Goal: Task Accomplishment & Management: Manage account settings

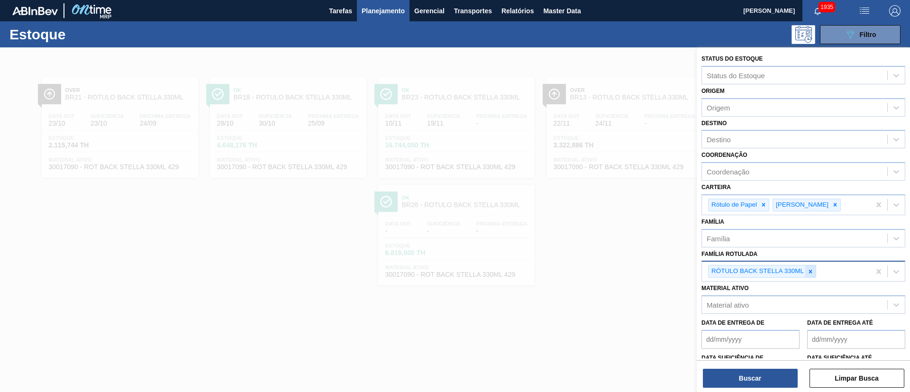
click at [814, 270] on icon at bounding box center [811, 271] width 7 height 7
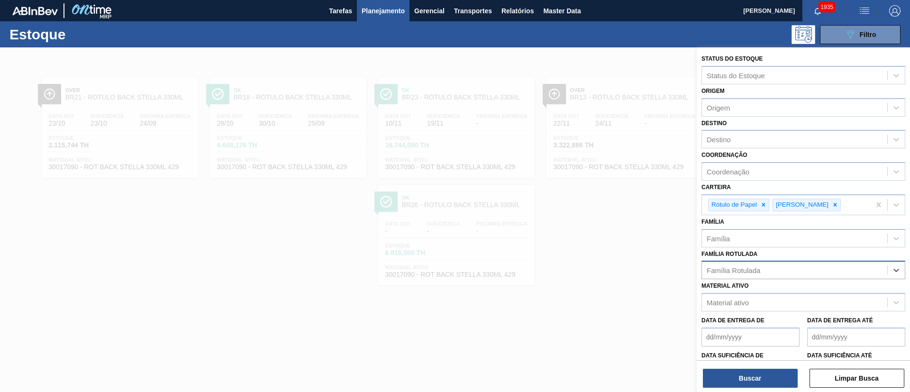
paste Rotulada "RÓTULO FRONT BUD 1000ML"
type Rotulada "RÓTULO FRONT BUD 1000ML"
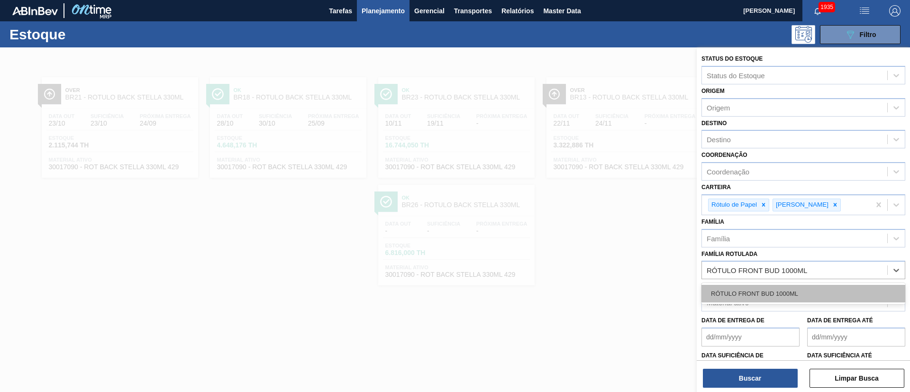
click at [752, 288] on div "RÓTULO FRONT BUD 1000ML" at bounding box center [804, 294] width 204 height 18
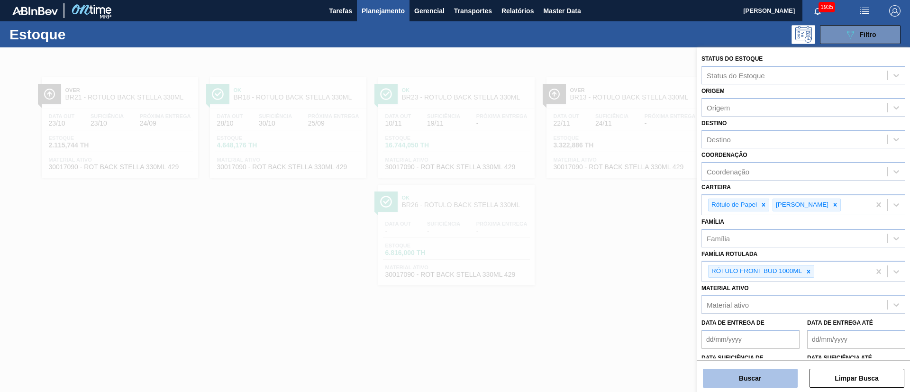
click at [739, 371] on button "Buscar" at bounding box center [750, 378] width 95 height 19
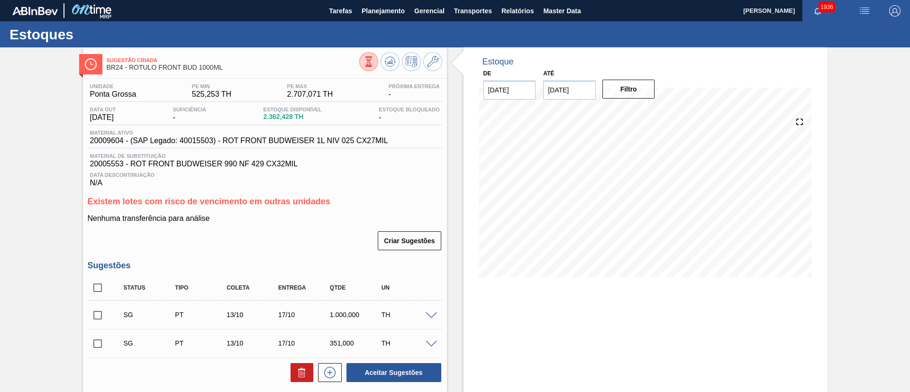
click at [92, 286] on input "checkbox" at bounding box center [98, 288] width 20 height 20
checkbox input "true"
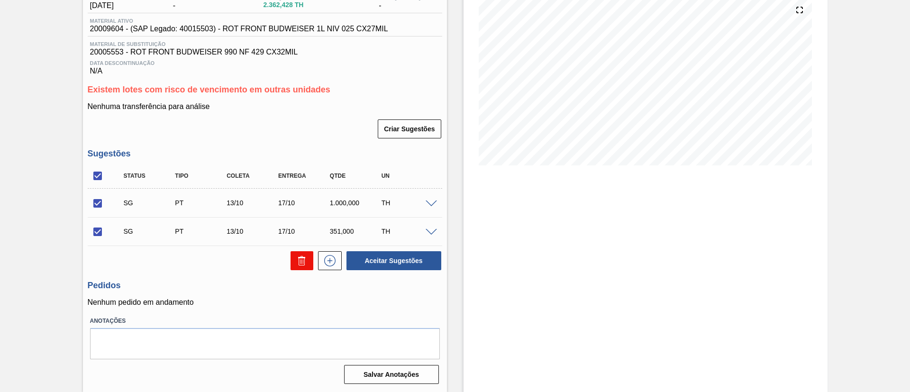
click at [303, 262] on icon at bounding box center [302, 261] width 6 height 7
checkbox input "false"
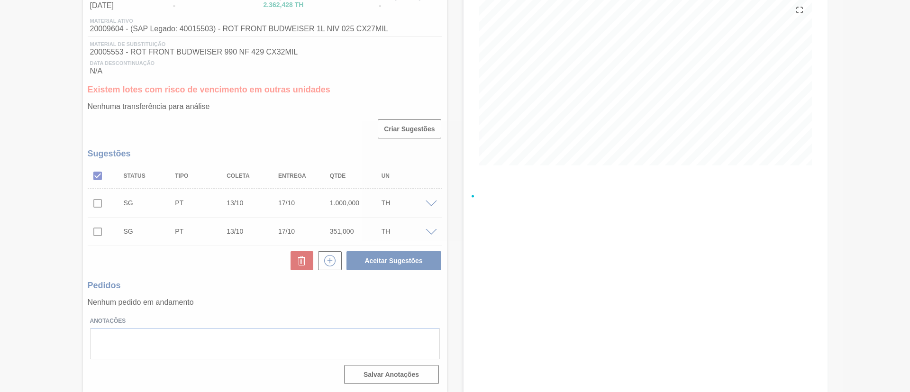
scroll to position [44, 0]
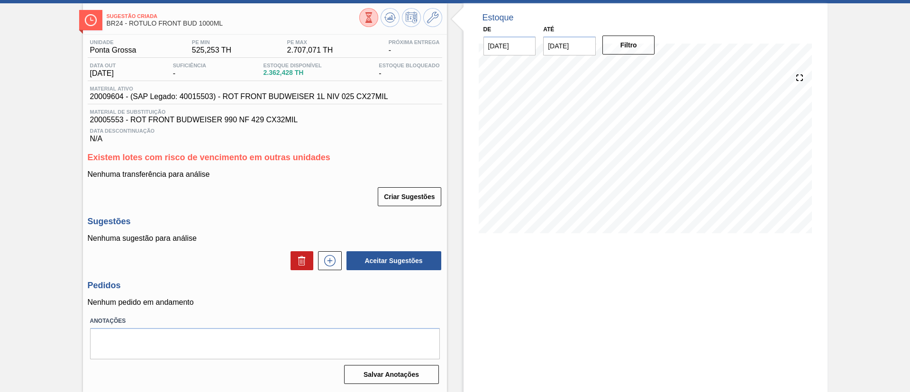
click at [364, 14] on icon at bounding box center [369, 17] width 10 height 10
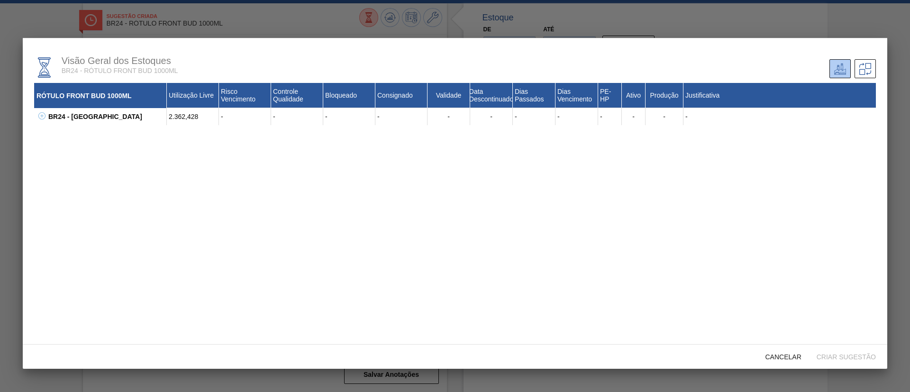
click at [38, 120] on button at bounding box center [40, 116] width 9 height 9
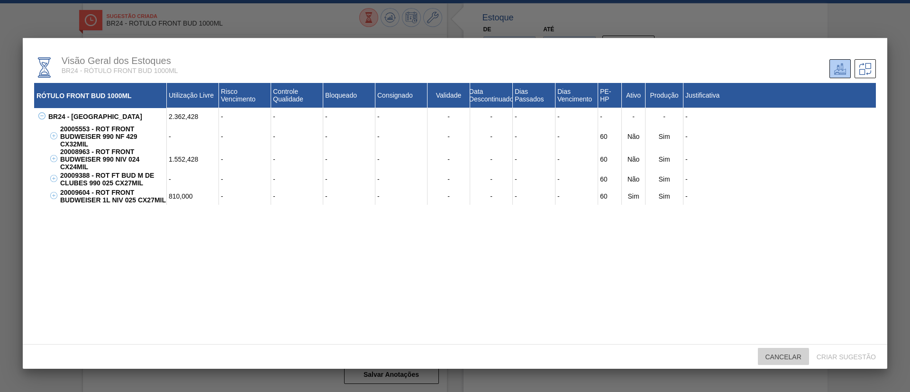
click at [762, 357] on span "Cancelar" at bounding box center [783, 357] width 51 height 8
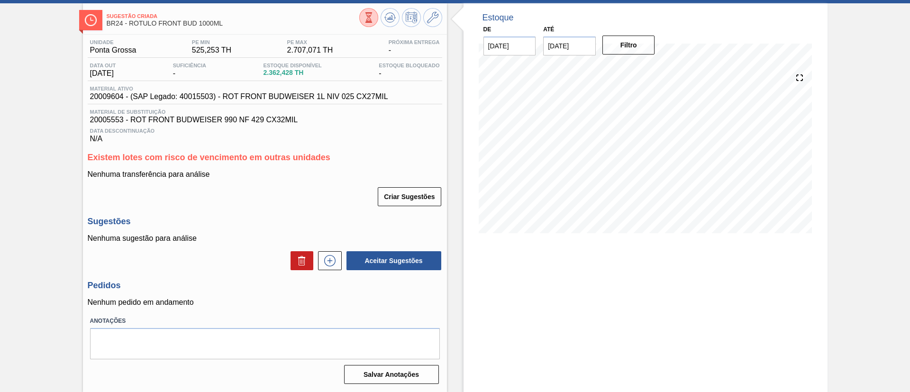
click at [364, 19] on icon at bounding box center [369, 17] width 10 height 10
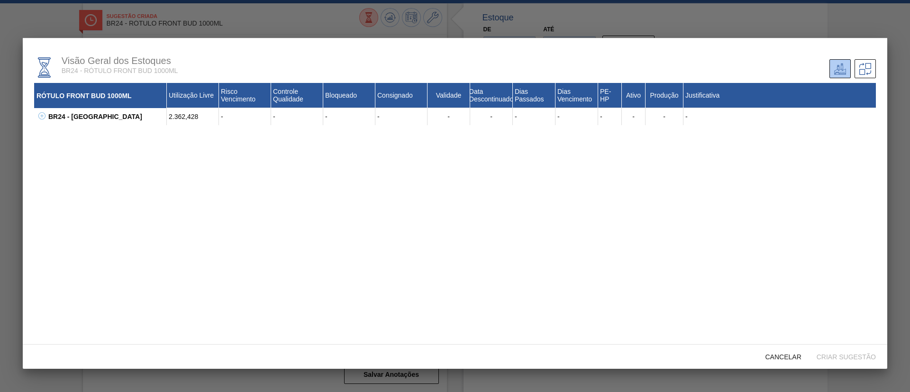
click at [45, 116] on icon at bounding box center [41, 115] width 7 height 7
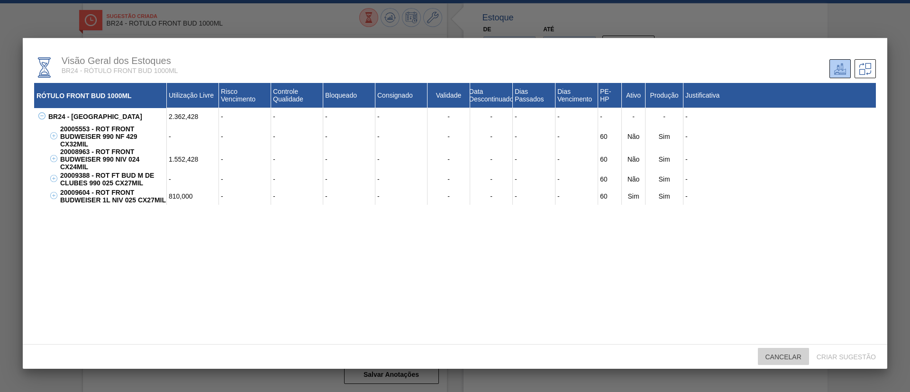
click at [769, 357] on span "Cancelar" at bounding box center [783, 357] width 51 height 8
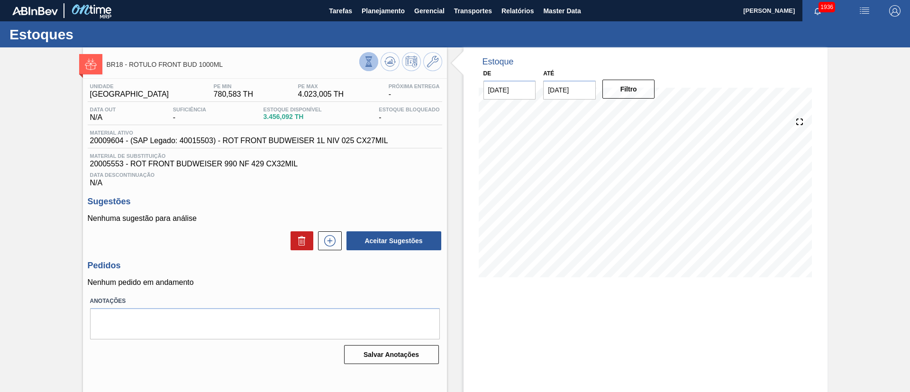
click at [369, 63] on icon at bounding box center [369, 61] width 10 height 10
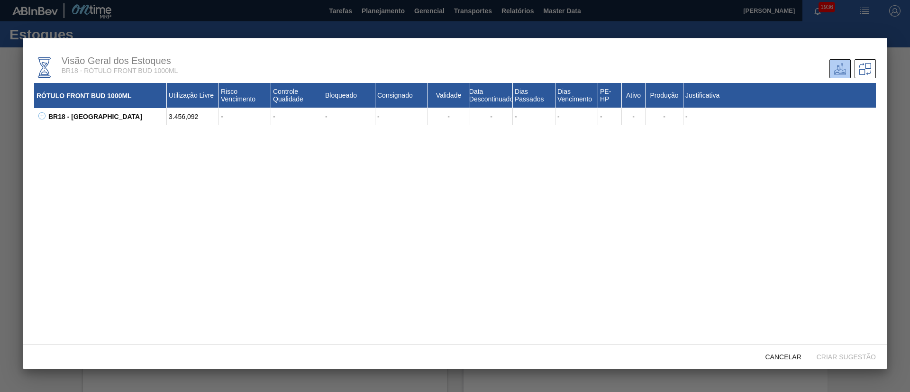
click at [41, 115] on icon at bounding box center [41, 115] width 7 height 7
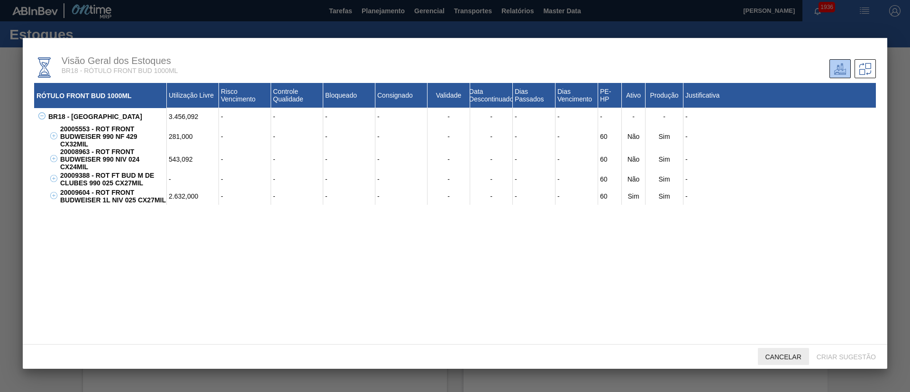
click at [789, 361] on div "Cancelar" at bounding box center [783, 357] width 51 height 18
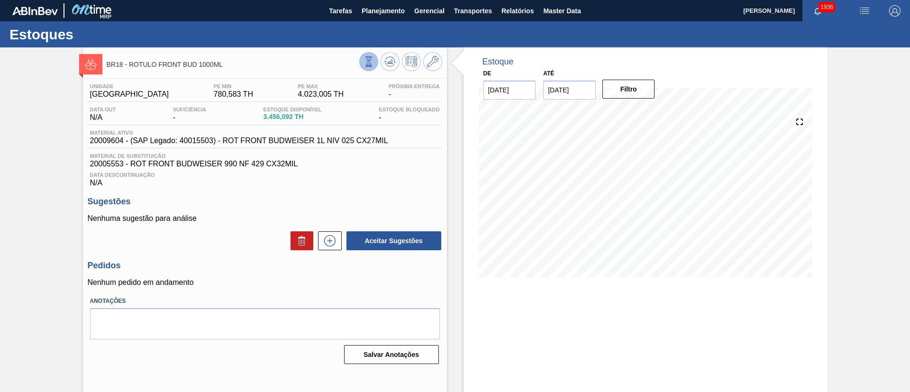
click at [367, 63] on icon at bounding box center [368, 61] width 5 height 9
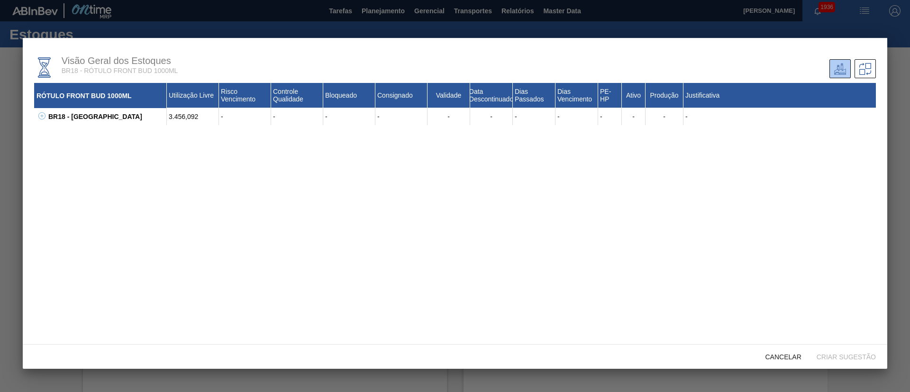
click at [39, 120] on button at bounding box center [40, 116] width 9 height 9
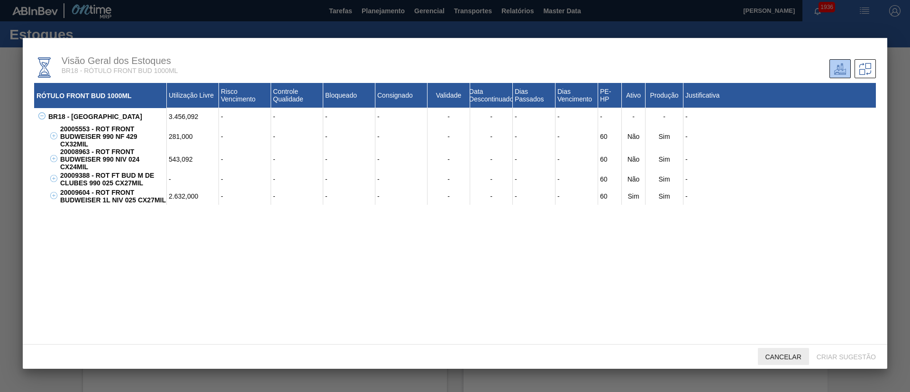
click at [774, 349] on div "Cancelar" at bounding box center [783, 357] width 51 height 18
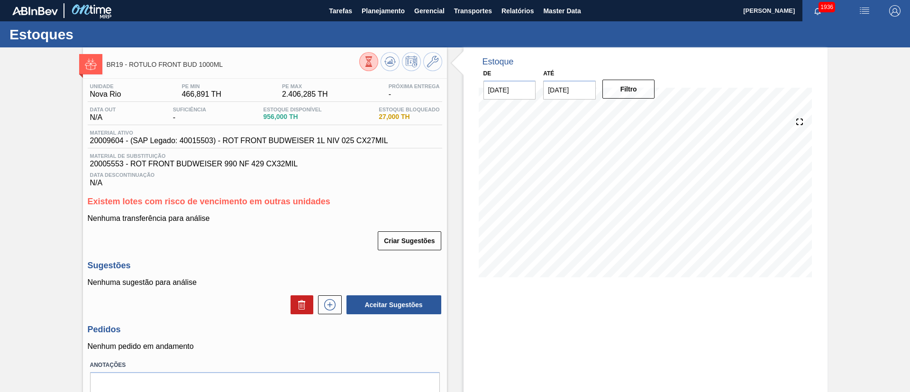
click at [372, 67] on button at bounding box center [368, 61] width 19 height 19
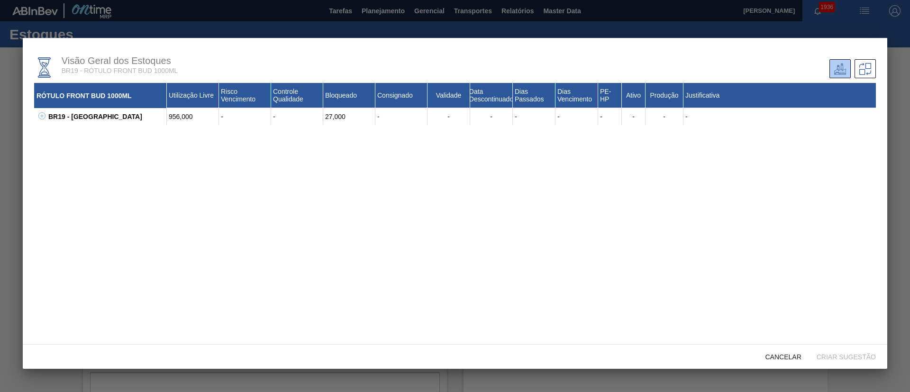
click at [39, 118] on icon at bounding box center [41, 115] width 7 height 7
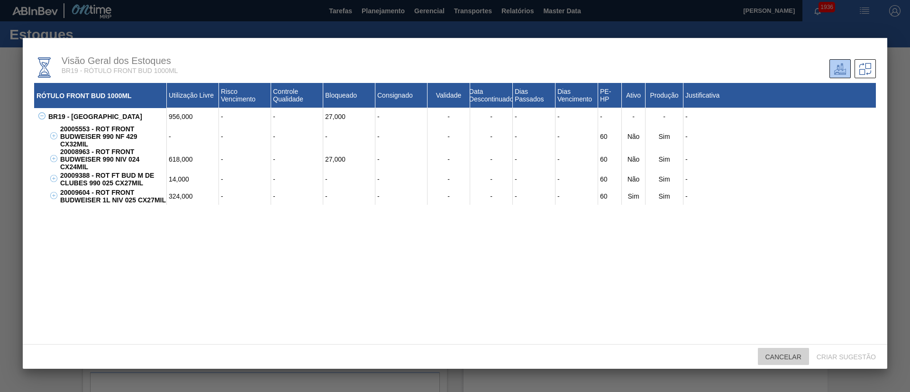
click at [777, 362] on div "Cancelar" at bounding box center [783, 357] width 51 height 18
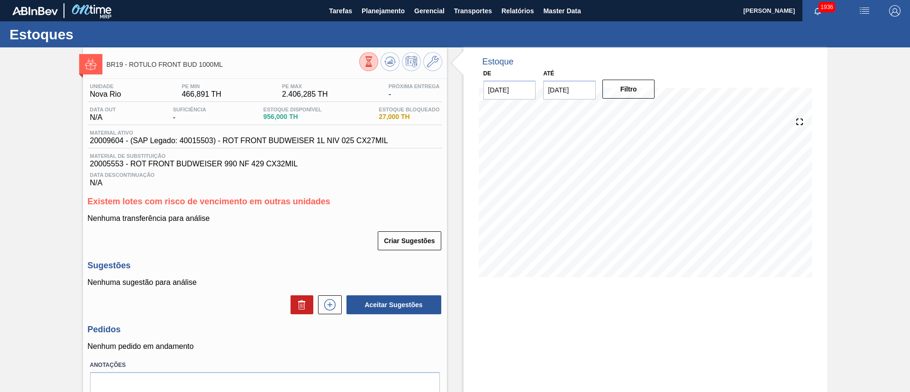
click at [362, 58] on button at bounding box center [368, 61] width 19 height 19
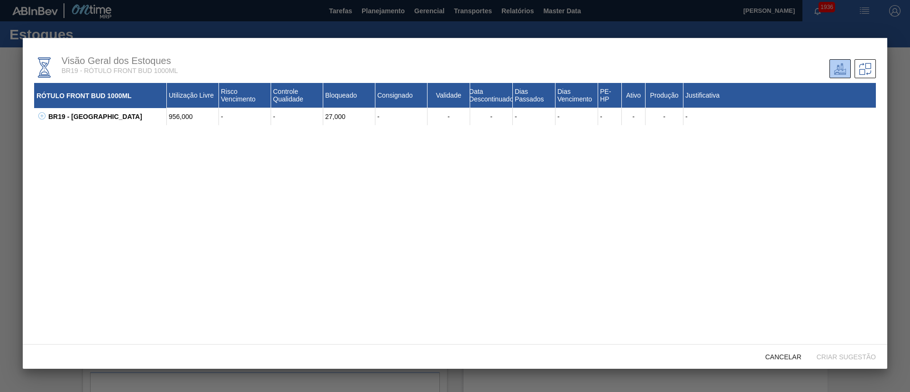
click at [43, 119] on icon at bounding box center [41, 115] width 7 height 7
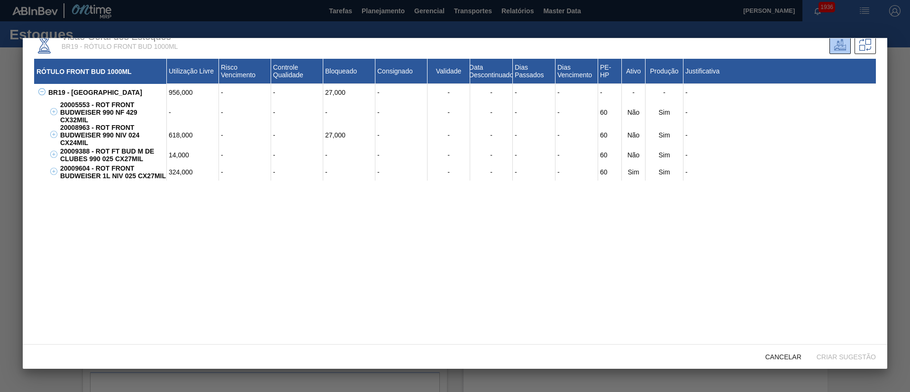
scroll to position [26, 0]
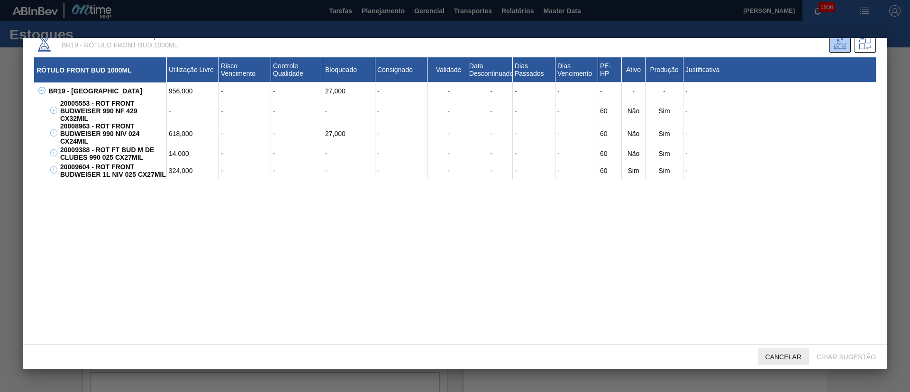
click at [778, 362] on div "Cancelar" at bounding box center [783, 357] width 51 height 18
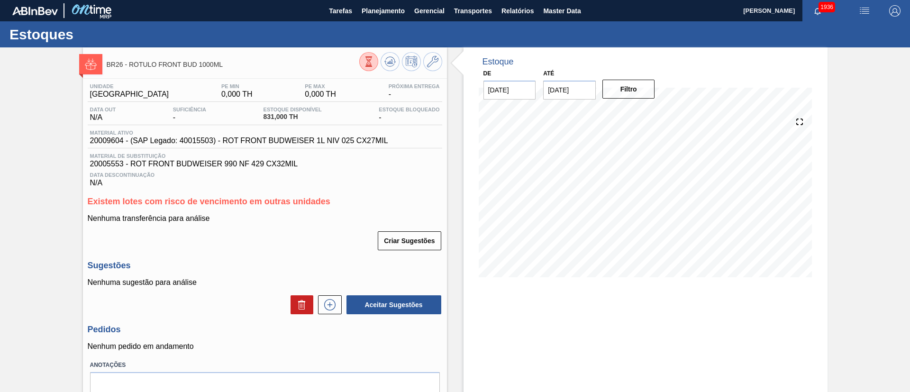
click at [372, 59] on icon at bounding box center [369, 61] width 10 height 10
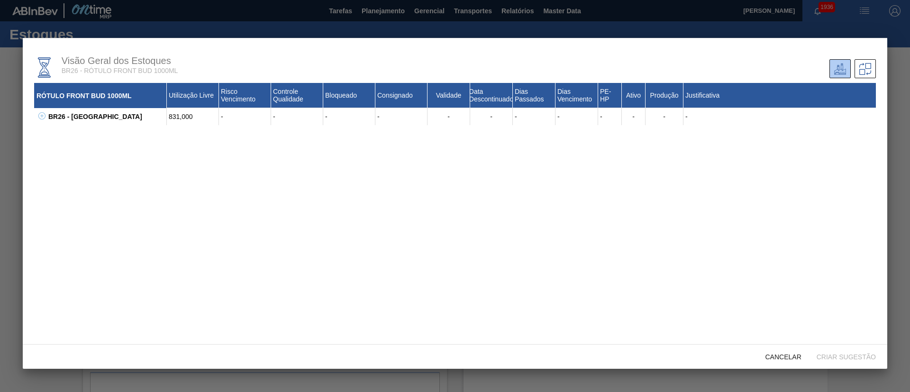
click at [40, 119] on button at bounding box center [40, 116] width 9 height 9
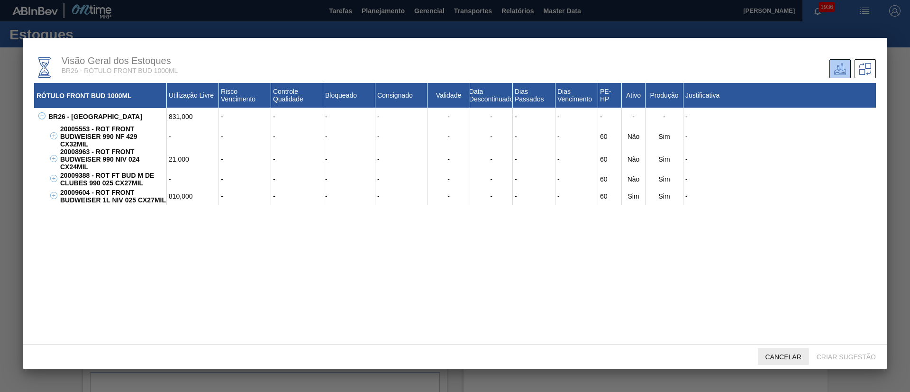
click at [766, 350] on div "Cancelar" at bounding box center [783, 357] width 51 height 18
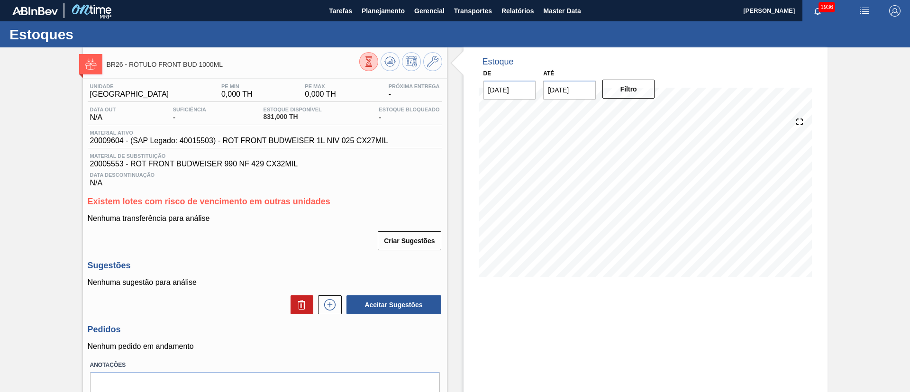
click at [366, 61] on icon at bounding box center [369, 61] width 10 height 10
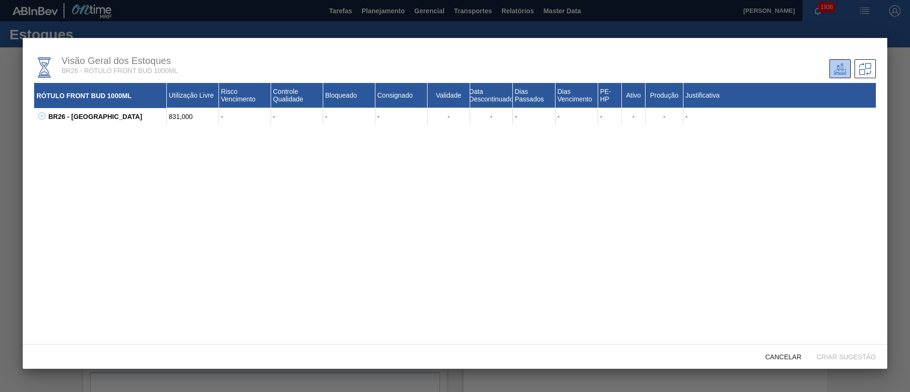
click at [40, 115] on icon at bounding box center [41, 115] width 7 height 7
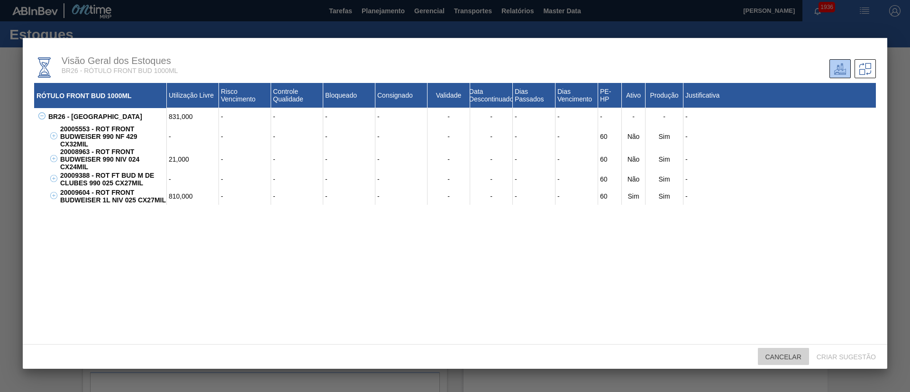
click at [785, 355] on span "Cancelar" at bounding box center [783, 357] width 51 height 8
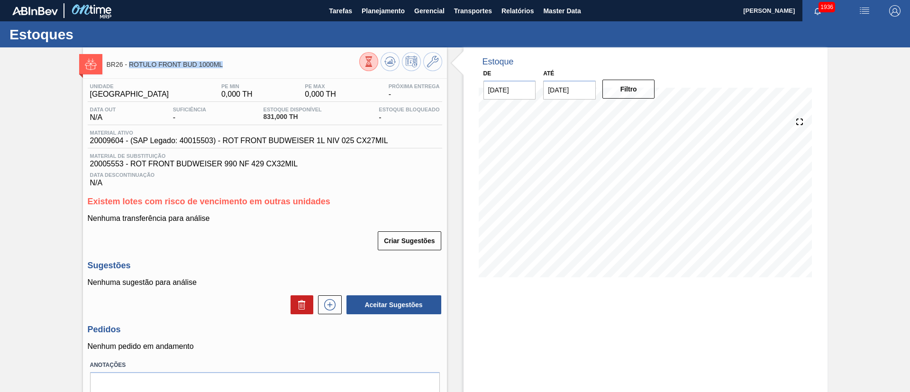
drag, startPoint x: 224, startPoint y: 68, endPoint x: 131, endPoint y: 66, distance: 93.4
click at [131, 66] on div "BR26 - RÓTULO FRONT BUD 1000ML" at bounding box center [233, 64] width 253 height 21
copy span "RÓTULO FRONT BUD 1000ML"
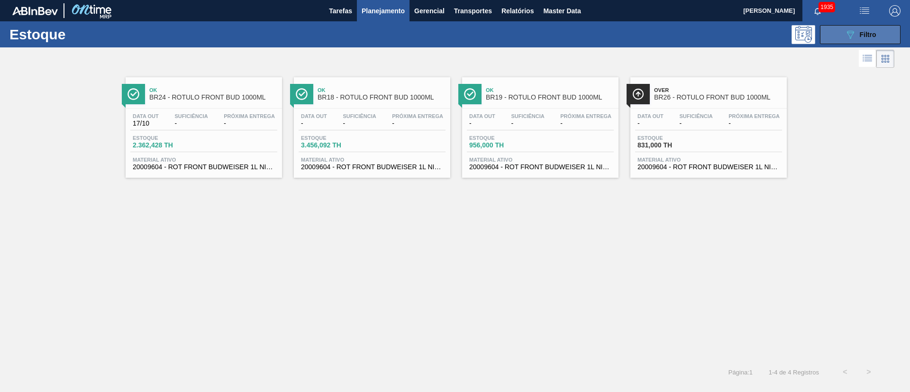
click at [846, 36] on icon "089F7B8B-B2A5-4AFE-B5C0-19BA573D28AC" at bounding box center [850, 34] width 11 height 11
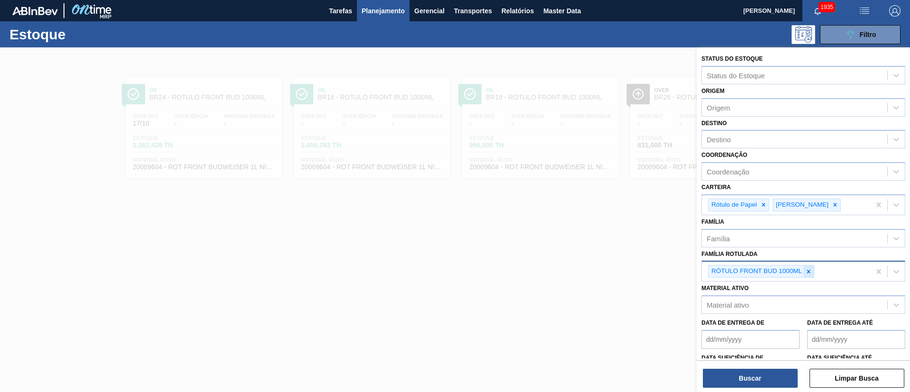
click at [808, 275] on div at bounding box center [809, 272] width 10 height 12
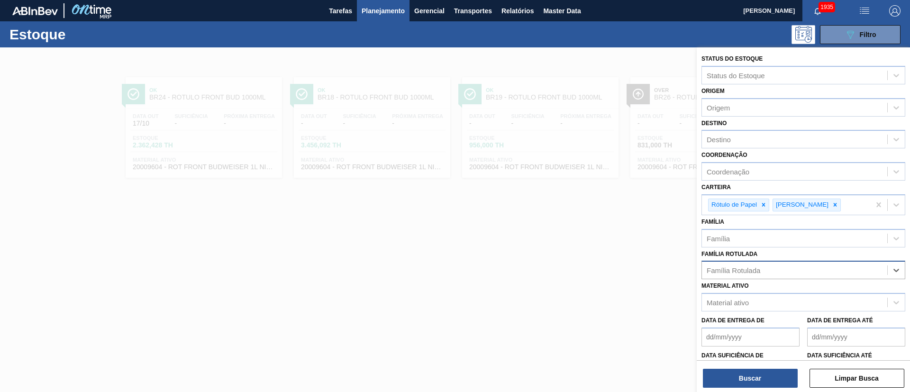
paste Rotulada "RÓTULO BUD FRONT 330ML"
type Rotulada "RÓTULO BUD FRONT 330ML"
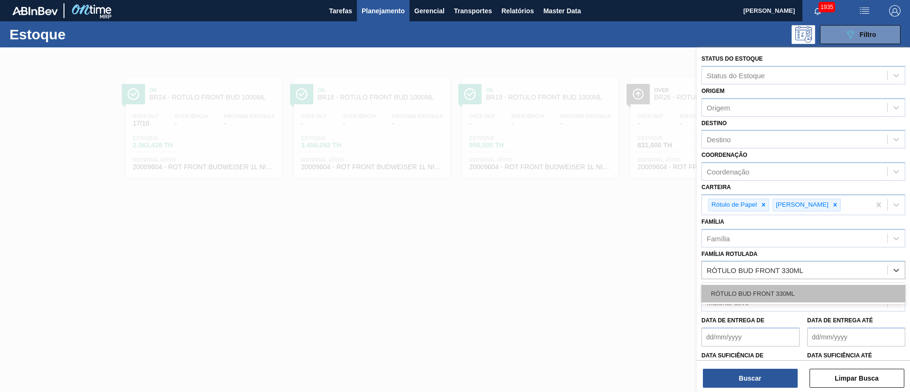
click at [760, 294] on div "RÓTULO BUD FRONT 330ML" at bounding box center [804, 294] width 204 height 18
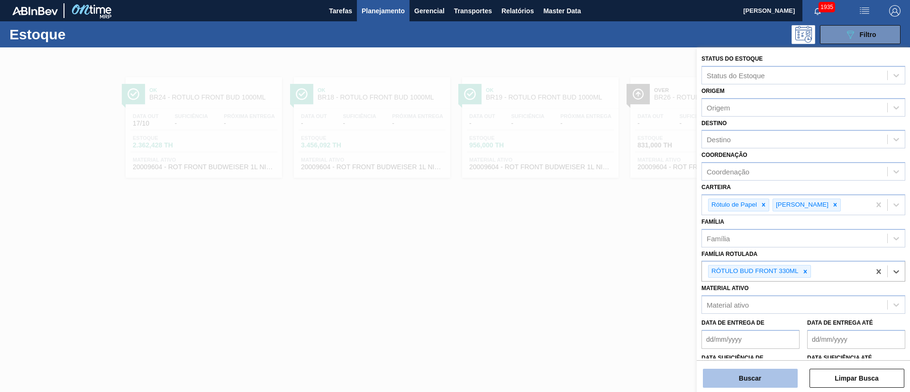
click at [740, 376] on button "Buscar" at bounding box center [750, 378] width 95 height 19
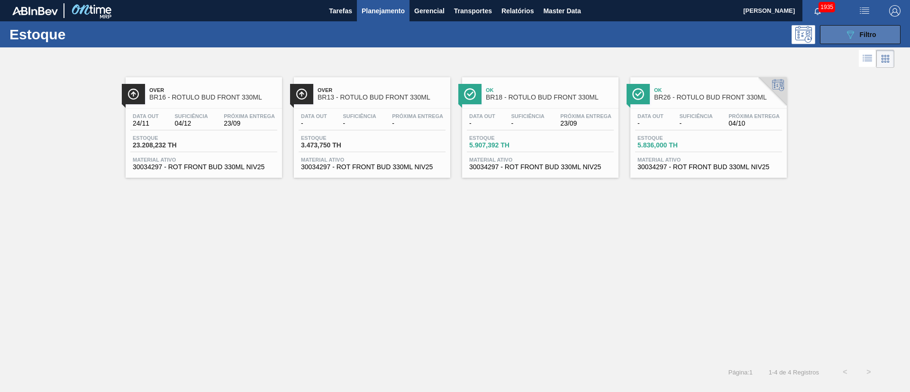
click at [865, 32] on span "Filtro" at bounding box center [868, 35] width 17 height 8
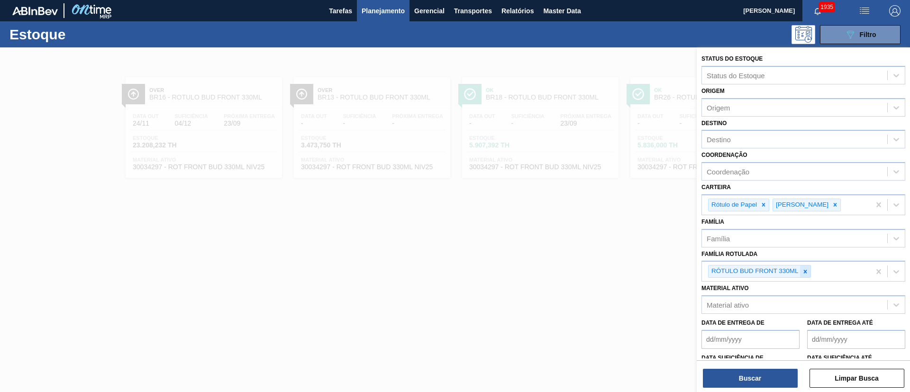
click at [804, 272] on icon at bounding box center [805, 271] width 7 height 7
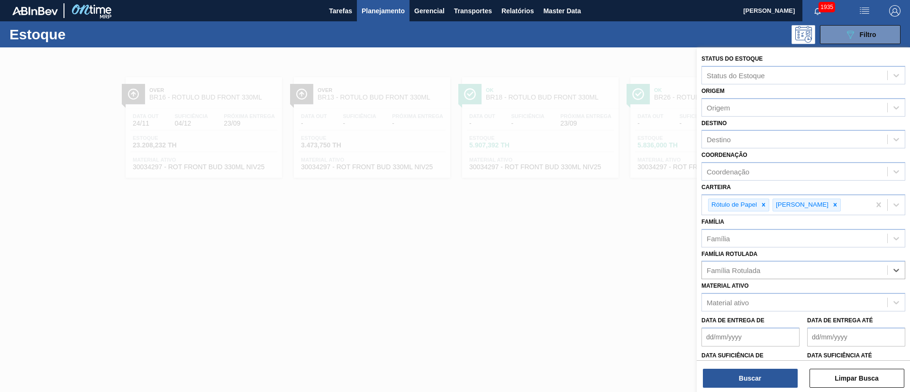
paste Rotulada "RÓTULO BUD NECK 330ML"
type Rotulada "RÓTULO BUD NECK 330ML"
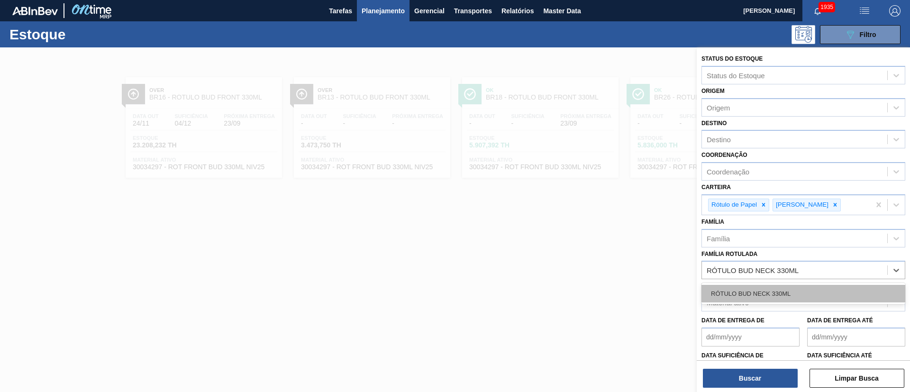
click at [760, 289] on div "RÓTULO BUD NECK 330ML" at bounding box center [804, 294] width 204 height 18
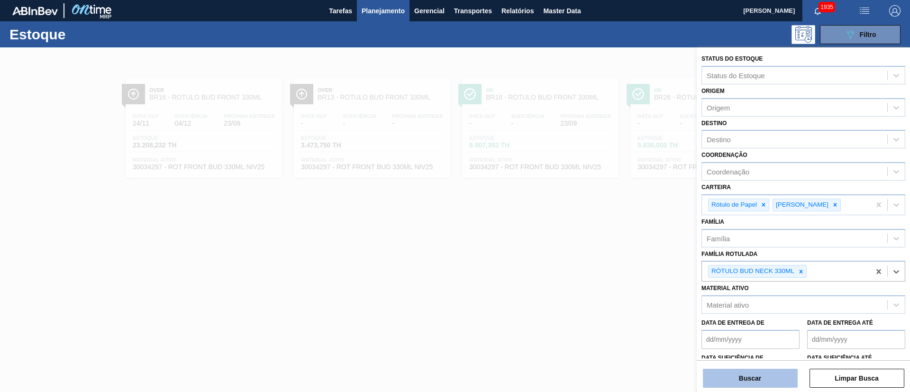
click at [757, 380] on button "Buscar" at bounding box center [750, 378] width 95 height 19
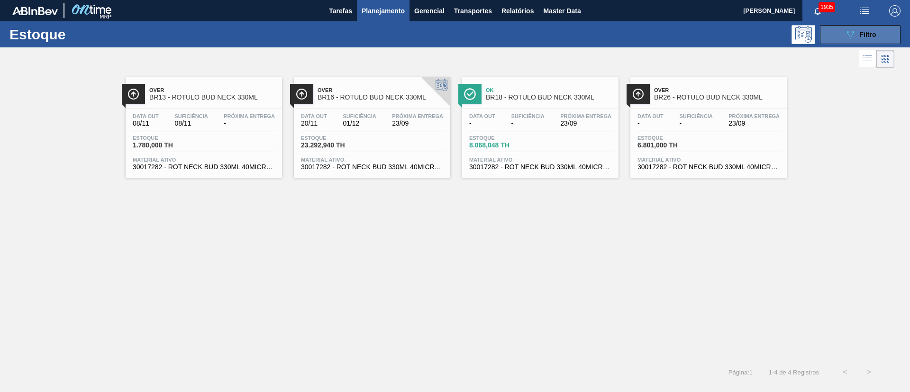
click at [837, 35] on button "089F7B8B-B2A5-4AFE-B5C0-19BA573D28AC Filtro" at bounding box center [860, 34] width 81 height 19
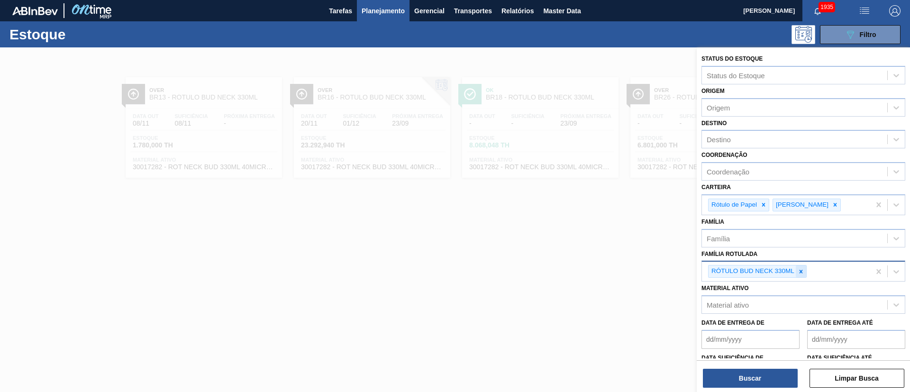
click at [804, 270] on icon at bounding box center [801, 271] width 7 height 7
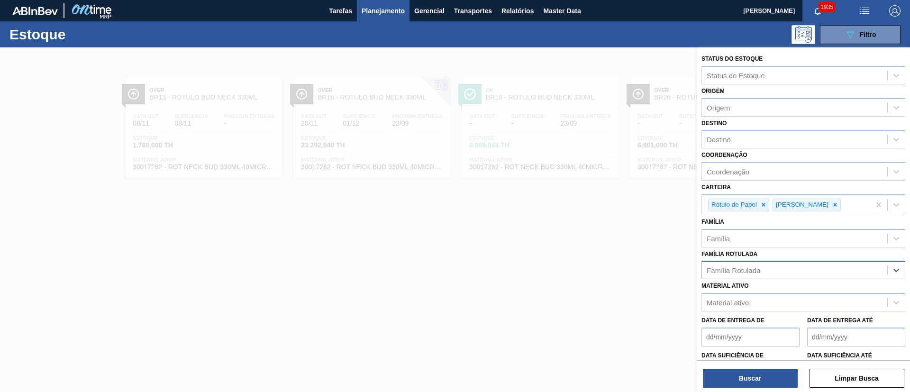
paste Rotulada "RÓTULO BACK MICHELOB LN 330ML"
type Rotulada "RÓTULO BACK MICHELOB LN 330ML"
drag, startPoint x: 760, startPoint y: 290, endPoint x: 767, endPoint y: 329, distance: 39.1
click at [760, 292] on div "RÓTULO BACK MICHELOB LN 330ML" at bounding box center [804, 294] width 204 height 18
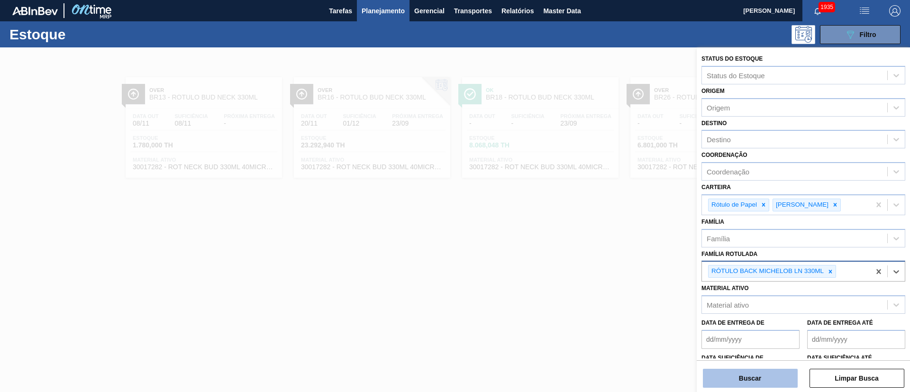
click at [733, 374] on button "Buscar" at bounding box center [750, 378] width 95 height 19
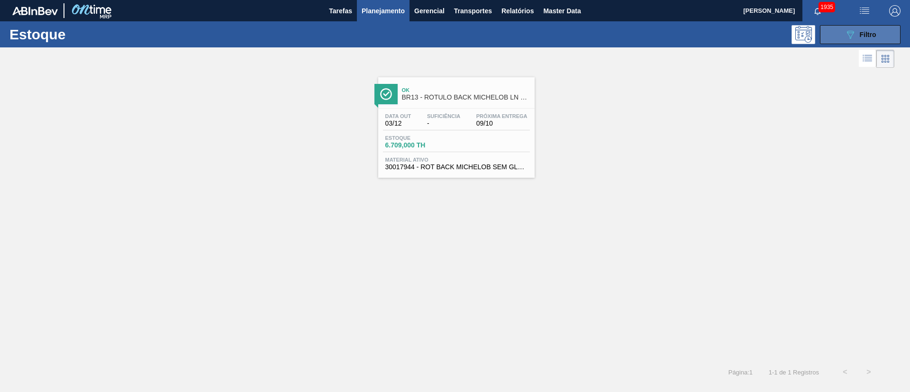
click at [846, 35] on icon "089F7B8B-B2A5-4AFE-B5C0-19BA573D28AC" at bounding box center [850, 34] width 11 height 11
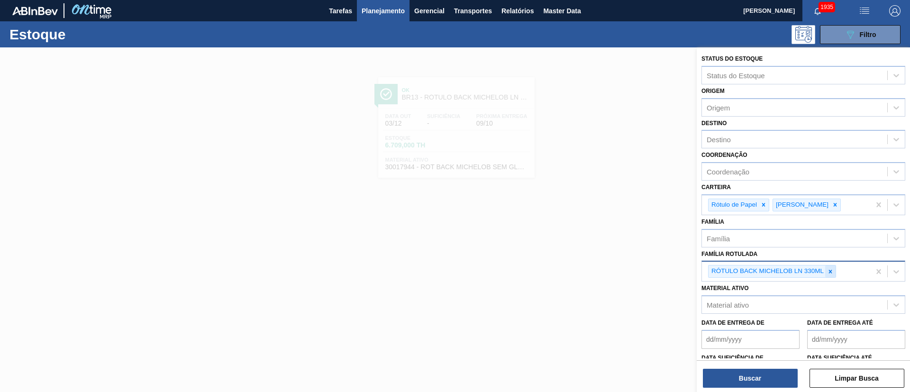
click at [835, 268] on div at bounding box center [831, 272] width 10 height 12
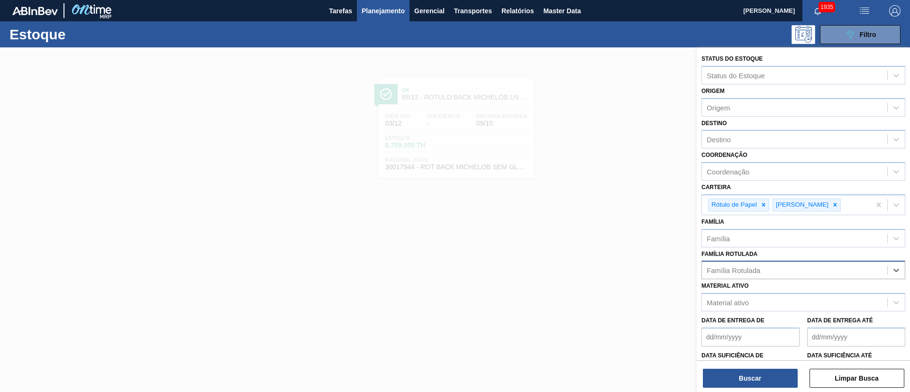
paste Rotulada "RÓTULO FRONT MICHELOB LN 330ML"
type Rotulada "RÓTULO FRONT MICHELOB LN 330ML"
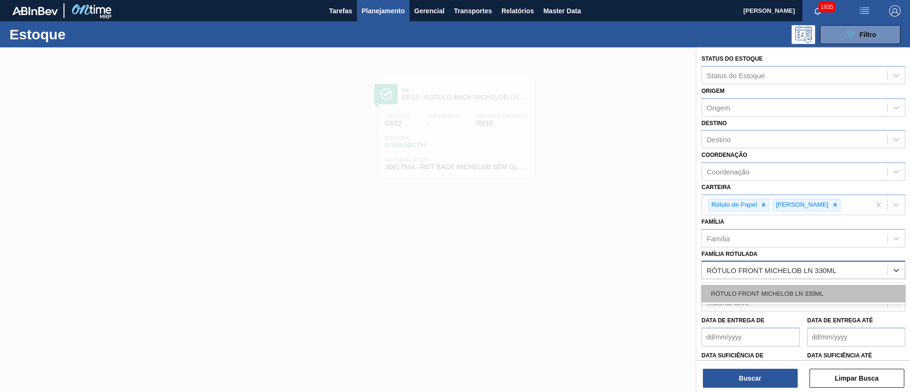
click at [749, 291] on div "RÓTULO FRONT MICHELOB LN 330ML" at bounding box center [804, 294] width 204 height 18
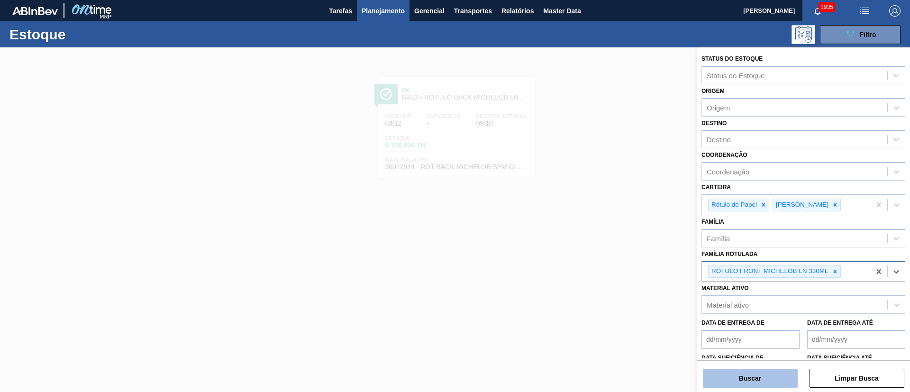
click at [744, 377] on button "Buscar" at bounding box center [750, 378] width 95 height 19
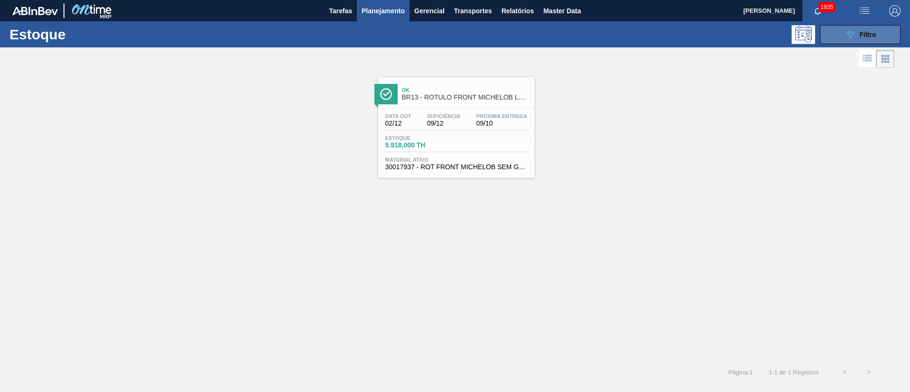
click at [836, 27] on button "089F7B8B-B2A5-4AFE-B5C0-19BA573D28AC Filtro" at bounding box center [860, 34] width 81 height 19
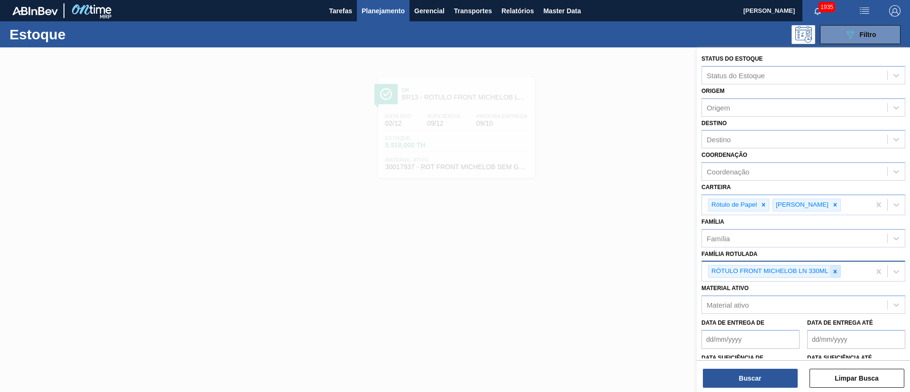
click at [834, 272] on icon at bounding box center [835, 271] width 7 height 7
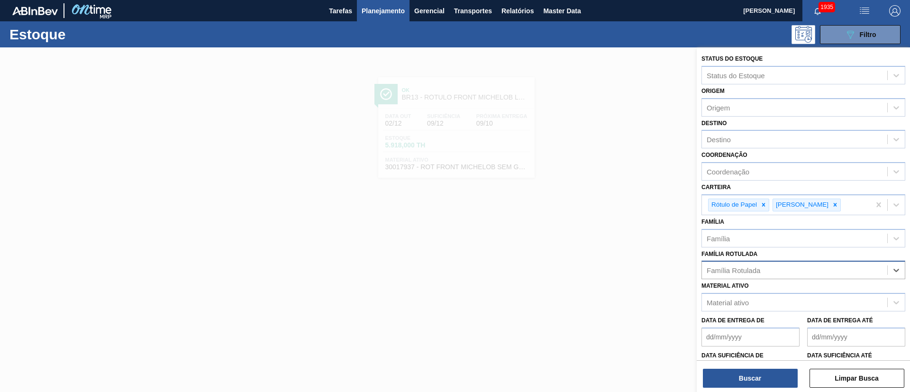
paste Rotulada "RÓTULO NECK MICHELOB LN 330ML"
type Rotulada "RÓTULO NECK MICHELOB LN 330ML"
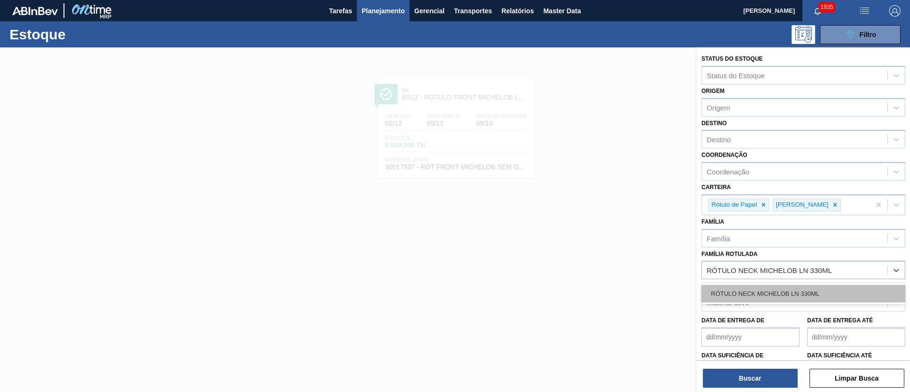
click at [731, 286] on div "RÓTULO NECK MICHELOB LN 330ML" at bounding box center [804, 294] width 204 height 18
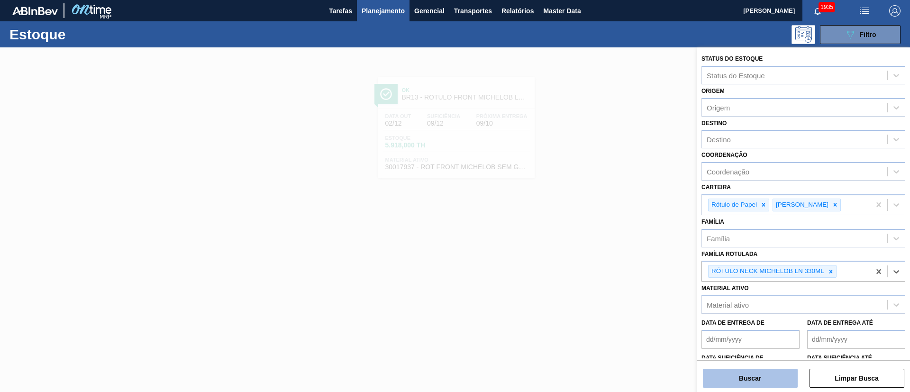
click at [725, 384] on button "Buscar" at bounding box center [750, 378] width 95 height 19
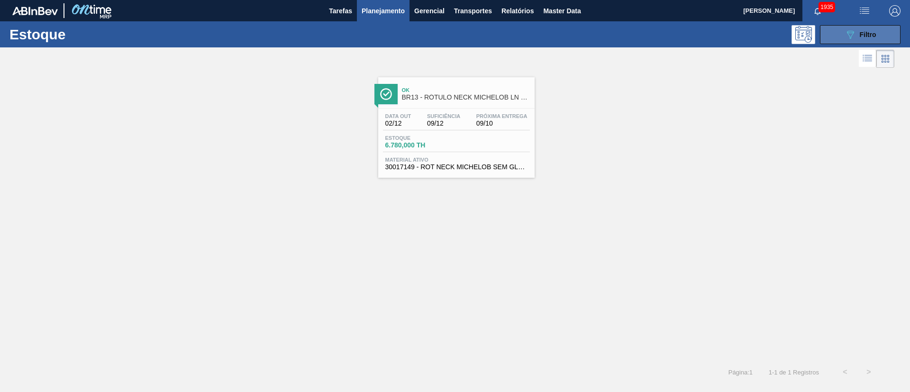
click at [858, 41] on button "089F7B8B-B2A5-4AFE-B5C0-19BA573D28AC Filtro" at bounding box center [860, 34] width 81 height 19
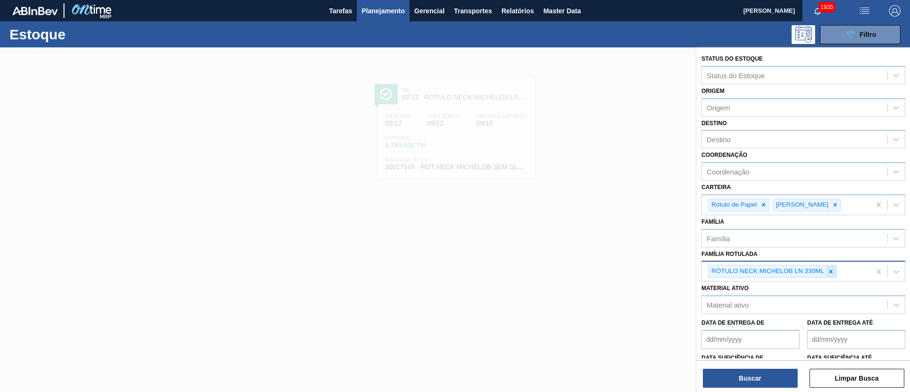
click at [829, 270] on icon at bounding box center [831, 271] width 7 height 7
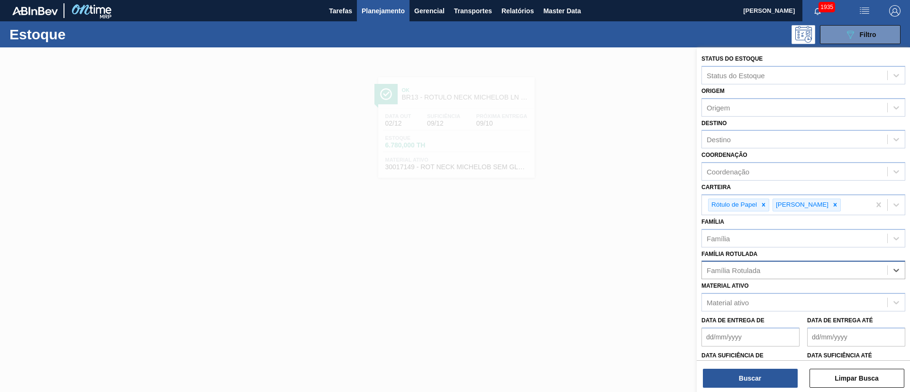
paste Rotulada "RÓTULO FRONT SPATEN 330ML"
type Rotulada "RÓTULO FRONT SPATEN 330ML"
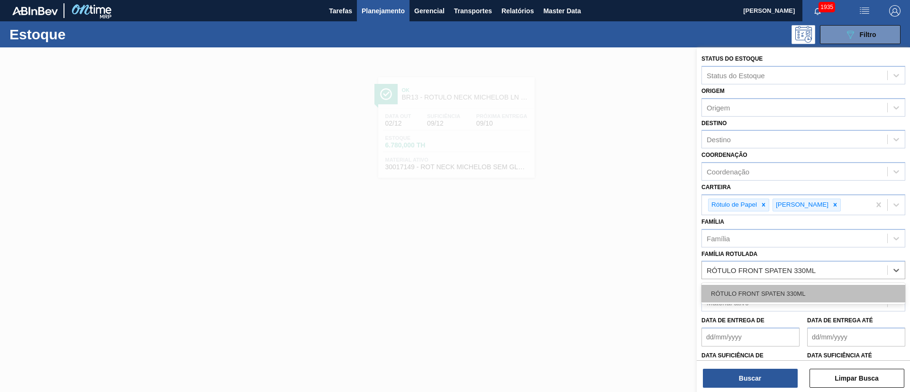
click at [774, 287] on div "RÓTULO FRONT SPATEN 330ML" at bounding box center [804, 294] width 204 height 18
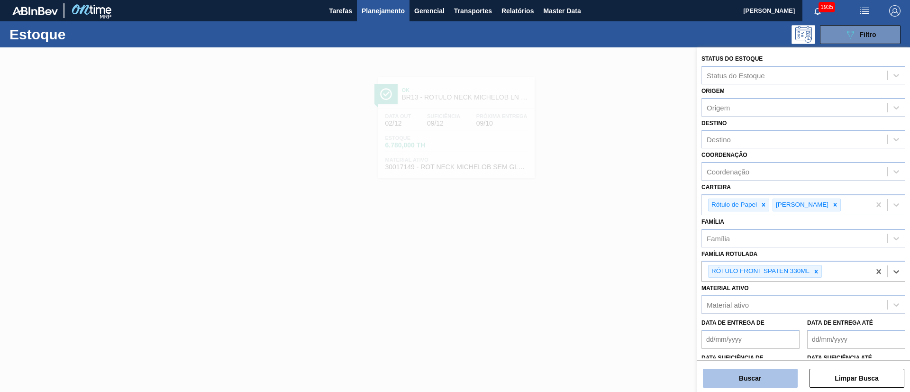
click at [734, 375] on button "Buscar" at bounding box center [750, 378] width 95 height 19
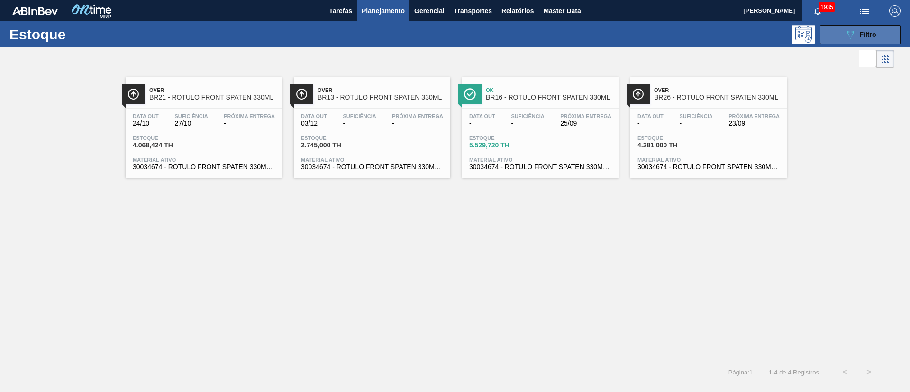
click at [838, 34] on button "089F7B8B-B2A5-4AFE-B5C0-19BA573D28AC Filtro" at bounding box center [860, 34] width 81 height 19
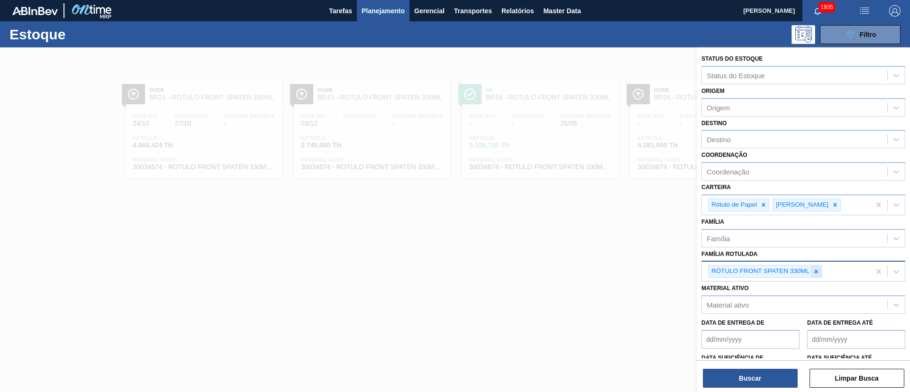
click at [818, 267] on div at bounding box center [816, 272] width 10 height 12
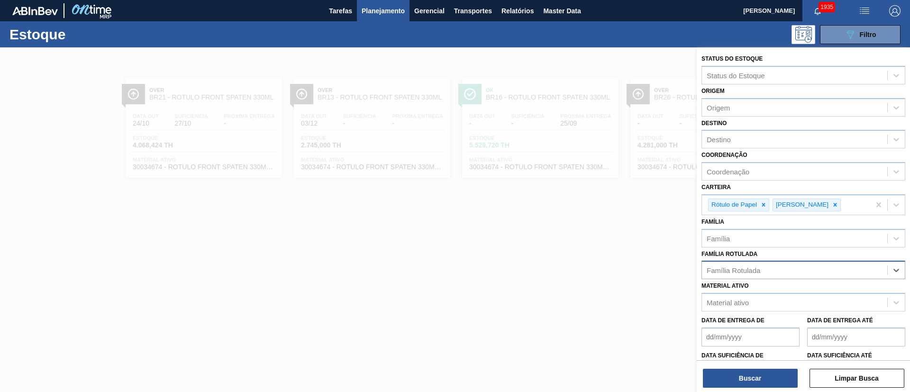
paste Rotulada "RÓTULO NECK SPATEN 600ML RGB"
type Rotulada "RÓTULO NECK SPATEN 600ML RGB"
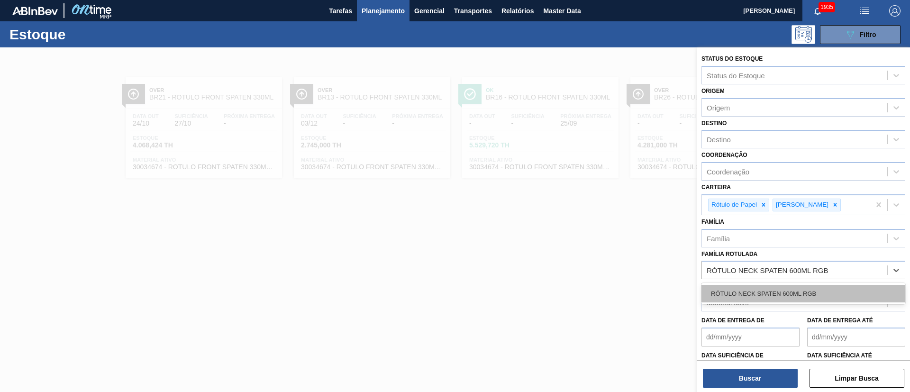
click at [756, 289] on div "RÓTULO NECK SPATEN 600ML RGB" at bounding box center [804, 294] width 204 height 18
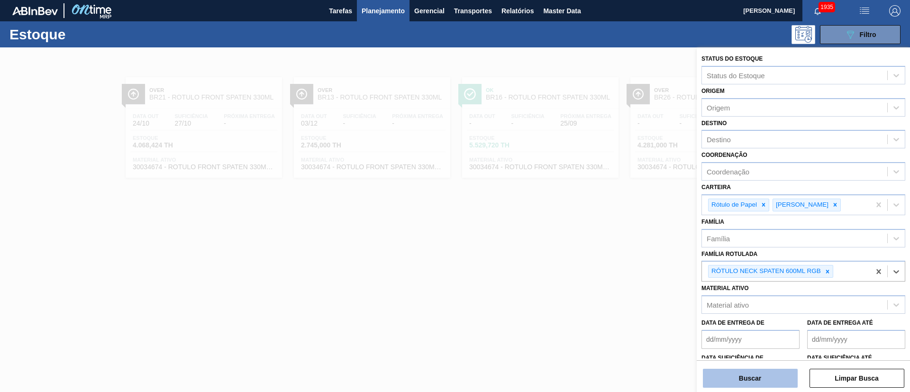
click at [742, 371] on button "Buscar" at bounding box center [750, 378] width 95 height 19
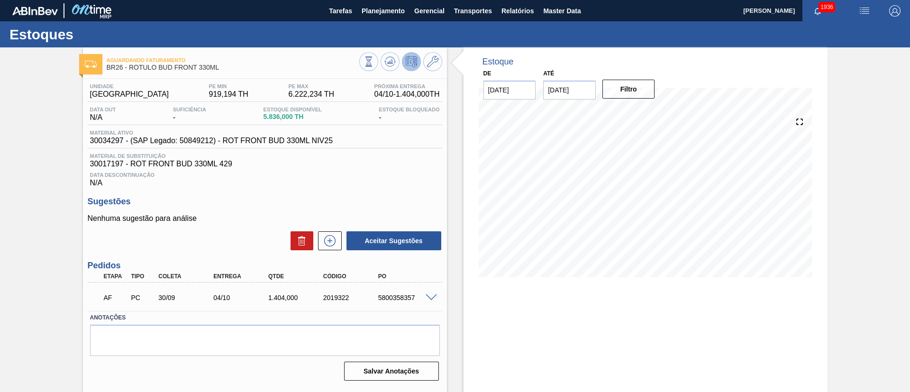
click at [431, 296] on span at bounding box center [431, 297] width 11 height 7
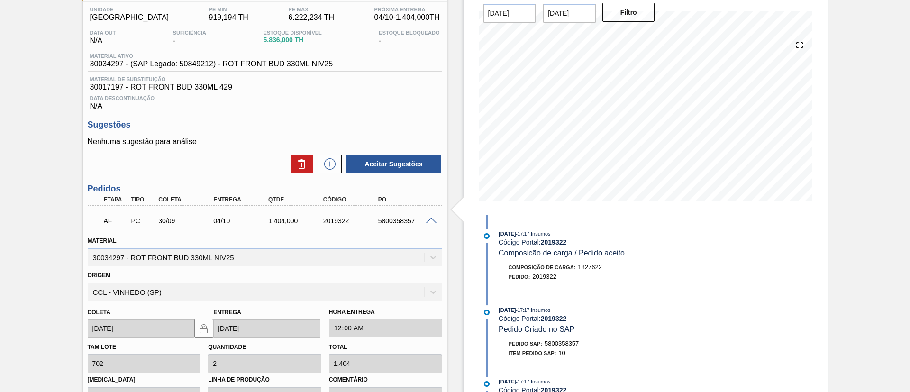
scroll to position [213, 0]
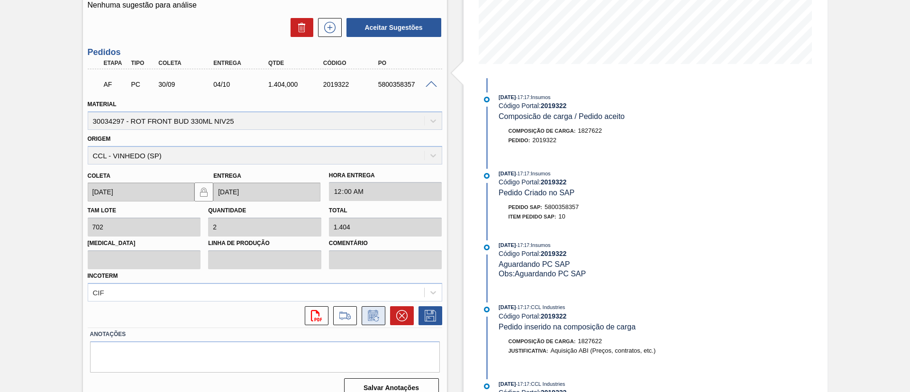
click at [364, 315] on button at bounding box center [374, 315] width 24 height 19
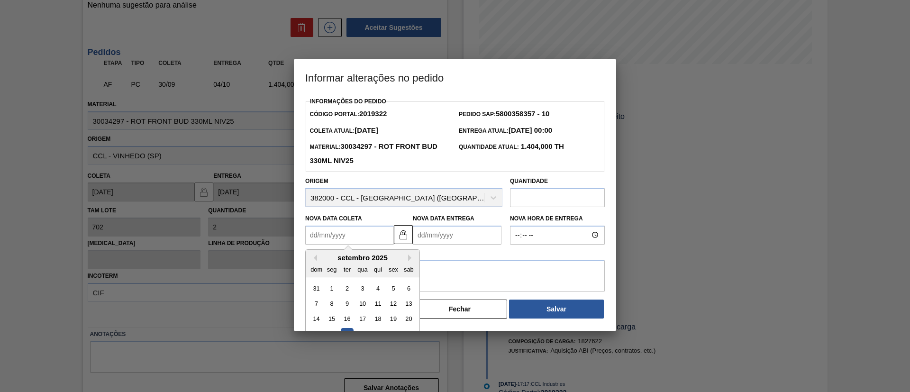
click at [351, 243] on Coleta2019322 "Nova Data Coleta" at bounding box center [349, 235] width 89 height 19
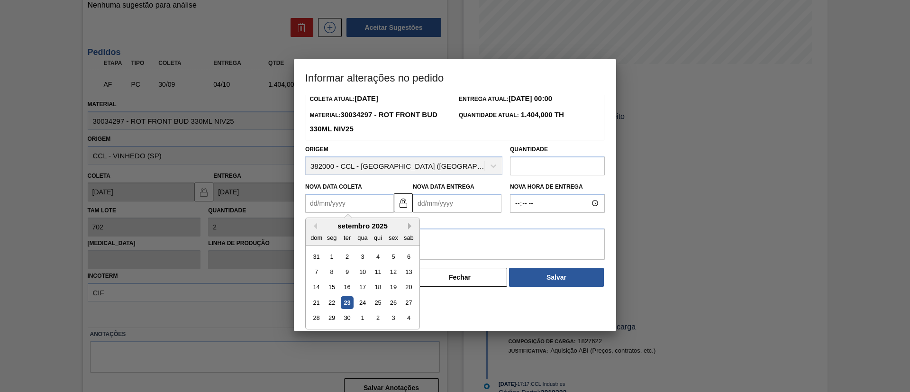
click at [410, 229] on button "Next Month" at bounding box center [411, 226] width 7 height 7
click at [335, 286] on div "13" at bounding box center [332, 287] width 13 height 13
type Coleta2019322 "13/10/2025"
type Entrega2019322 "17/10/2025"
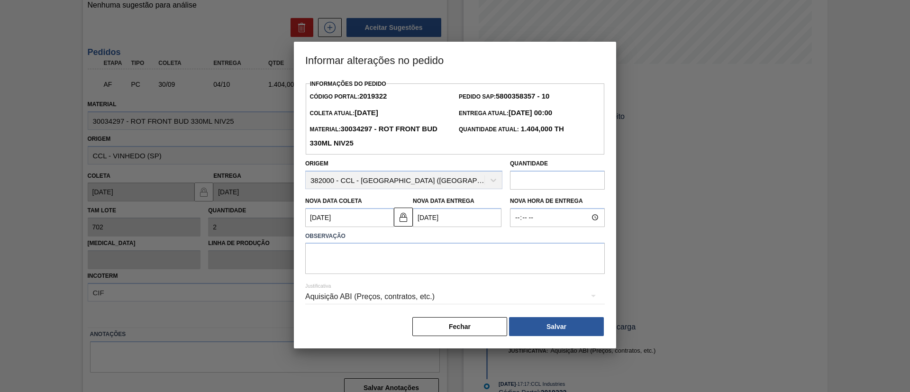
scroll to position [0, 0]
click at [351, 264] on textarea at bounding box center [455, 258] width 300 height 31
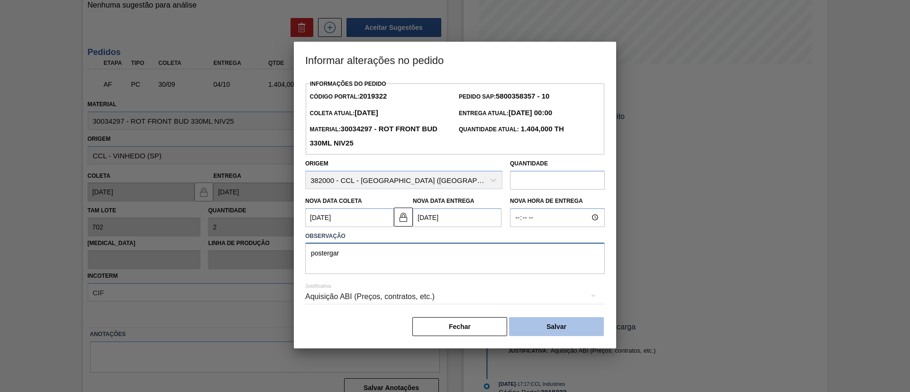
type textarea "postergar"
click at [549, 323] on button "Salvar" at bounding box center [556, 326] width 95 height 19
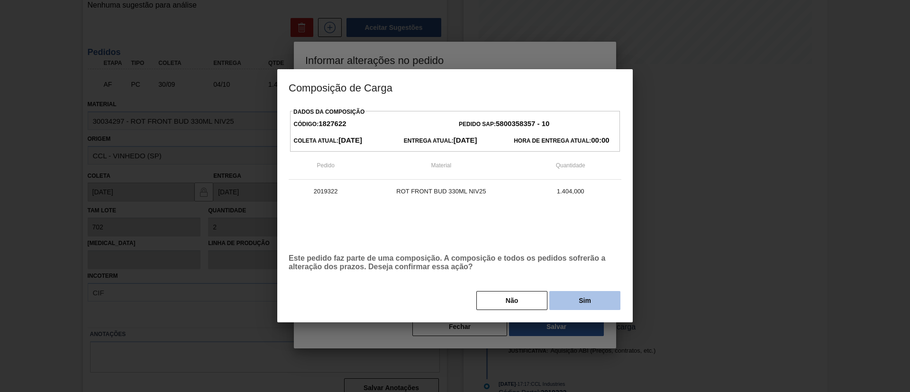
click at [590, 294] on button "Sim" at bounding box center [585, 300] width 71 height 19
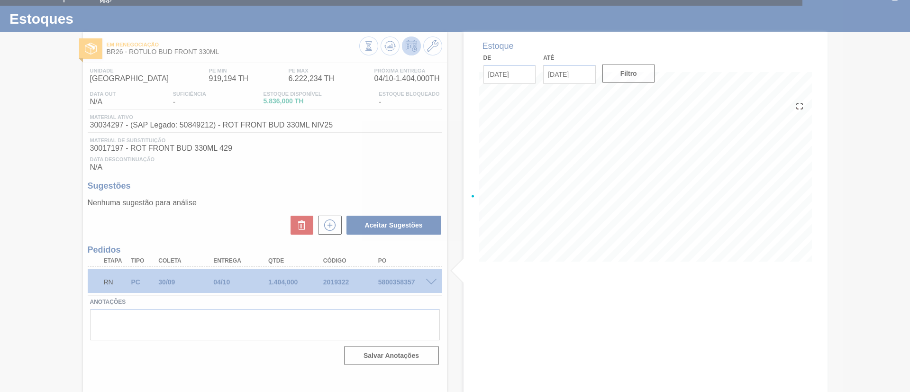
scroll to position [16, 0]
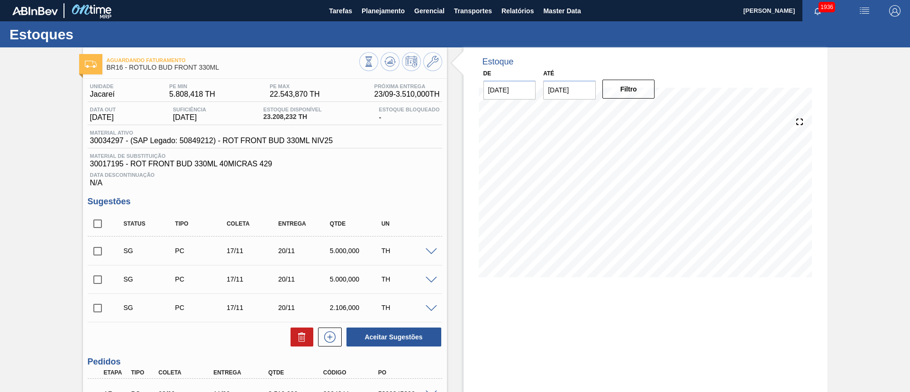
click at [578, 95] on input "01/11/2025" at bounding box center [569, 90] width 53 height 19
click at [651, 190] on div "22" at bounding box center [647, 189] width 13 height 13
type input "[DATE]"
click at [629, 94] on button "Filtro" at bounding box center [629, 89] width 53 height 19
click at [101, 224] on input "checkbox" at bounding box center [98, 224] width 20 height 20
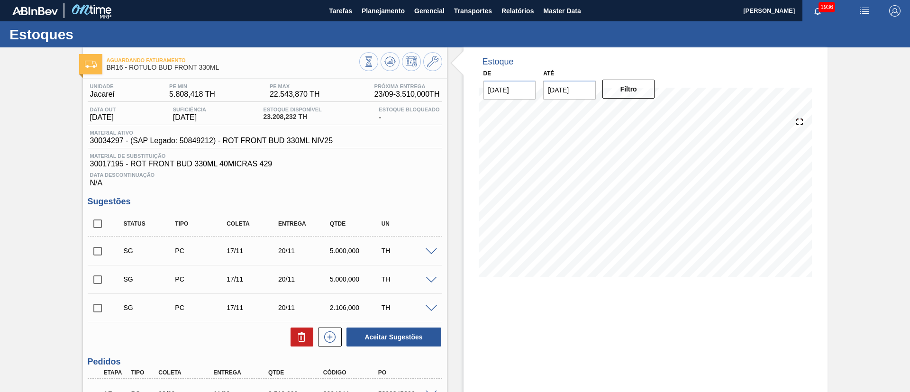
checkbox input "true"
click at [299, 338] on icon at bounding box center [302, 338] width 6 height 7
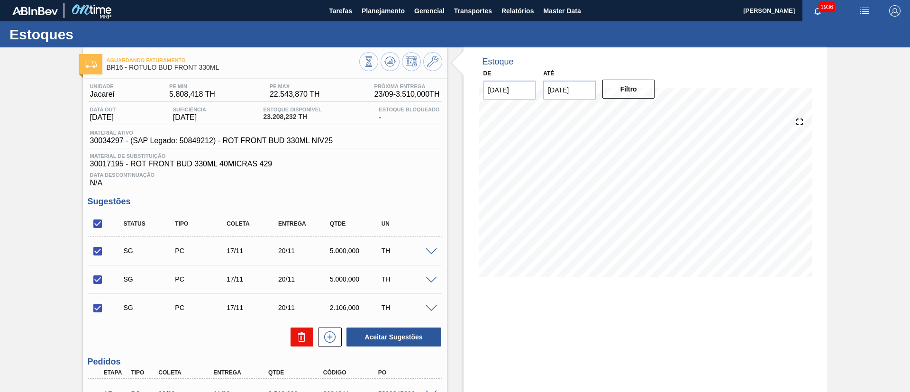
checkbox input "false"
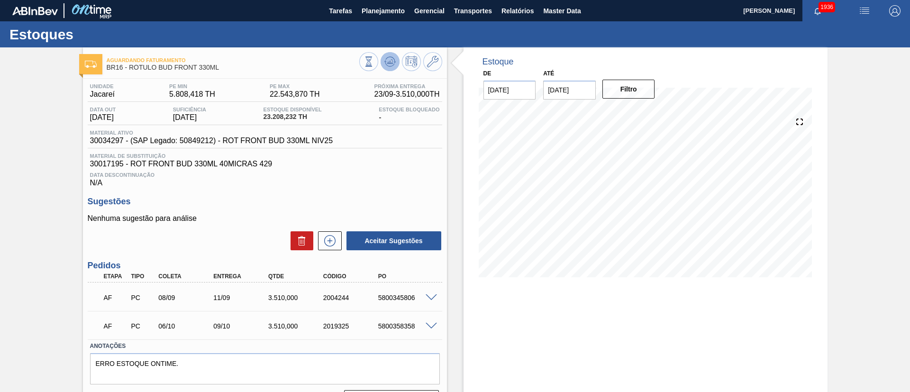
click at [387, 60] on icon at bounding box center [390, 61] width 11 height 11
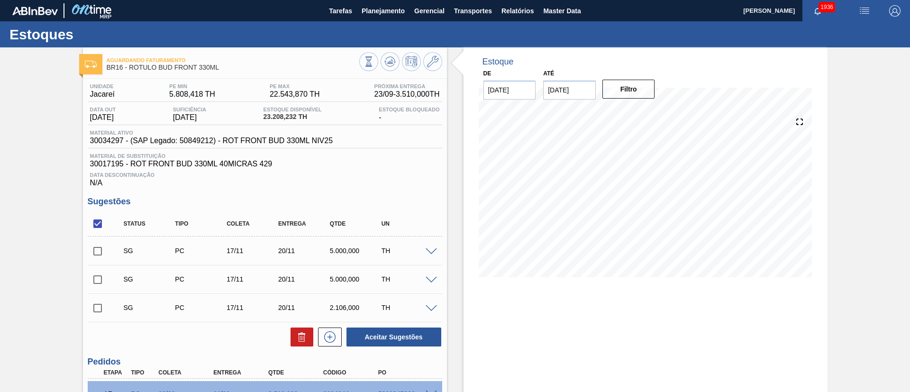
click at [95, 222] on input "checkbox" at bounding box center [98, 224] width 20 height 20
checkbox input "true"
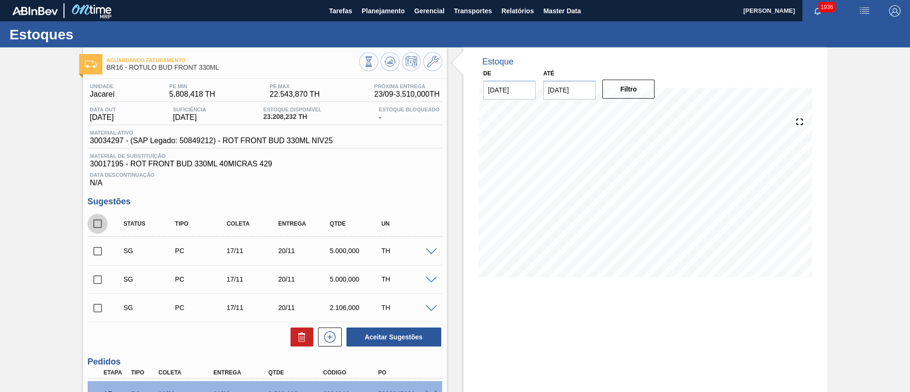
checkbox input "true"
click at [306, 331] on icon at bounding box center [301, 336] width 11 height 11
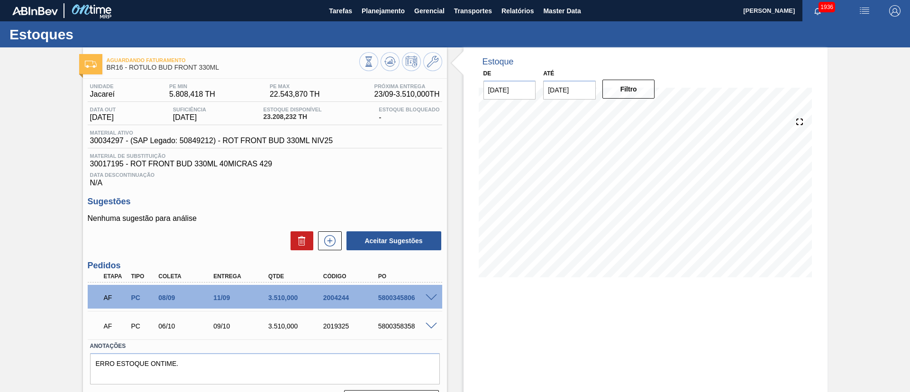
click at [426, 295] on span at bounding box center [431, 297] width 11 height 7
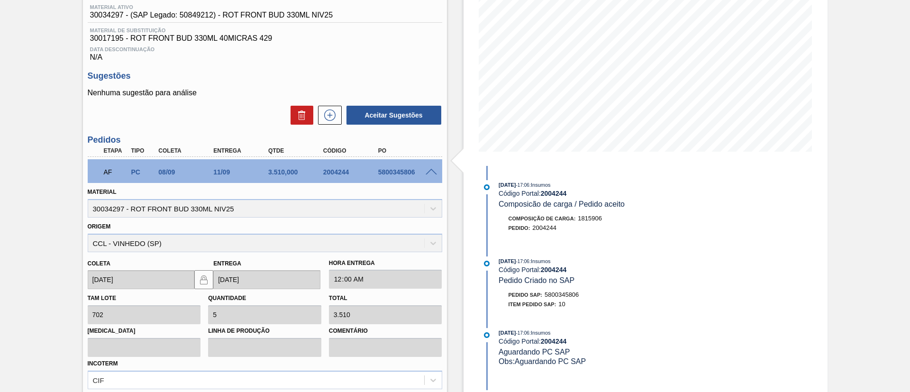
scroll to position [213, 0]
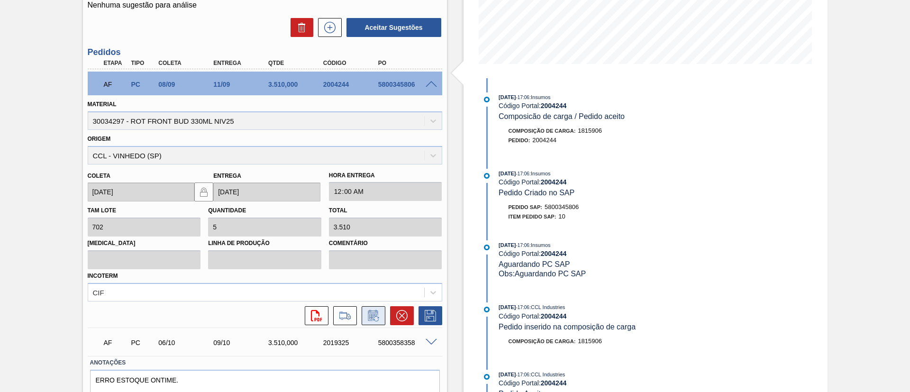
click at [369, 315] on icon at bounding box center [372, 317] width 7 height 6
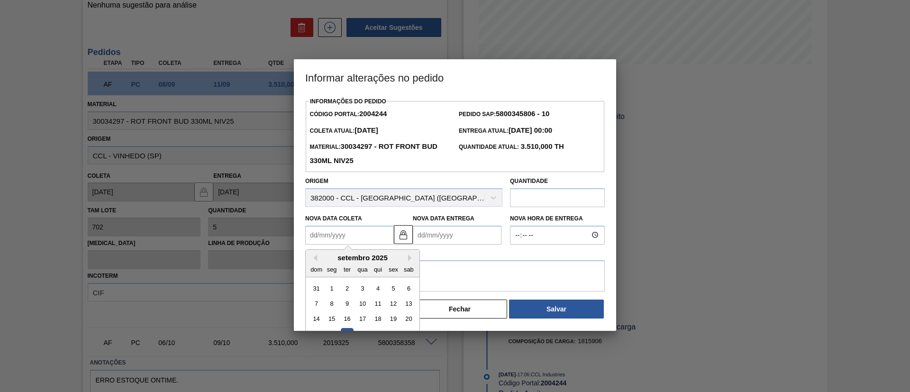
click at [342, 235] on Coleta2004244 "Nova Data Coleta" at bounding box center [349, 235] width 89 height 19
click at [409, 260] on button "Next Month" at bounding box center [411, 258] width 7 height 7
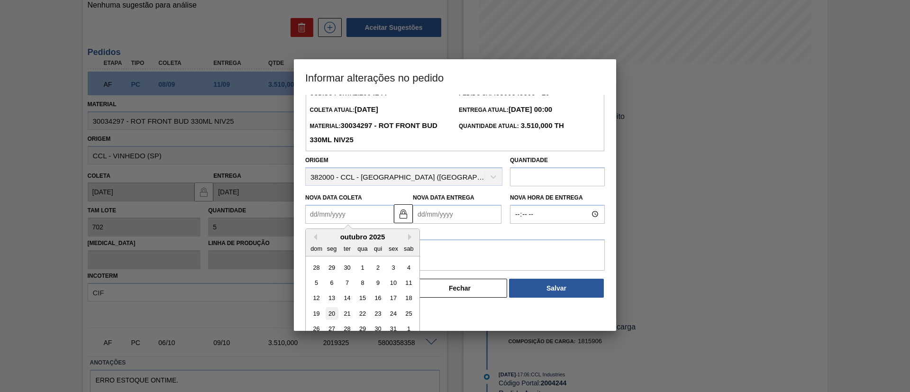
scroll to position [32, 0]
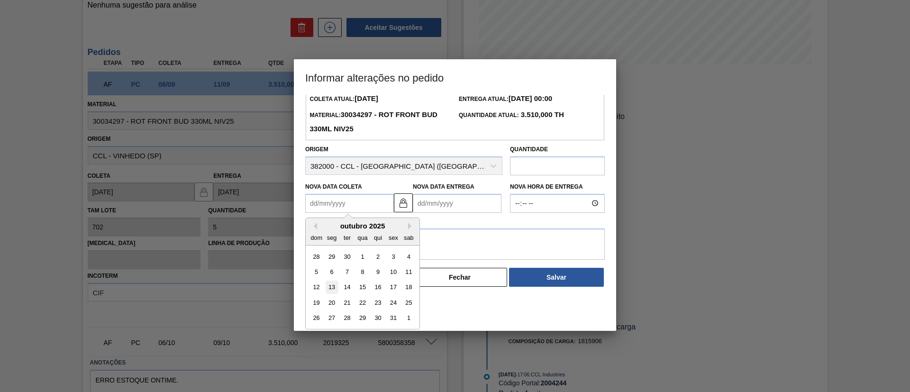
click at [336, 291] on div "13" at bounding box center [332, 287] width 13 height 13
type Coleta2004244 "13/10/2025"
type Entrega2004244 "16/10/2025"
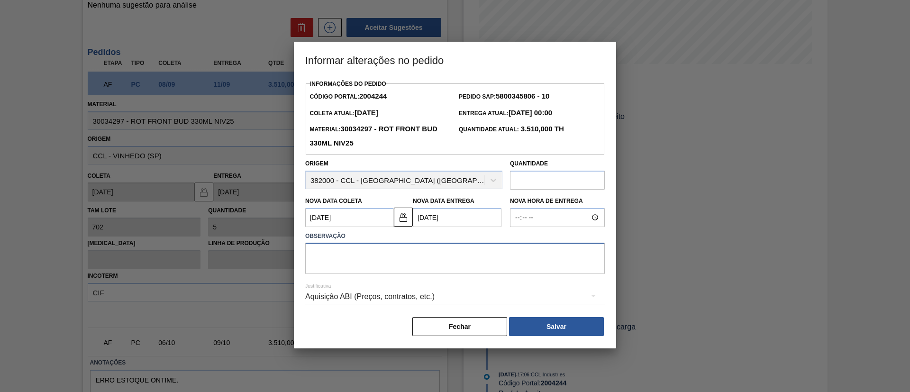
click at [358, 260] on textarea at bounding box center [455, 258] width 300 height 31
type textarea "postergar"
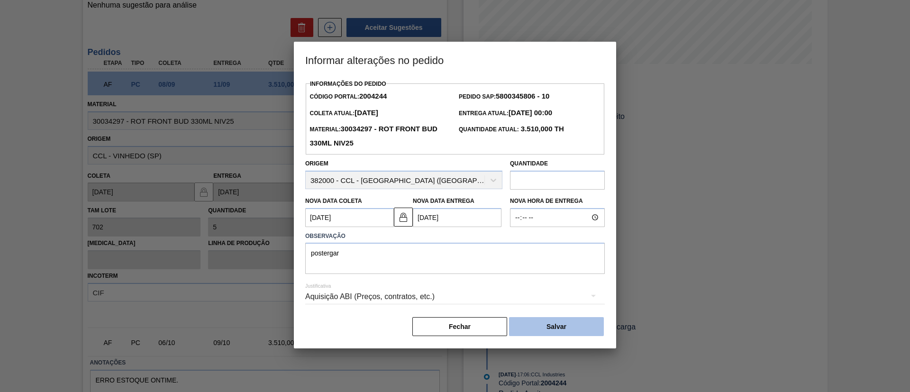
click at [570, 324] on button "Salvar" at bounding box center [556, 326] width 95 height 19
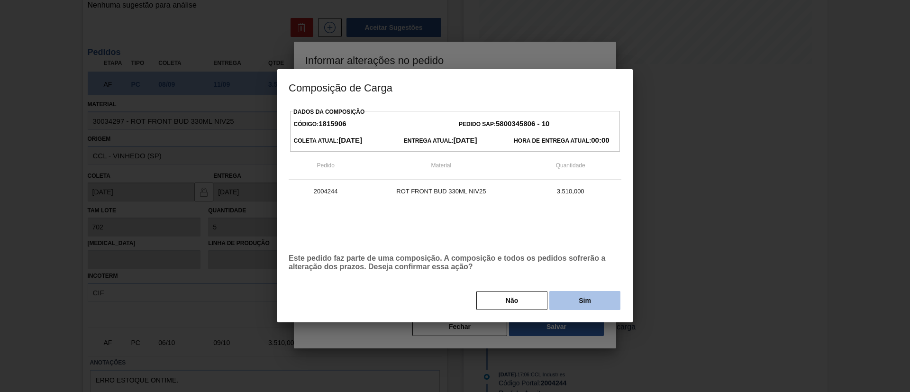
click at [578, 304] on button "Sim" at bounding box center [585, 300] width 71 height 19
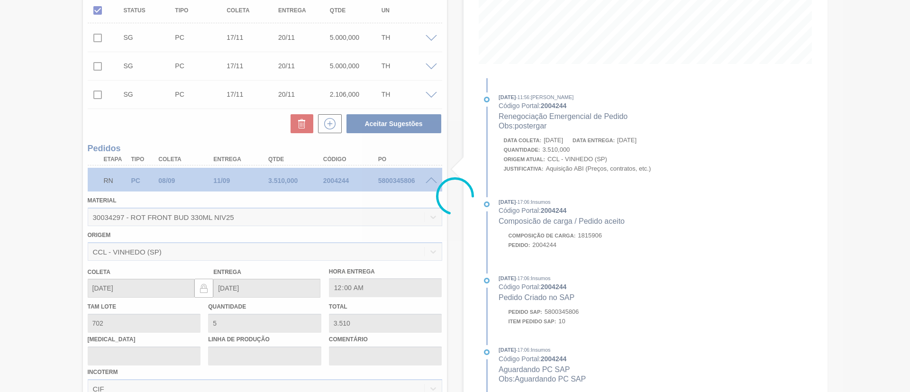
scroll to position [121, 0]
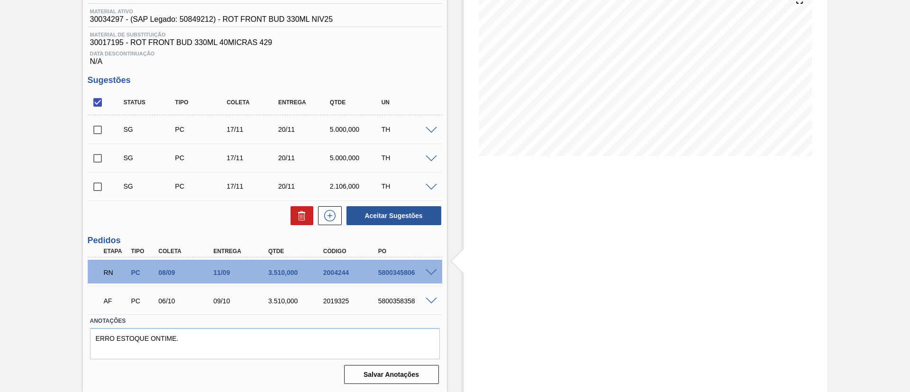
click at [430, 271] on span at bounding box center [431, 272] width 11 height 7
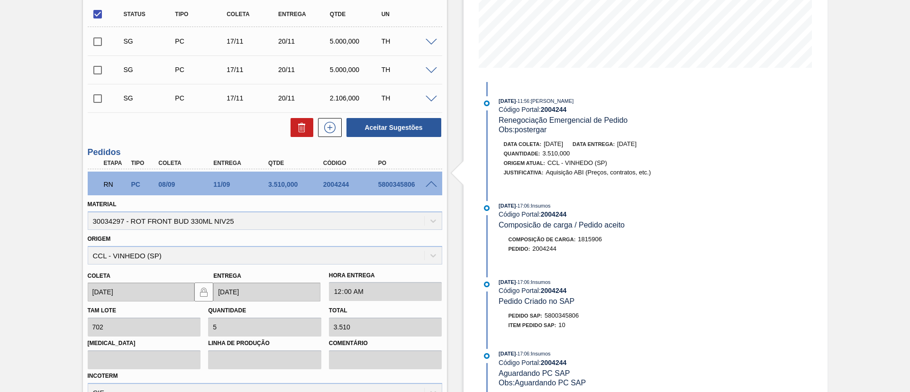
scroll to position [209, 0]
click at [427, 182] on span at bounding box center [431, 185] width 11 height 7
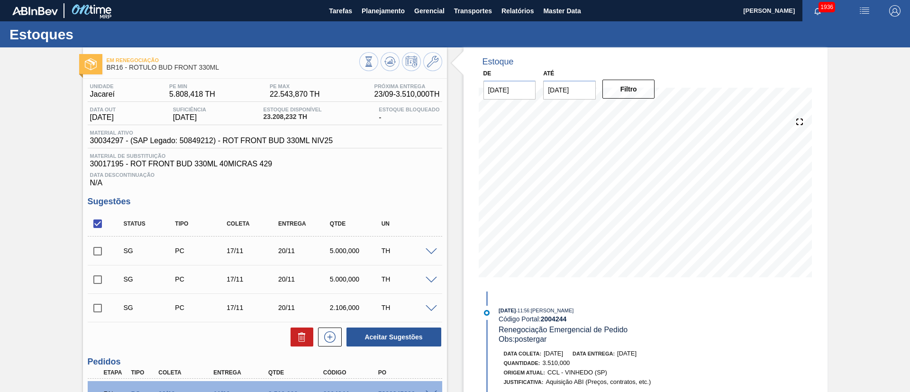
scroll to position [121, 0]
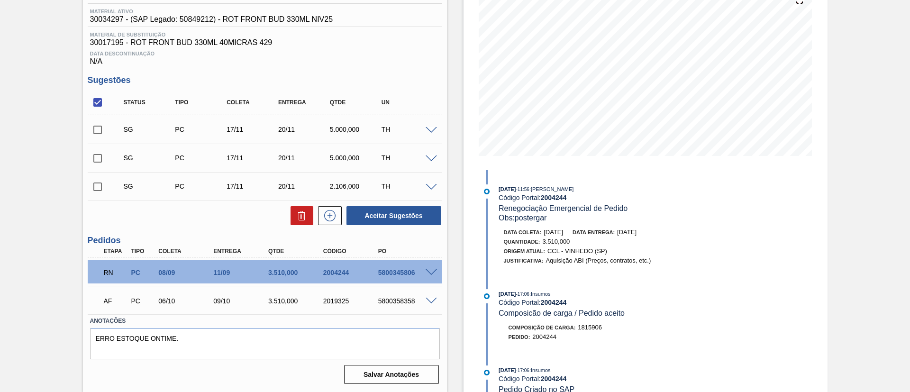
click at [94, 103] on input "checkbox" at bounding box center [98, 102] width 20 height 20
checkbox input "true"
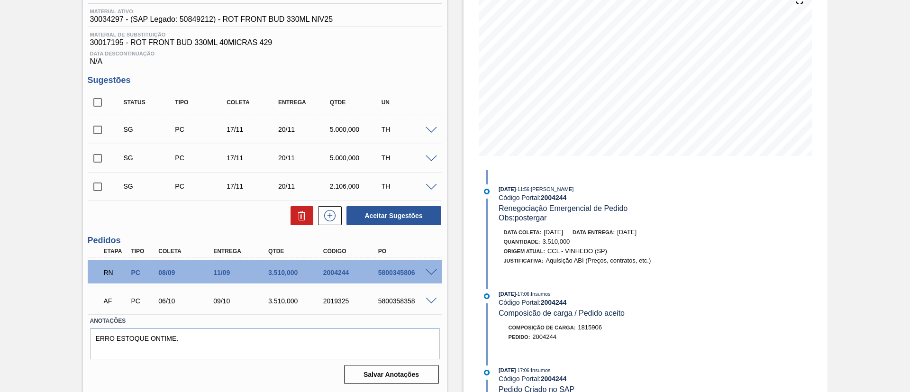
checkbox input "true"
click at [295, 207] on button at bounding box center [302, 215] width 23 height 19
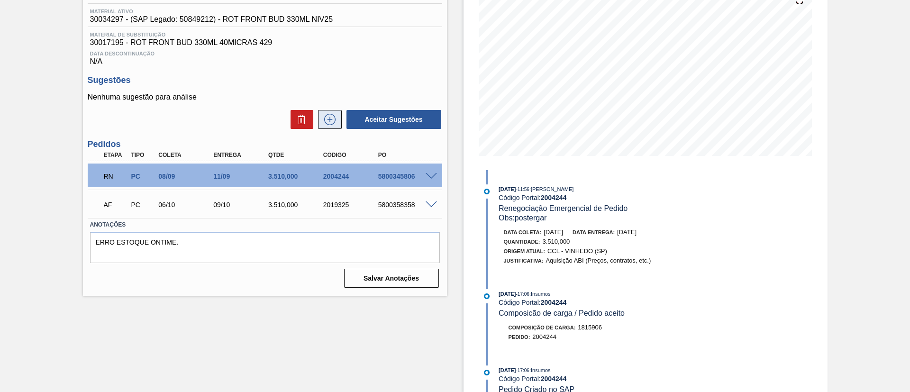
click at [334, 115] on icon at bounding box center [329, 119] width 15 height 11
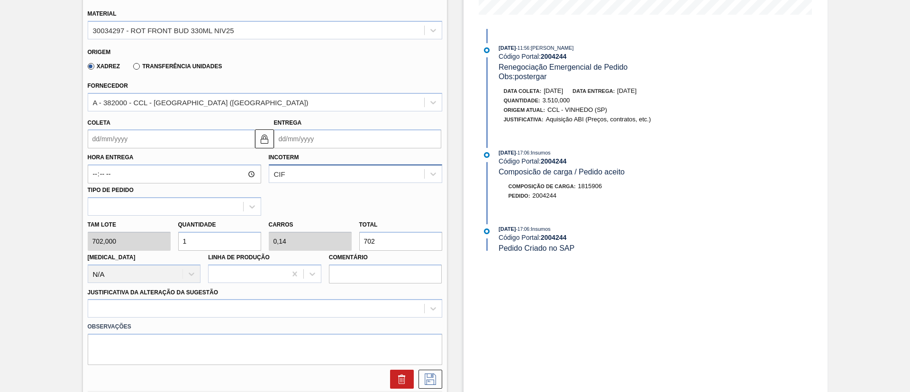
scroll to position [264, 0]
click at [318, 138] on input "Entrega" at bounding box center [357, 138] width 167 height 19
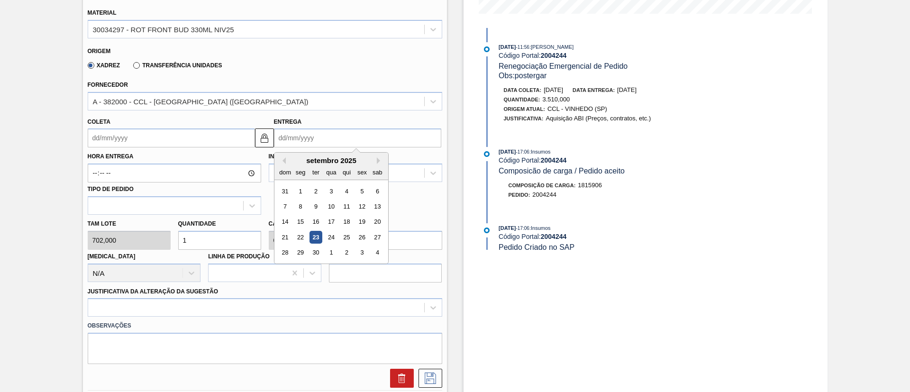
click at [330, 166] on div "qua" at bounding box center [331, 172] width 13 height 13
click at [379, 161] on button "Next Month" at bounding box center [380, 160] width 7 height 7
click at [301, 206] on div "3" at bounding box center [300, 206] width 13 height 13
type input "31/10/2025"
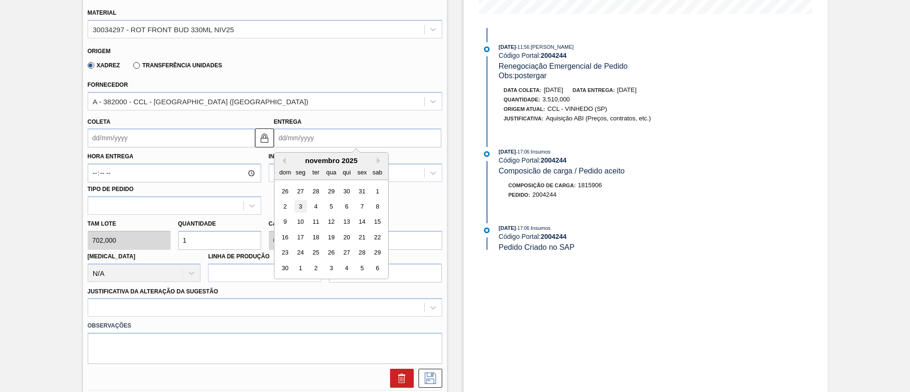
type input "[DATE]"
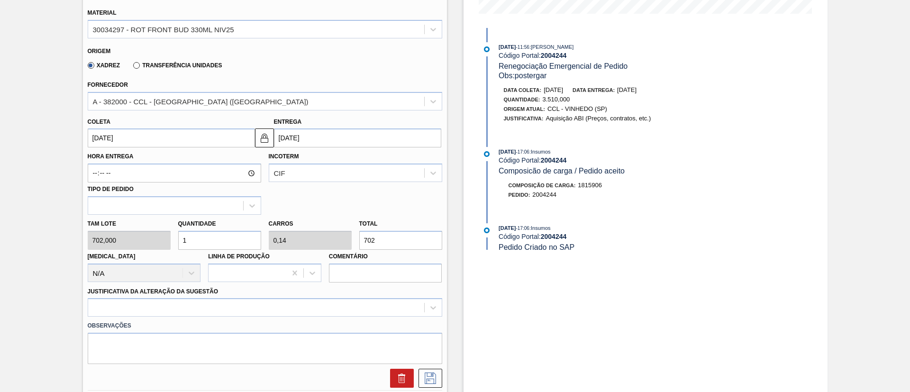
click at [144, 142] on input "31/10/2025" at bounding box center [171, 138] width 167 height 19
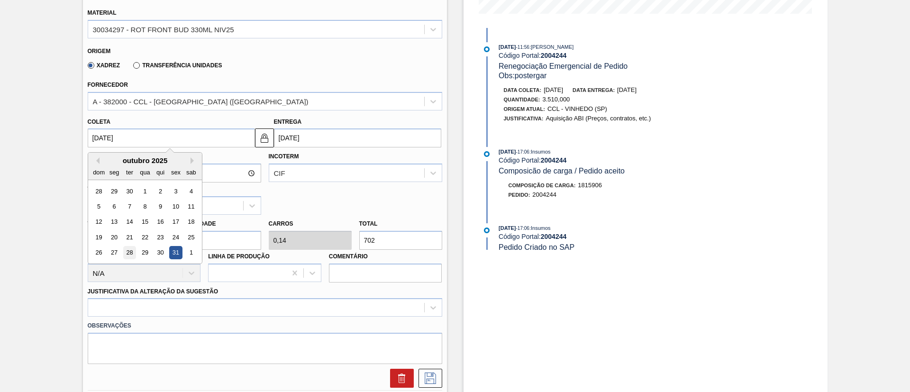
click at [133, 252] on div "28" at bounding box center [129, 253] width 13 height 13
type input "28/10/2025"
type input "31/10/2025"
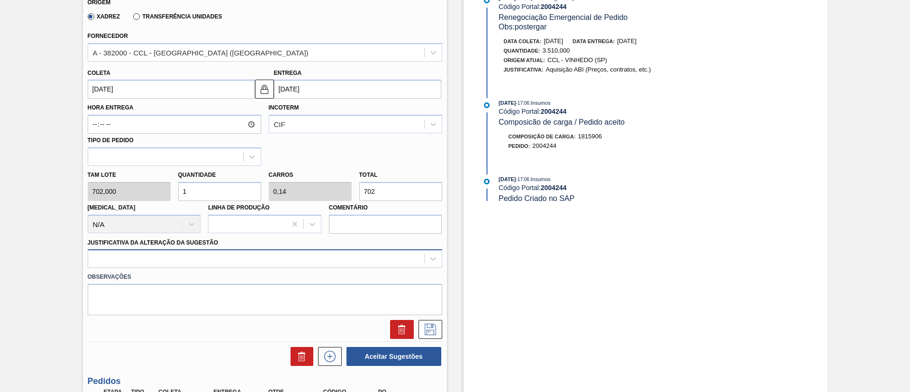
scroll to position [335, 0]
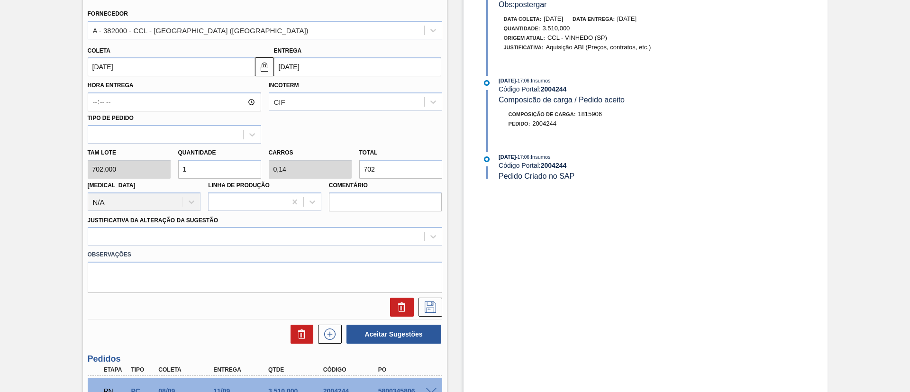
click at [159, 170] on div "Tam lote 702,000 Quantidade 1 Carros 0,14 Total 702 Doca N/A Linha de Produção …" at bounding box center [265, 178] width 362 height 68
type input "3"
type input "0,421"
type input "2.106"
click at [154, 168] on div "Tam lote 702,000 Quantidade 3 Carros 0,421 Total 2.106 Doca N/A Linha de Produç…" at bounding box center [265, 178] width 362 height 68
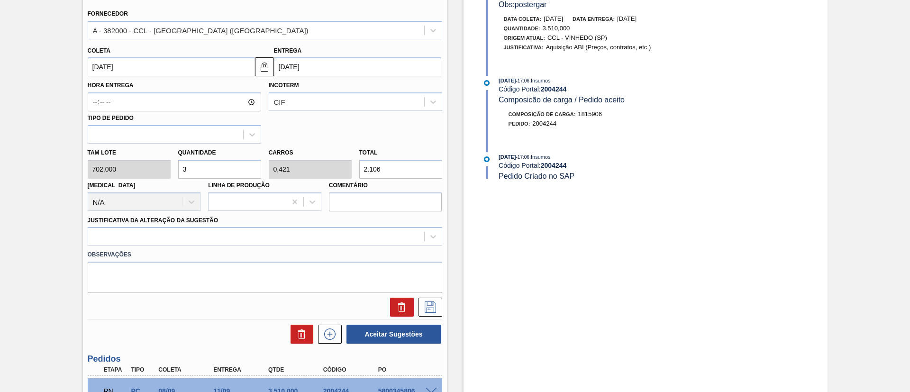
type input "4"
type input "0,562"
type input "2.808"
type input "4"
click at [200, 234] on div at bounding box center [256, 237] width 336 height 14
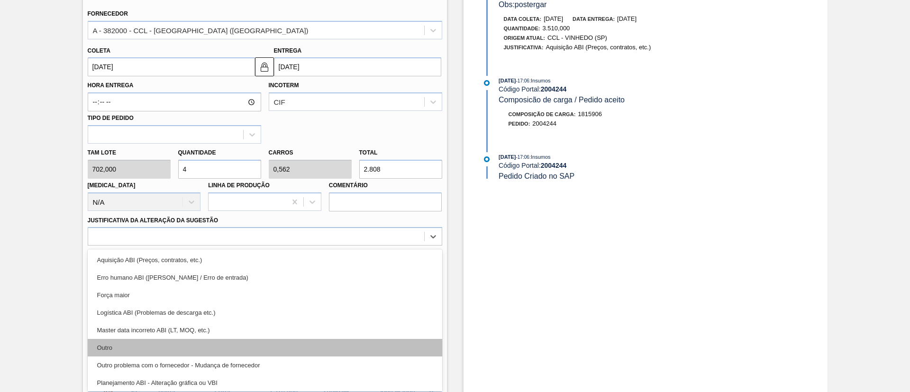
click at [182, 344] on div "Outro" at bounding box center [265, 348] width 355 height 18
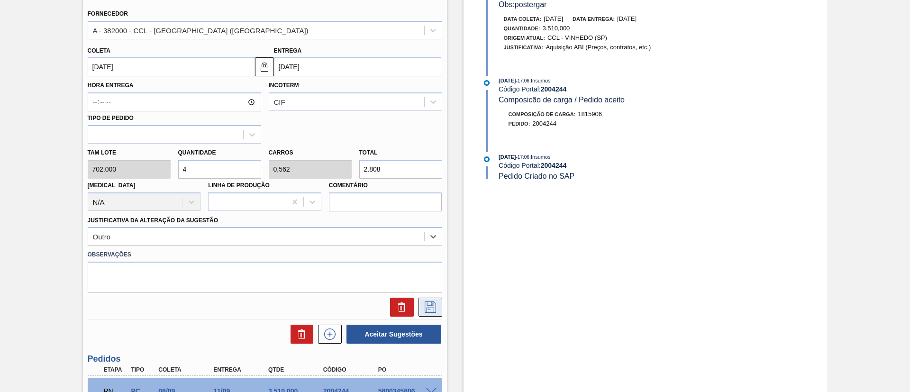
click at [421, 303] on button at bounding box center [431, 307] width 24 height 19
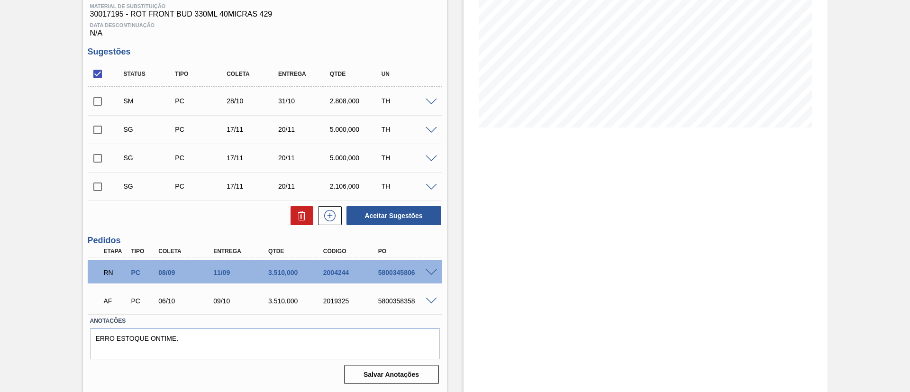
scroll to position [79, 0]
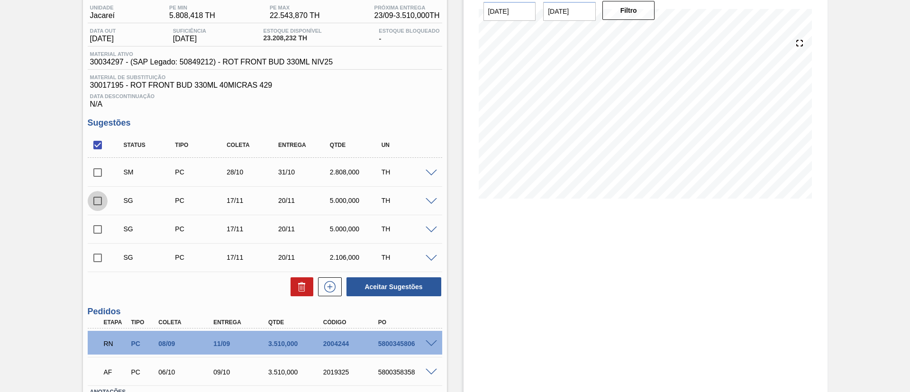
click at [100, 202] on input "checkbox" at bounding box center [98, 201] width 20 height 20
checkbox input "true"
click at [100, 233] on input "checkbox" at bounding box center [98, 230] width 20 height 20
checkbox input "true"
click at [96, 260] on input "checkbox" at bounding box center [98, 258] width 20 height 20
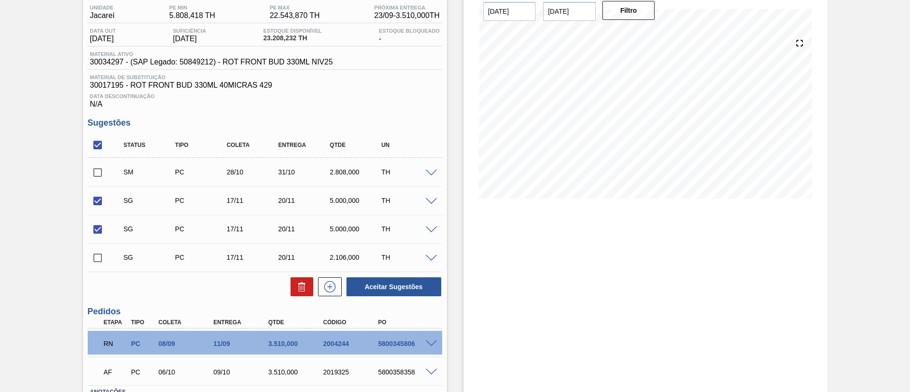
checkbox input "true"
click at [305, 287] on icon at bounding box center [301, 286] width 11 height 11
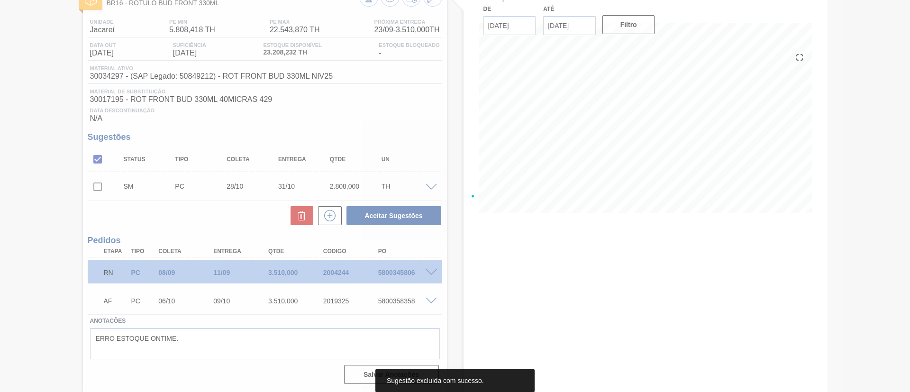
scroll to position [64, 0]
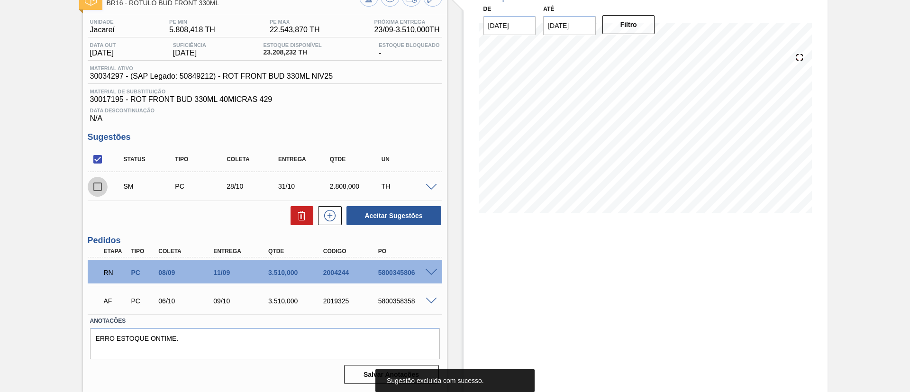
click at [104, 188] on input "checkbox" at bounding box center [98, 187] width 20 height 20
checkbox input "true"
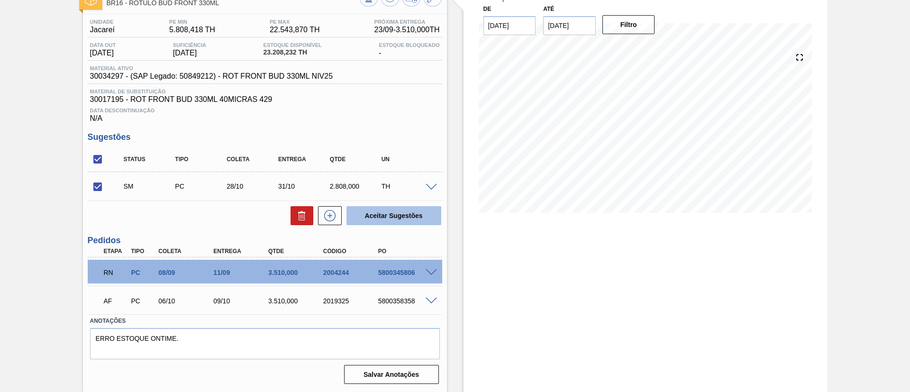
click at [382, 219] on button "Aceitar Sugestões" at bounding box center [394, 215] width 95 height 19
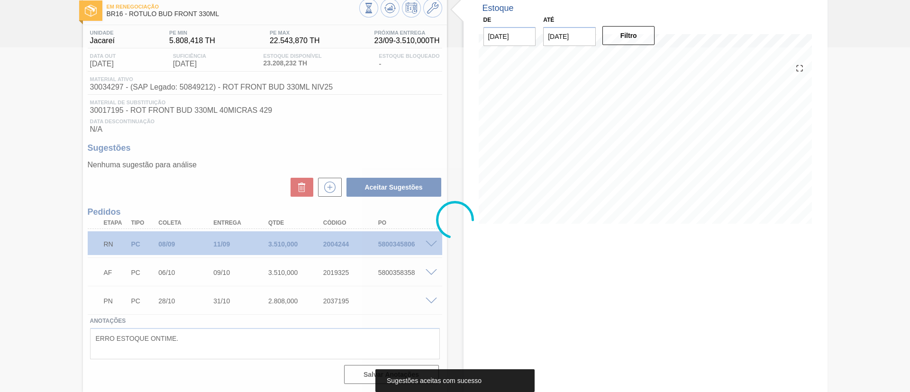
scroll to position [54, 0]
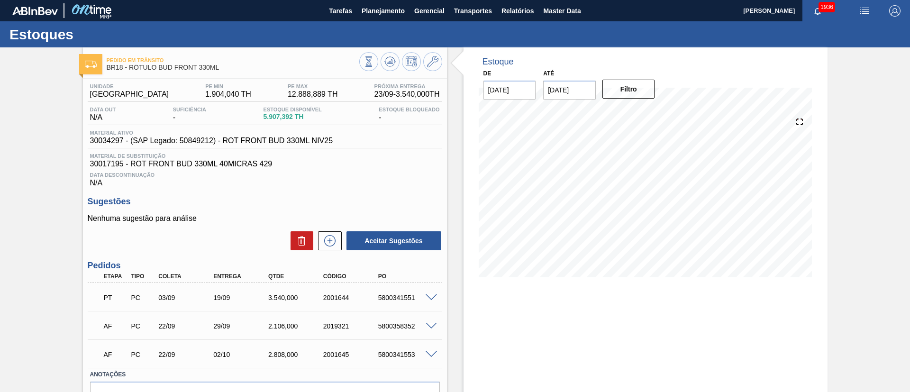
scroll to position [54, 0]
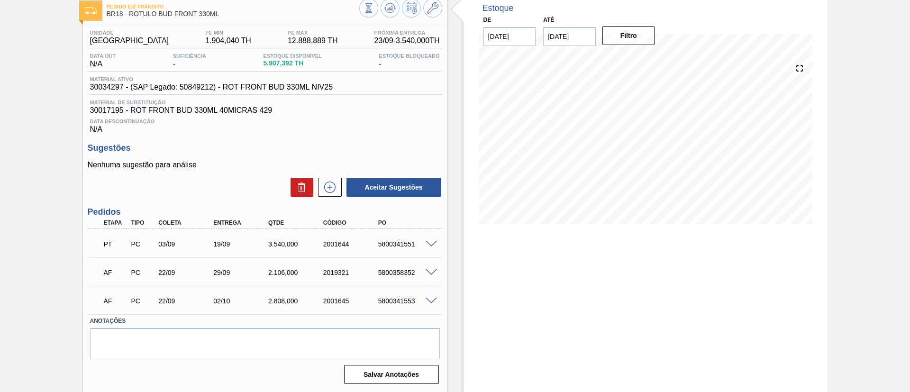
click at [427, 300] on span at bounding box center [431, 301] width 11 height 7
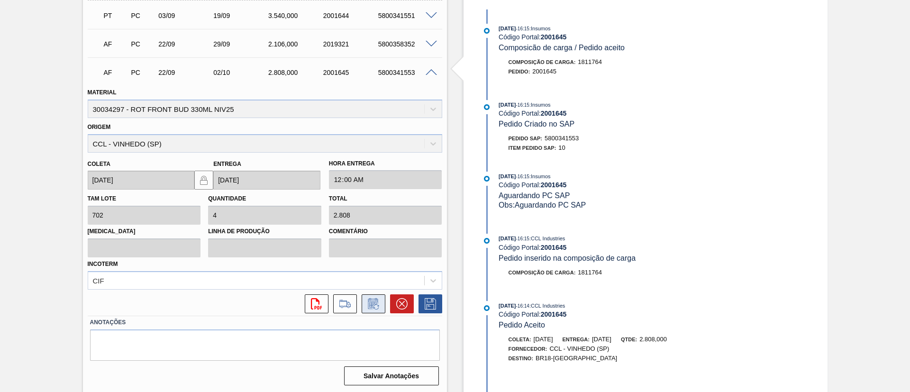
scroll to position [284, 0]
click at [377, 299] on icon at bounding box center [373, 302] width 10 height 11
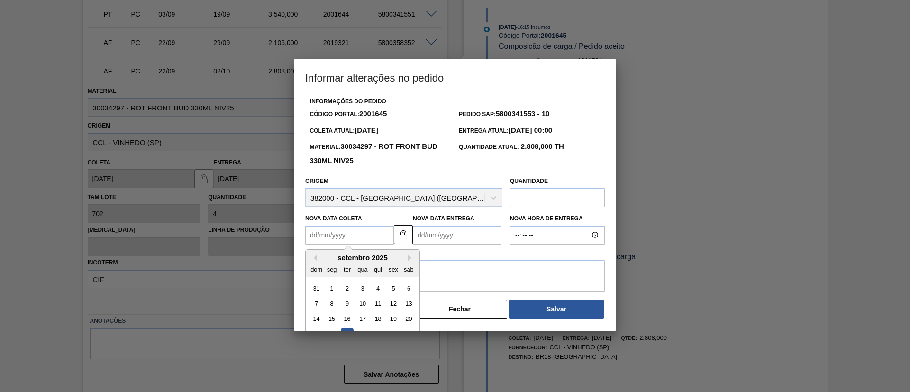
click at [356, 239] on Coleta2001645 "Nova Data Coleta" at bounding box center [349, 235] width 89 height 19
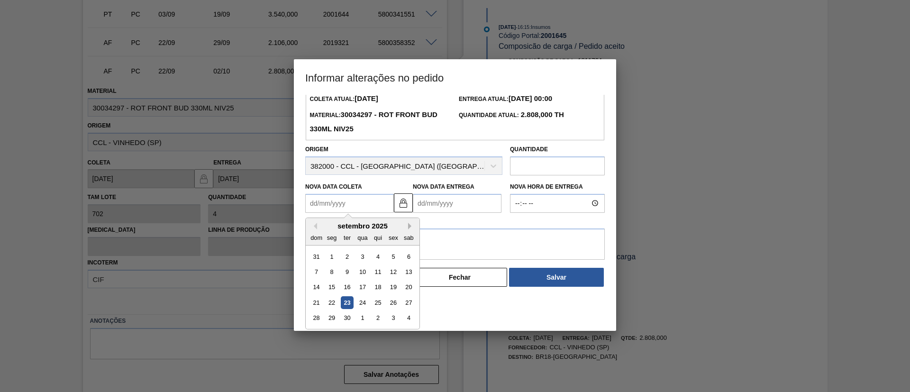
click at [412, 229] on button "Next Month" at bounding box center [411, 226] width 7 height 7
click at [336, 270] on div "6" at bounding box center [332, 272] width 13 height 13
type Coleta2001645 "[DATE]"
type Entrega2001645 "16/10/2025"
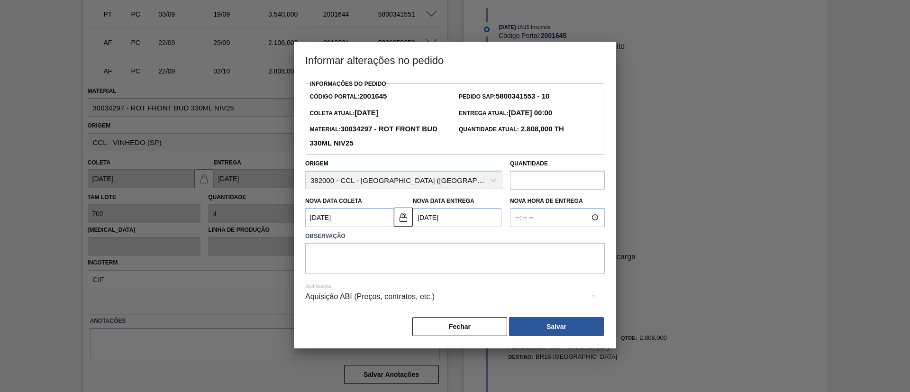
scroll to position [0, 0]
click at [369, 268] on textarea at bounding box center [455, 258] width 300 height 31
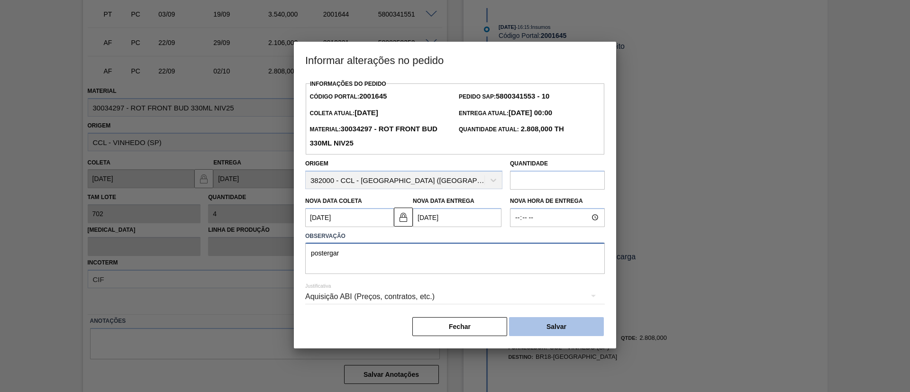
type textarea "postergar"
click at [551, 324] on button "Salvar" at bounding box center [556, 326] width 95 height 19
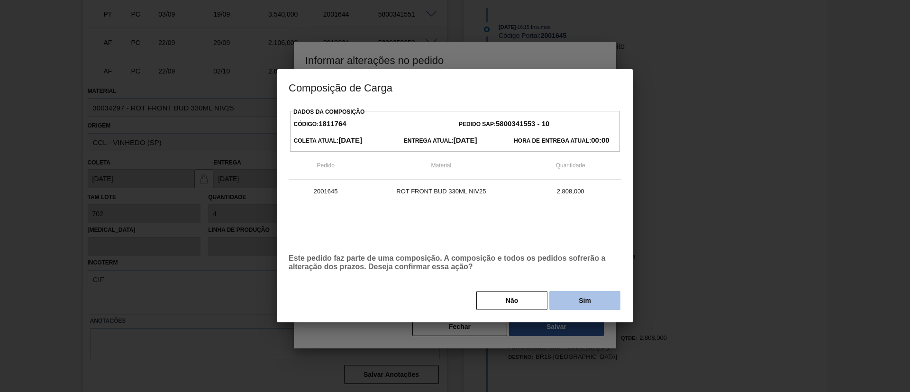
click at [585, 301] on button "Sim" at bounding box center [585, 300] width 71 height 19
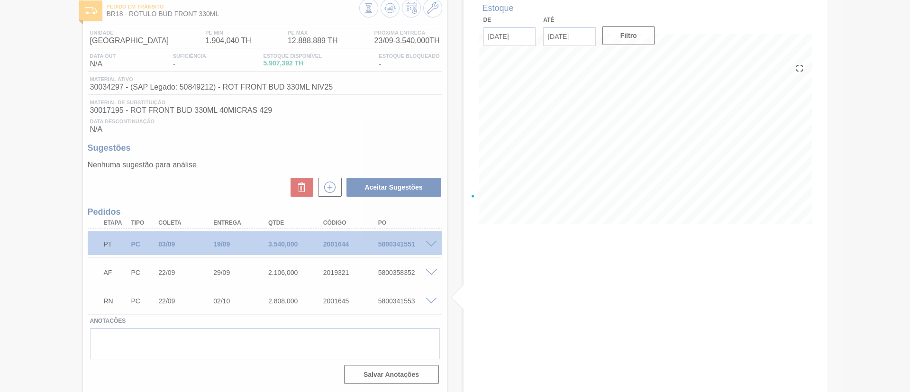
scroll to position [54, 0]
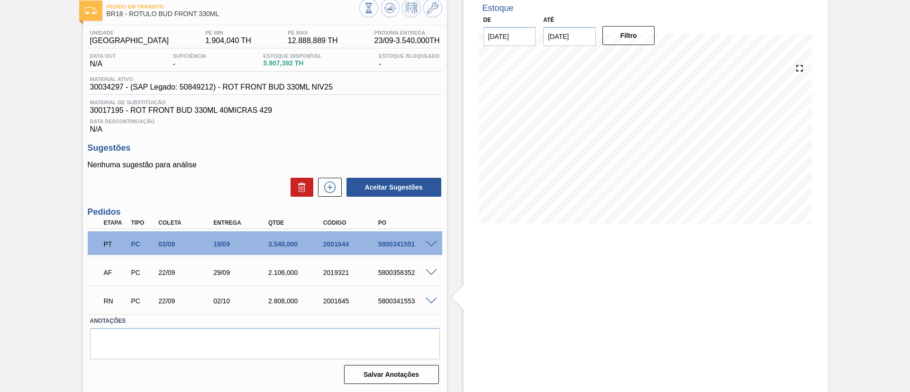
click at [574, 39] on input "[DATE]" at bounding box center [569, 36] width 53 height 19
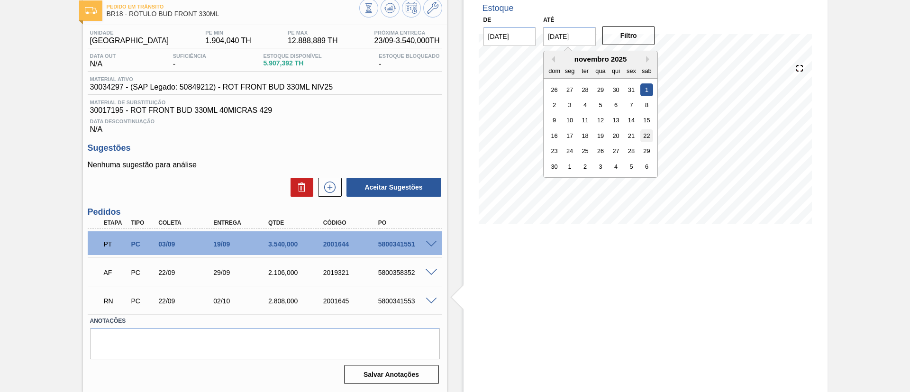
click at [643, 133] on div "22" at bounding box center [647, 135] width 13 height 13
type input "[DATE]"
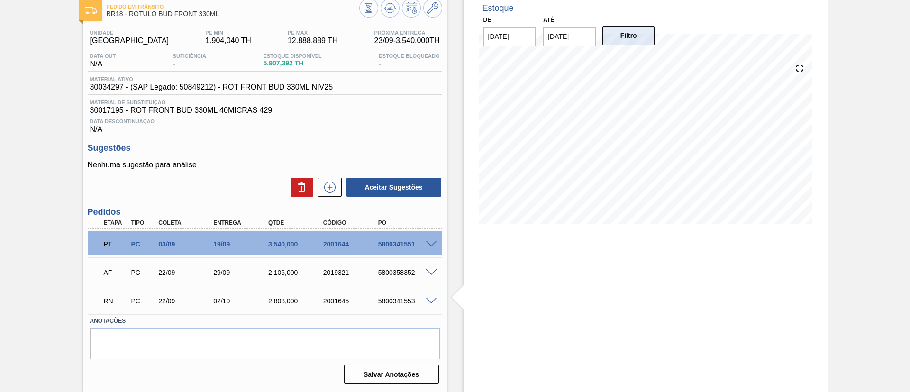
click at [616, 37] on button "Filtro" at bounding box center [629, 35] width 53 height 19
click at [323, 187] on icon at bounding box center [329, 187] width 15 height 11
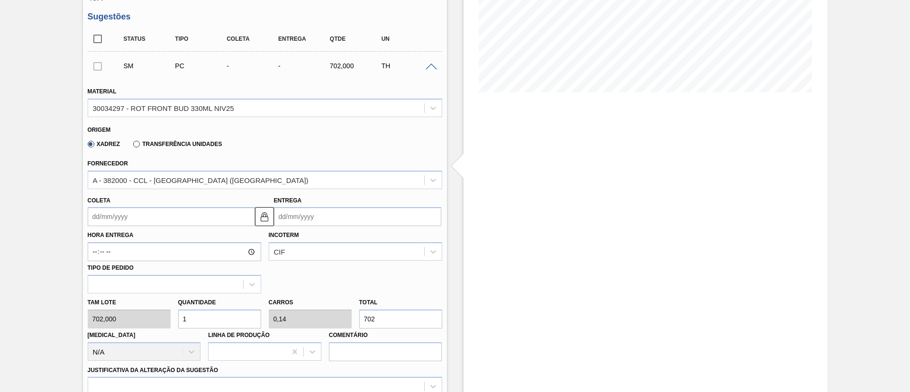
scroll to position [196, 0]
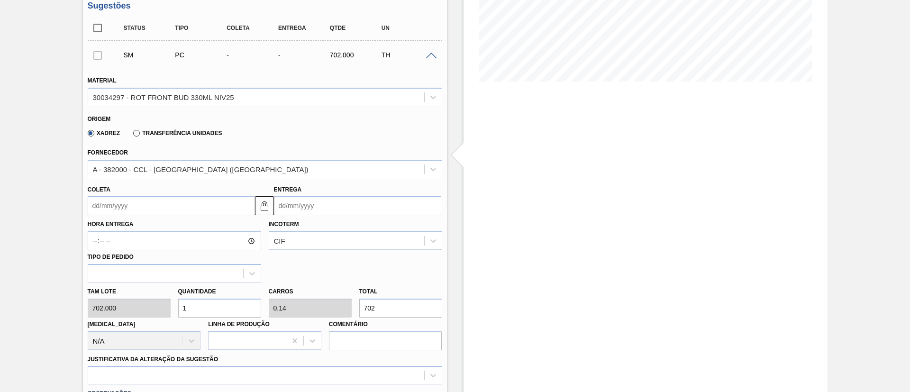
click at [140, 201] on input "Coleta" at bounding box center [171, 205] width 167 height 19
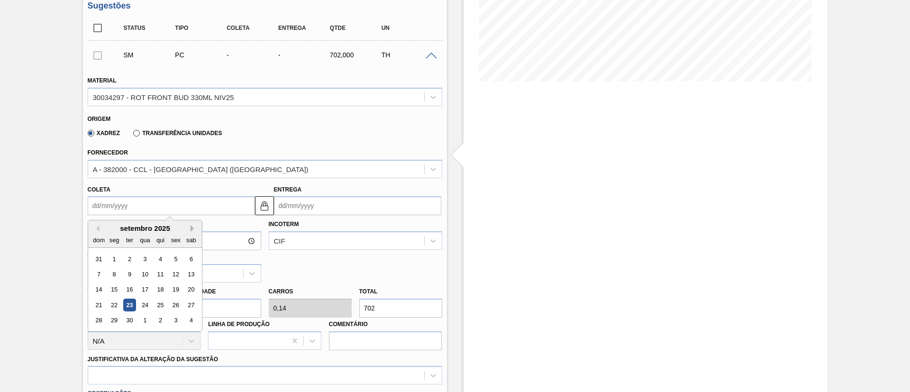
click at [194, 227] on button "Next Month" at bounding box center [194, 228] width 7 height 7
click at [117, 270] on div "3" at bounding box center [114, 274] width 13 height 13
type input "[DATE]"
type input "13/11/2025"
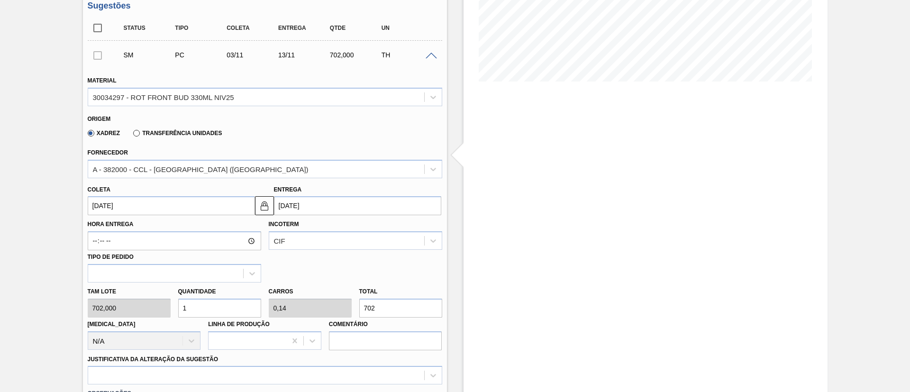
click at [162, 306] on div "Tam lote 702,000 Quantidade 1 Carros 0,14 Total 702 Doca N/A Linha de Produção …" at bounding box center [265, 317] width 362 height 68
type input "3"
type input "0,421"
type input "2.106"
click at [152, 310] on div "Tam lote 702,000 Quantidade 3 Carros 0,421 Total 2.106 Doca N/A Linha de Produç…" at bounding box center [265, 317] width 362 height 68
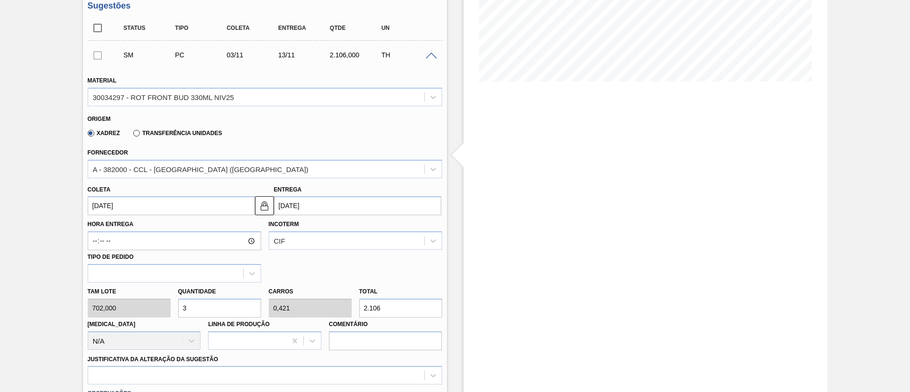
type input "4"
type input "0,562"
type input "2.808"
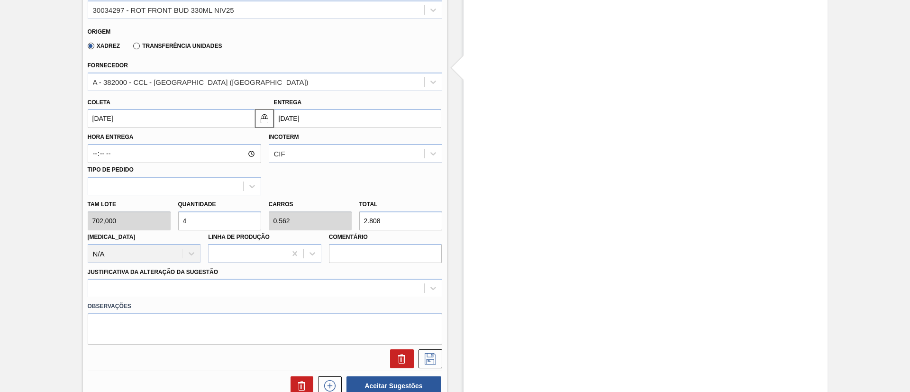
scroll to position [409, 0]
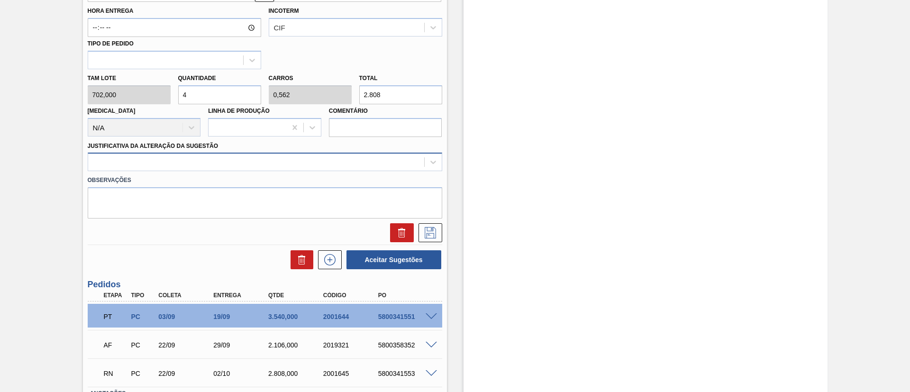
type input "4"
click at [248, 165] on div at bounding box center [256, 163] width 336 height 14
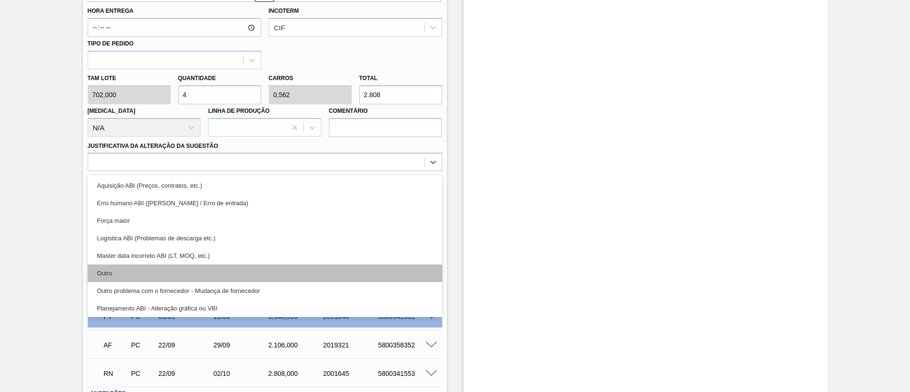
click at [201, 271] on div "Outro" at bounding box center [265, 274] width 355 height 18
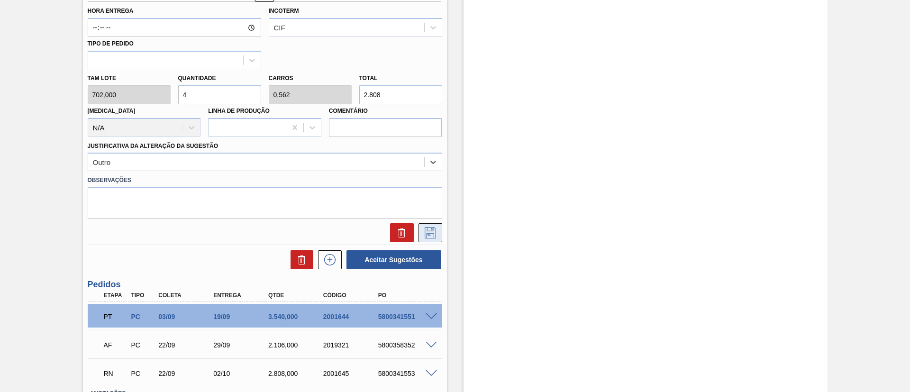
click at [432, 234] on icon at bounding box center [430, 232] width 15 height 11
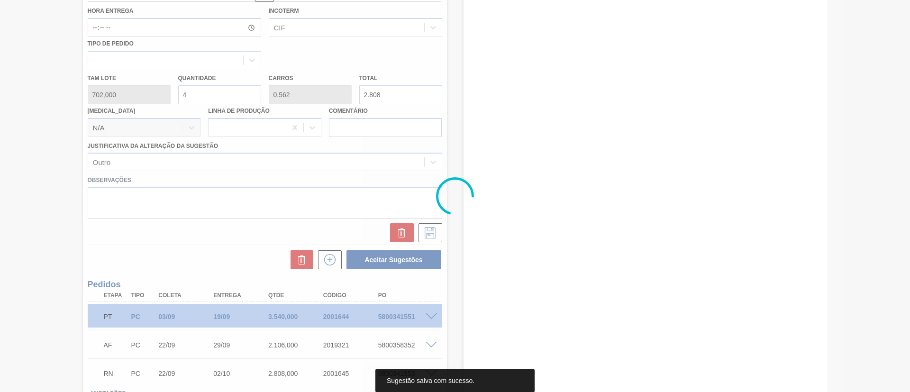
scroll to position [93, 0]
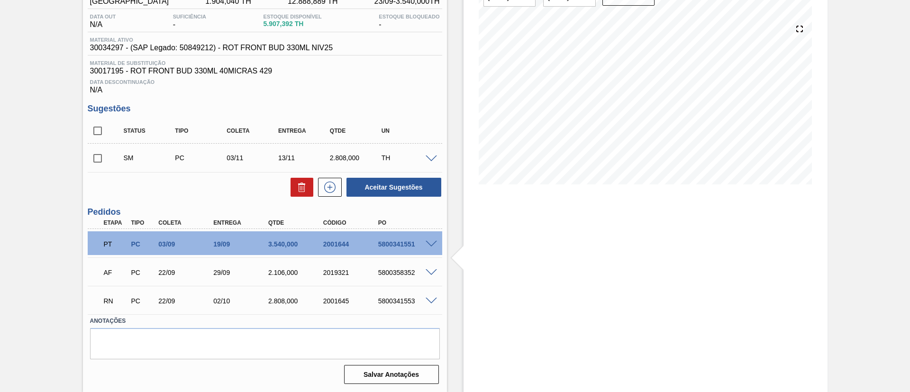
click at [434, 156] on span at bounding box center [431, 159] width 11 height 7
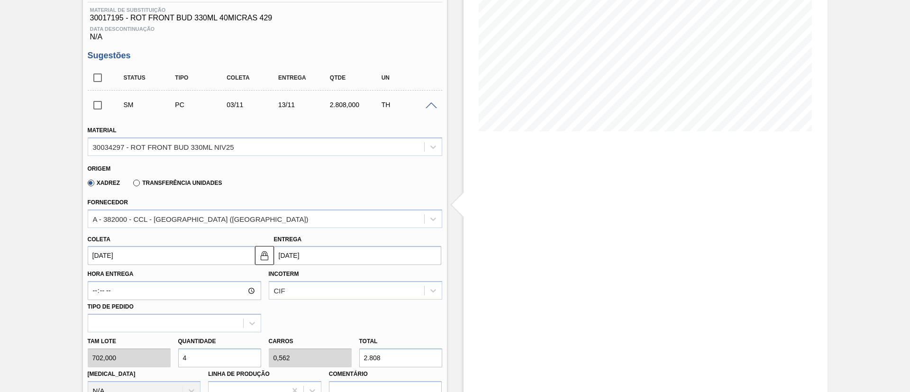
scroll to position [235, 0]
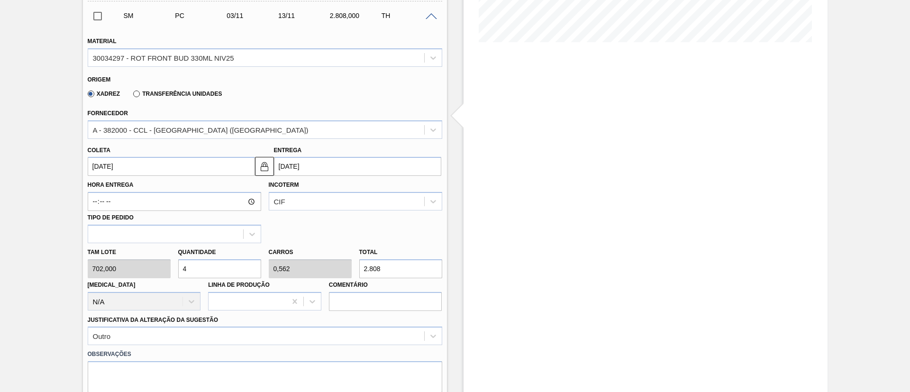
click at [143, 168] on input "[DATE]" at bounding box center [171, 166] width 167 height 19
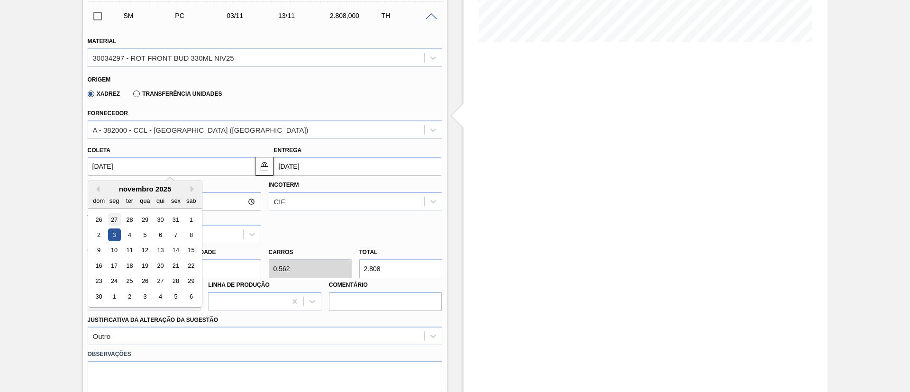
click at [117, 223] on div "27" at bounding box center [114, 219] width 13 height 13
type input "27/10/2025"
type input "06/11/2025"
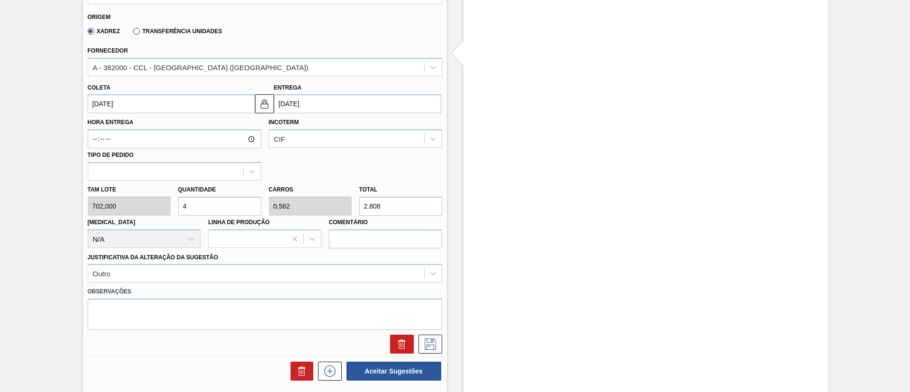
scroll to position [377, 0]
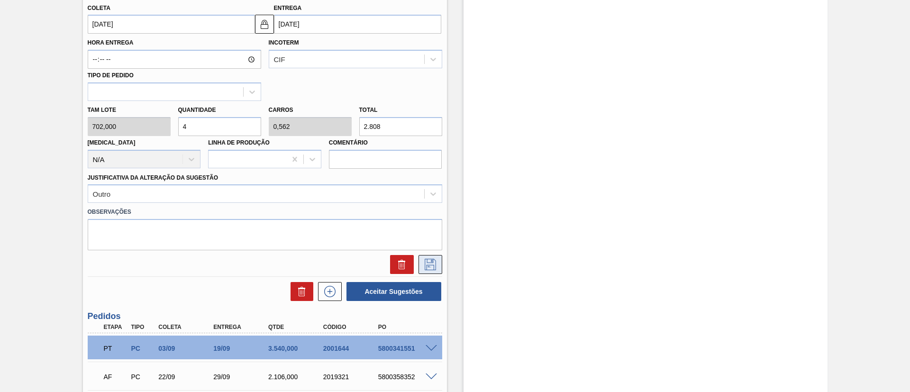
click at [435, 265] on icon at bounding box center [430, 264] width 11 height 11
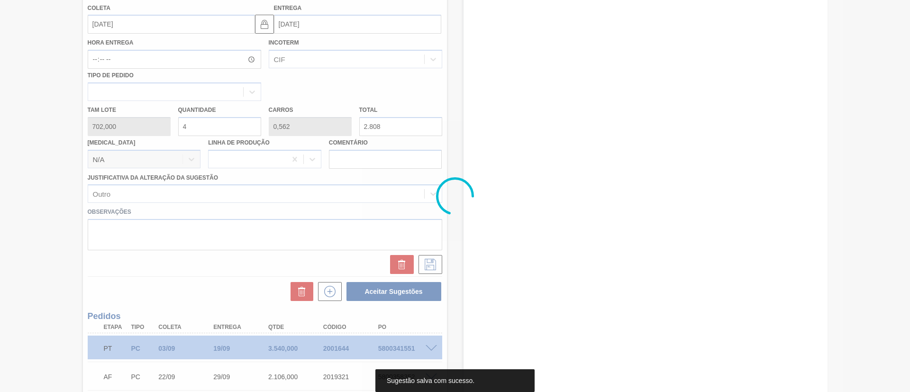
scroll to position [93, 0]
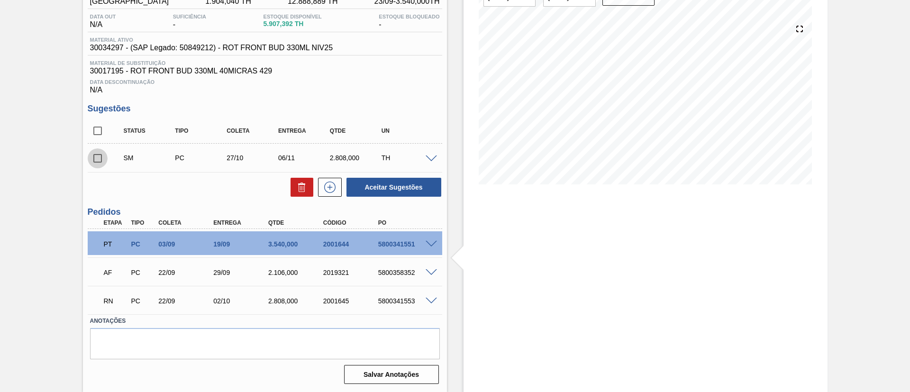
click at [104, 160] on input "checkbox" at bounding box center [98, 158] width 20 height 20
click at [399, 194] on button "Aceitar Sugestões" at bounding box center [394, 187] width 95 height 19
checkbox input "false"
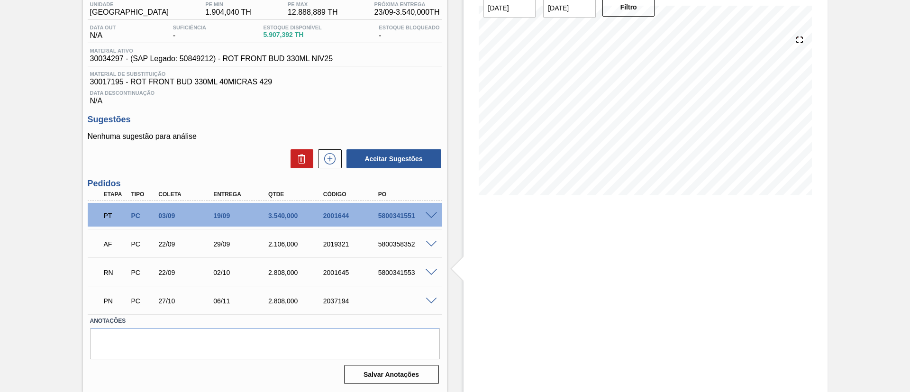
scroll to position [82, 0]
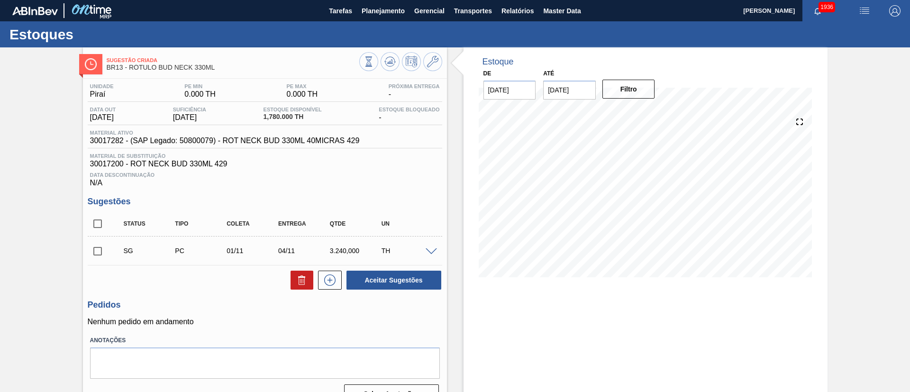
click at [102, 226] on input "checkbox" at bounding box center [98, 224] width 20 height 20
checkbox input "true"
click at [301, 288] on button at bounding box center [302, 280] width 23 height 19
checkbox input "false"
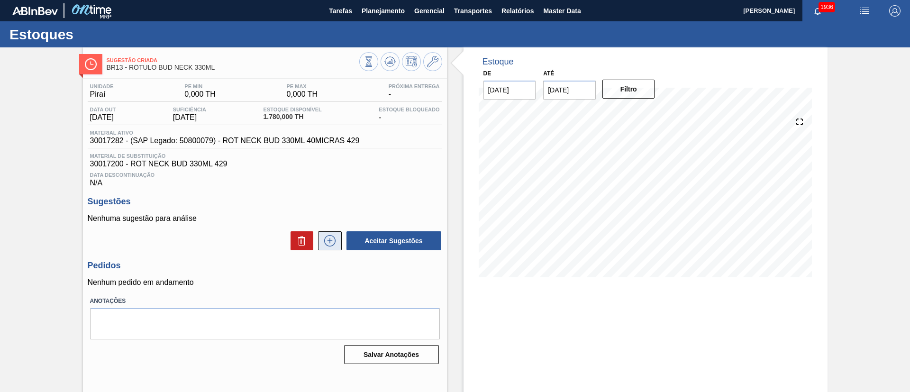
click at [330, 242] on icon at bounding box center [329, 240] width 15 height 11
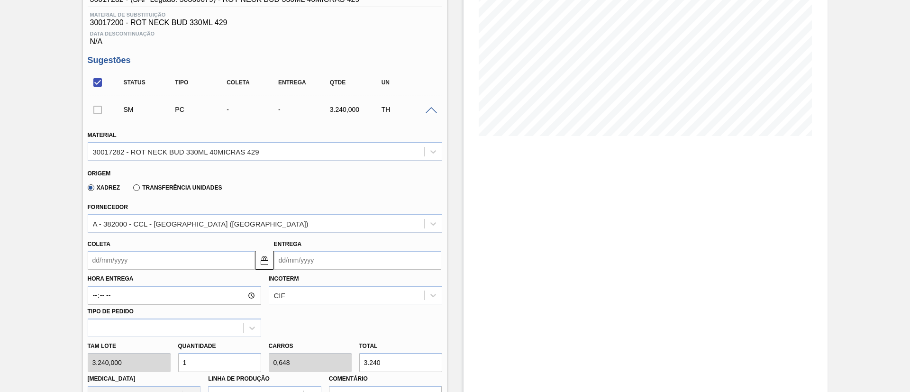
scroll to position [142, 0]
click at [117, 257] on input "Coleta" at bounding box center [171, 259] width 167 height 19
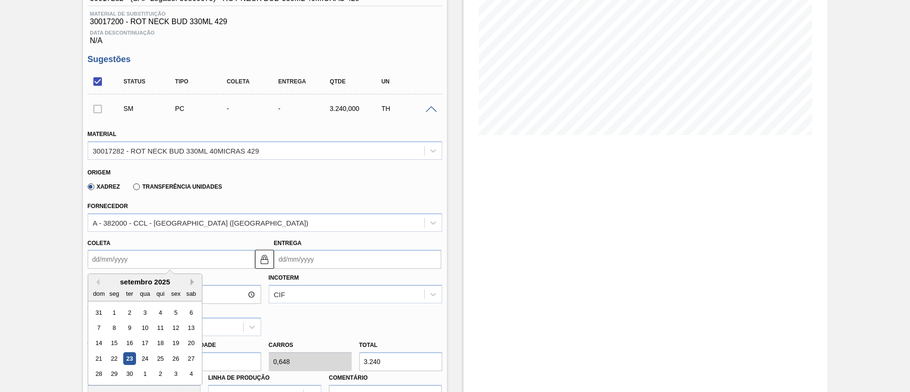
click at [191, 280] on button "Next Month" at bounding box center [194, 282] width 7 height 7
click at [111, 328] on div "6" at bounding box center [114, 327] width 13 height 13
type input "[DATE]"
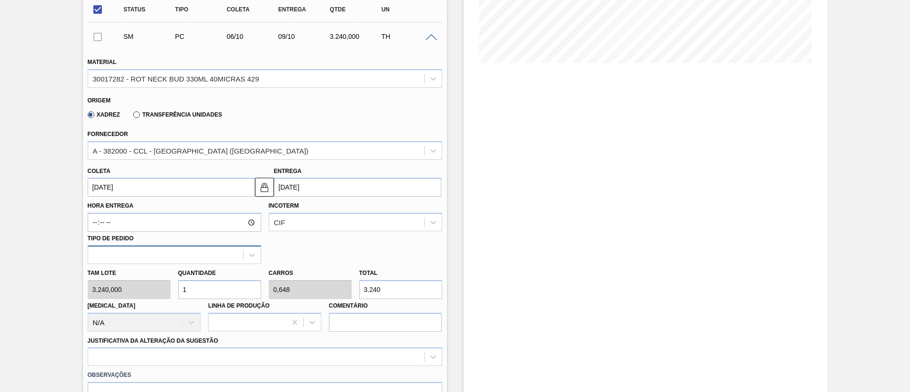
scroll to position [356, 0]
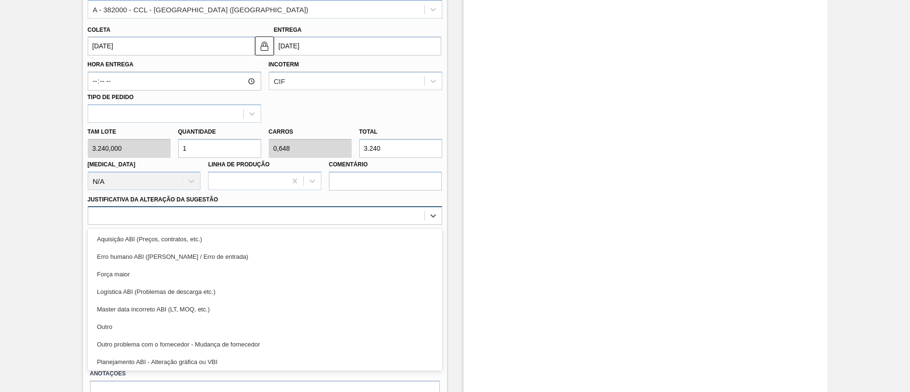
click at [210, 220] on div at bounding box center [256, 216] width 336 height 14
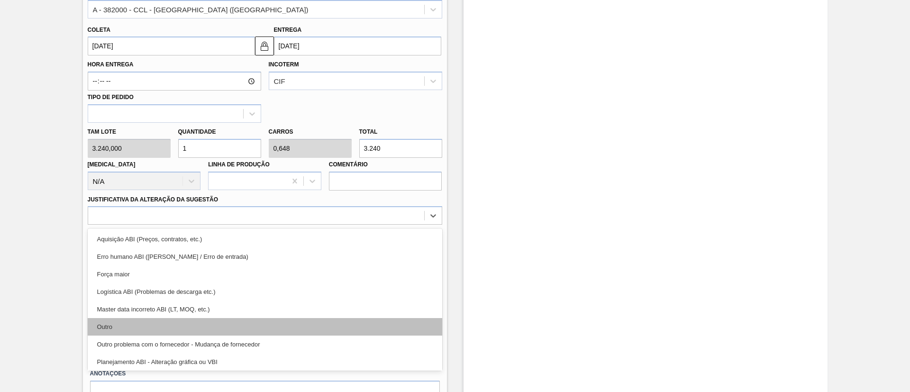
click at [202, 321] on div "Outro" at bounding box center [265, 327] width 355 height 18
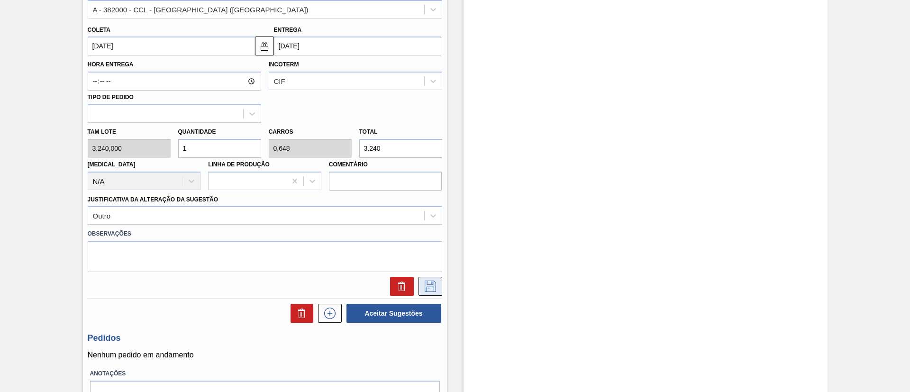
click at [423, 284] on icon at bounding box center [430, 286] width 15 height 11
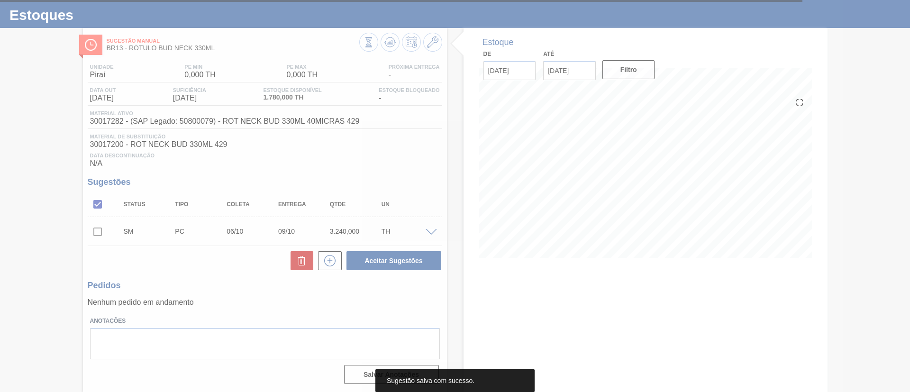
scroll to position [19, 0]
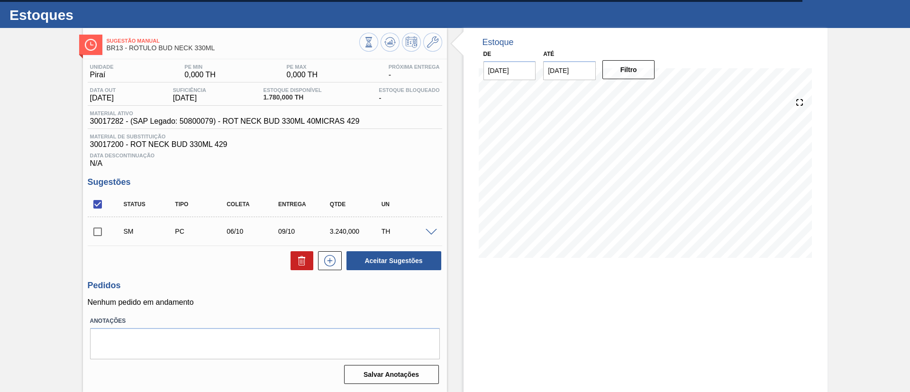
click at [102, 231] on input "checkbox" at bounding box center [98, 232] width 20 height 20
checkbox input "true"
click at [380, 258] on button "Aceitar Sugestões" at bounding box center [394, 260] width 95 height 19
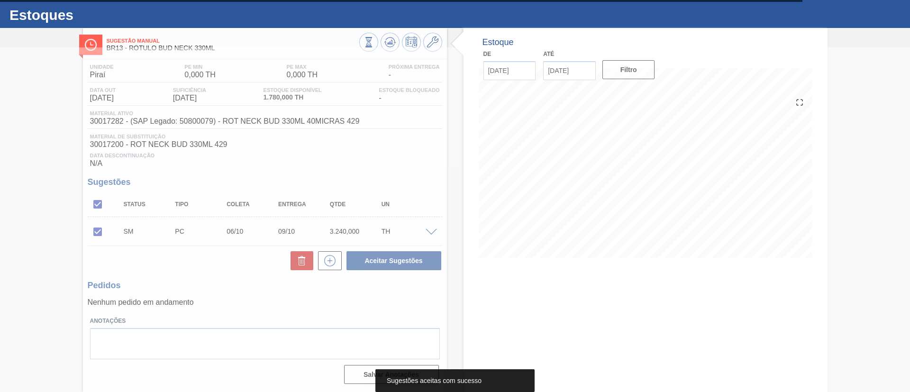
scroll to position [16, 0]
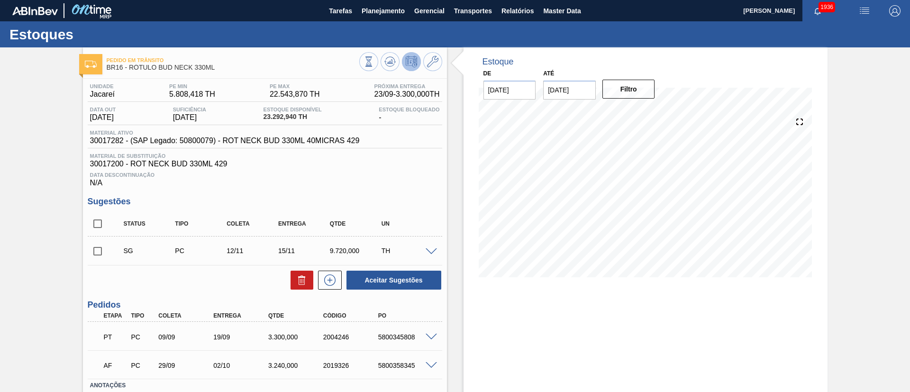
click at [97, 226] on input "checkbox" at bounding box center [98, 224] width 20 height 20
checkbox input "true"
click at [302, 279] on icon at bounding box center [301, 280] width 11 height 11
checkbox input "false"
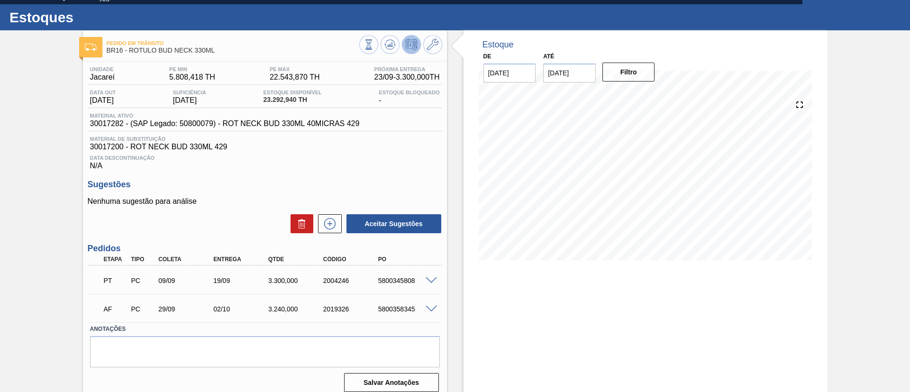
scroll to position [25, 0]
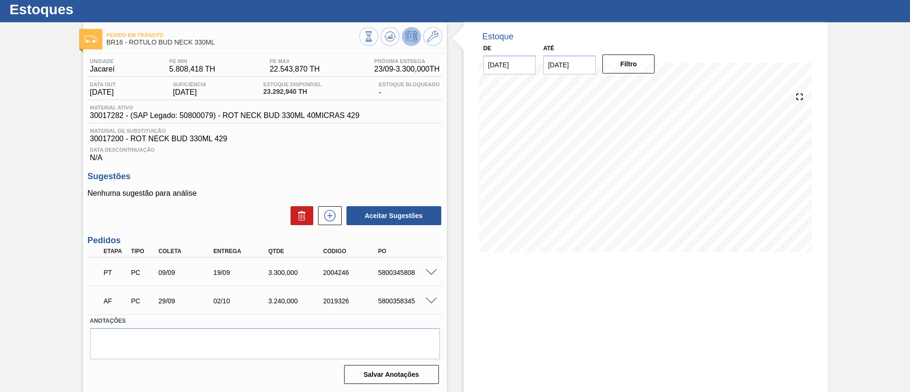
click at [429, 300] on span at bounding box center [431, 301] width 11 height 7
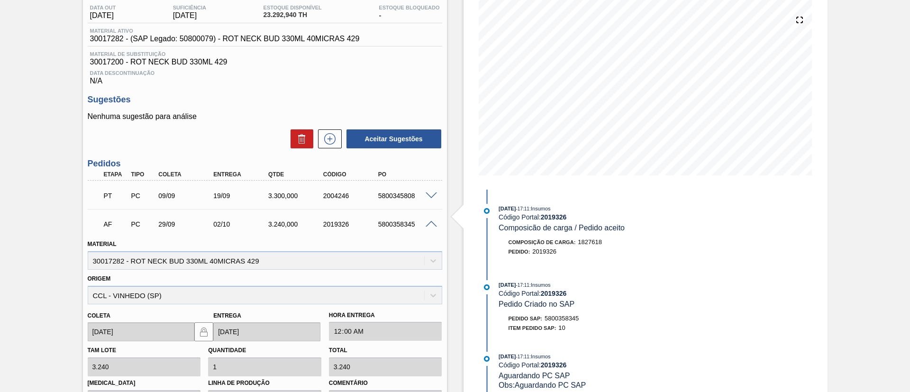
scroll to position [239, 0]
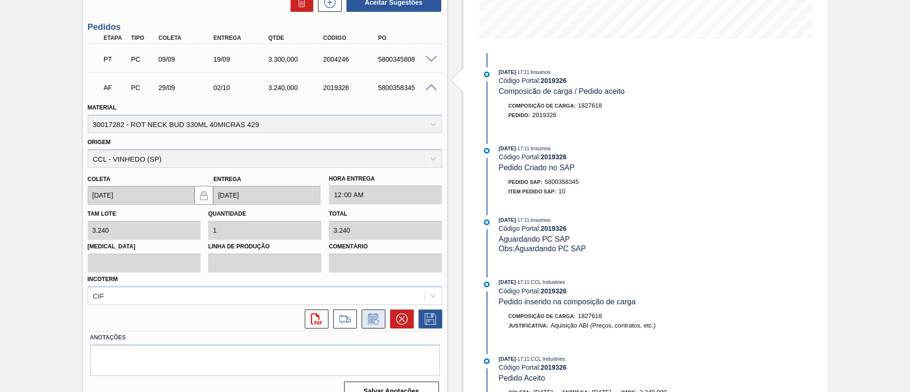
click at [366, 317] on icon at bounding box center [373, 318] width 15 height 11
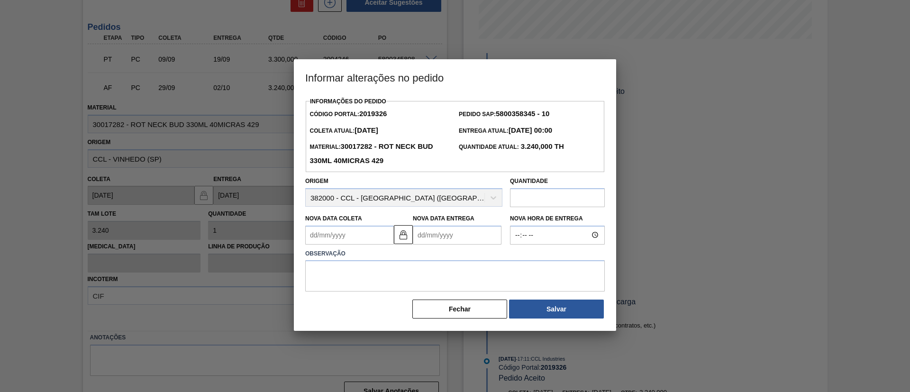
click at [345, 240] on Coleta2019326 "Nova Data Coleta" at bounding box center [349, 235] width 89 height 19
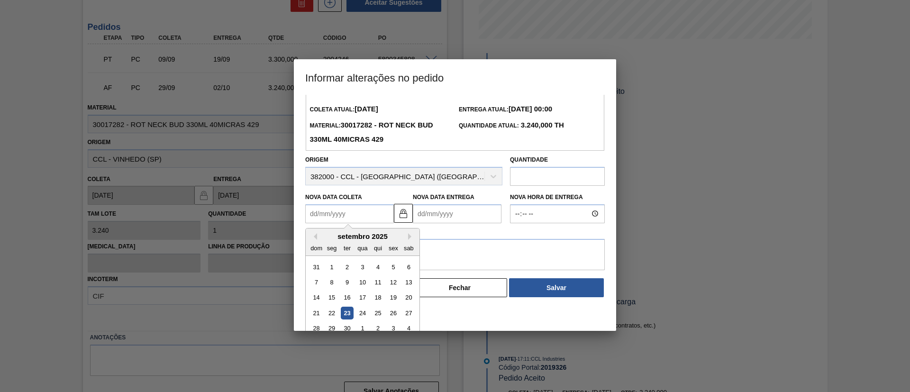
scroll to position [32, 0]
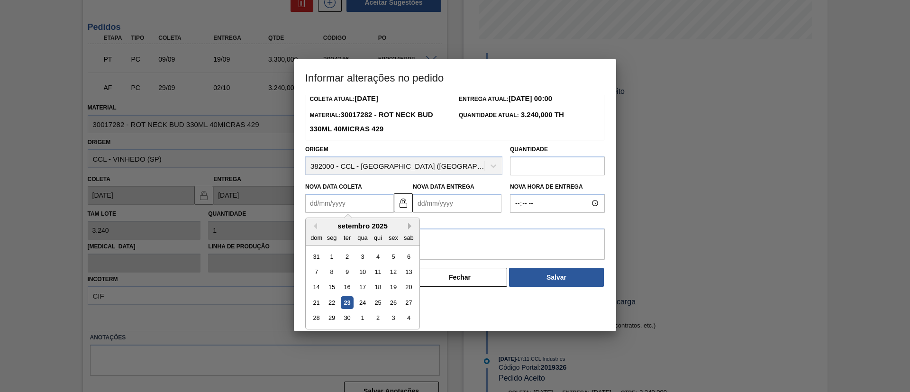
click at [413, 229] on button "Next Month" at bounding box center [411, 226] width 7 height 7
click at [334, 271] on div "6" at bounding box center [332, 272] width 13 height 13
type Coleta2019326 "[DATE]"
type Entrega2019326 "[DATE]"
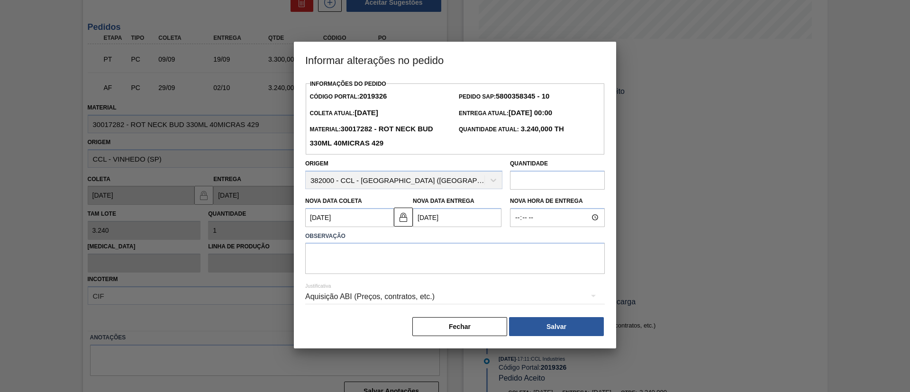
scroll to position [0, 0]
click at [357, 267] on textarea at bounding box center [455, 258] width 300 height 31
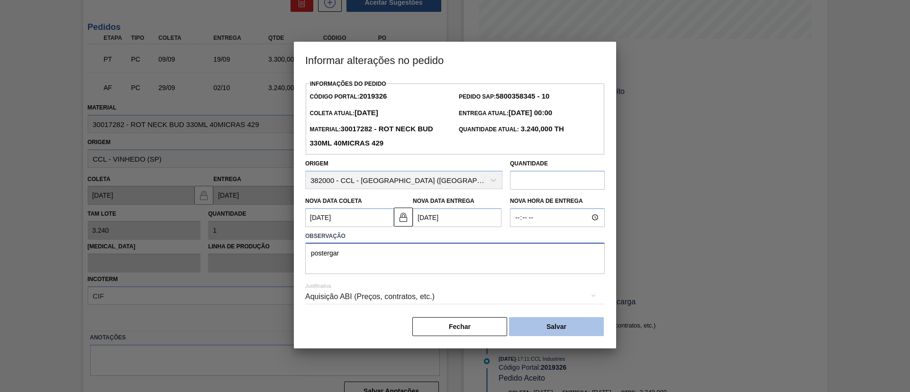
type textarea "postergar"
click at [562, 334] on button "Salvar" at bounding box center [556, 326] width 95 height 19
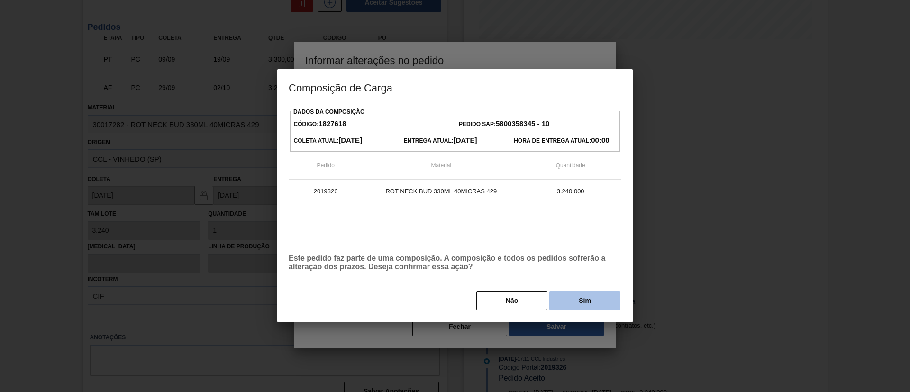
click at [577, 295] on button "Sim" at bounding box center [585, 300] width 71 height 19
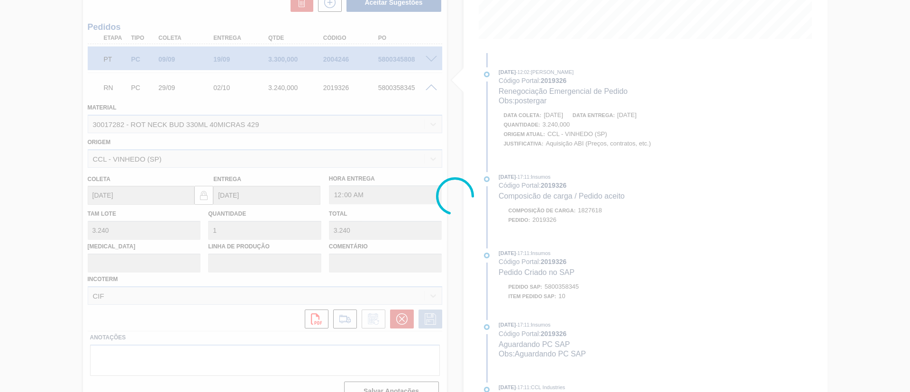
scroll to position [25, 0]
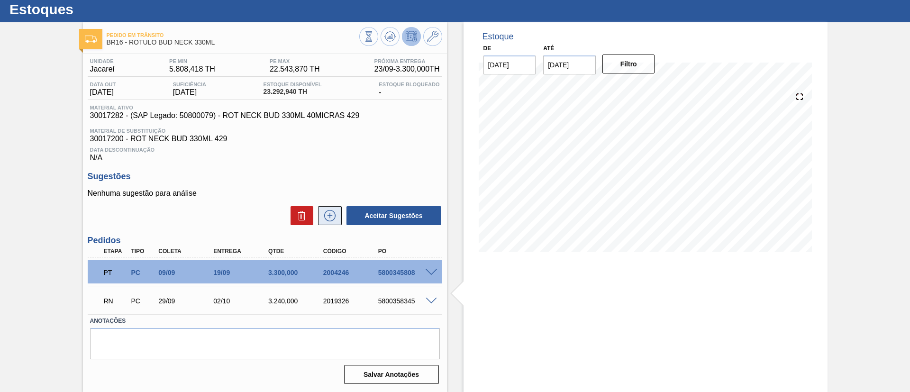
click at [337, 216] on button at bounding box center [330, 215] width 24 height 19
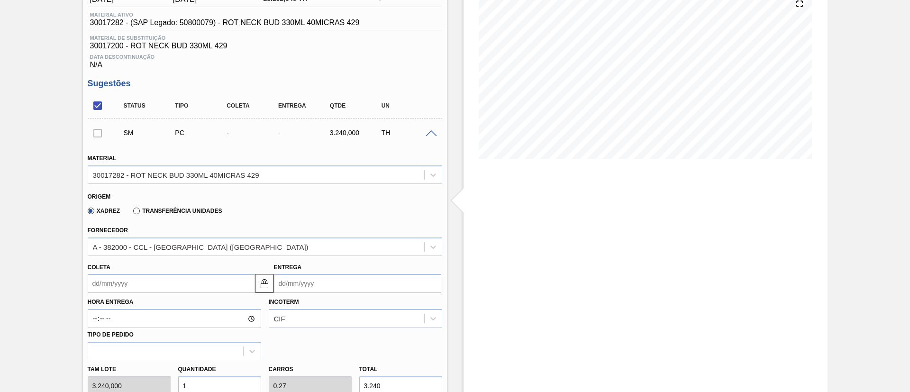
scroll to position [239, 0]
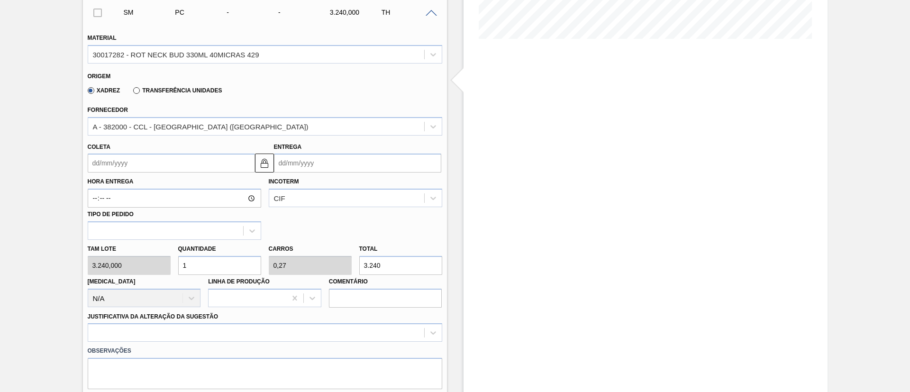
click at [138, 168] on input "Coleta" at bounding box center [171, 163] width 167 height 19
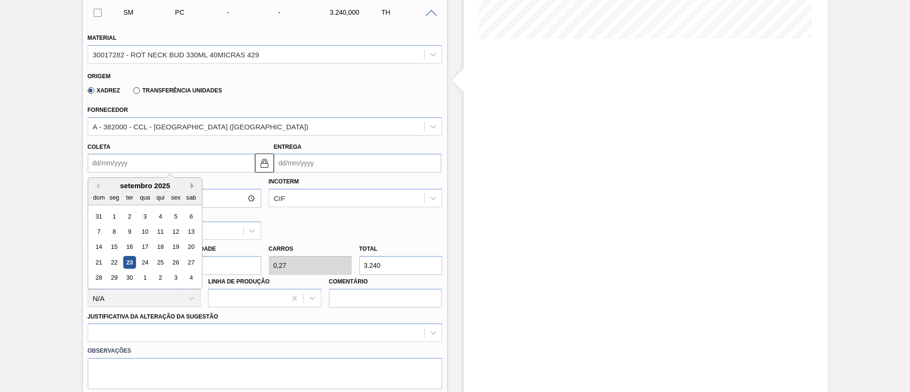
click at [191, 187] on button "Next Month" at bounding box center [194, 186] width 7 height 7
click at [174, 277] on div "31" at bounding box center [175, 278] width 13 height 13
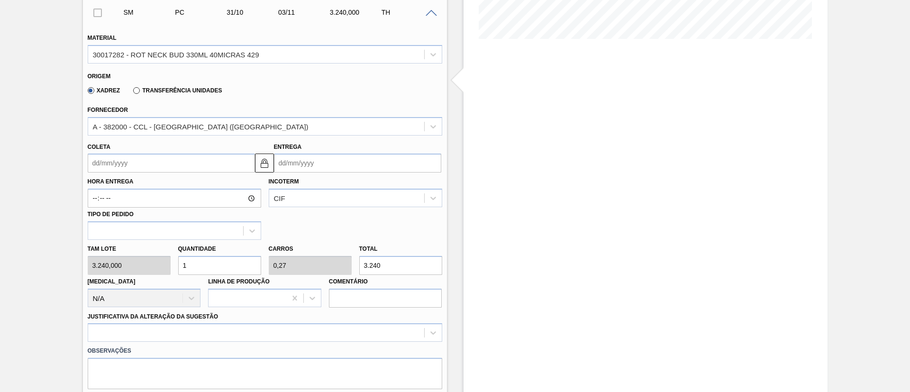
type input "31/10/2025"
type input "03/11/2025"
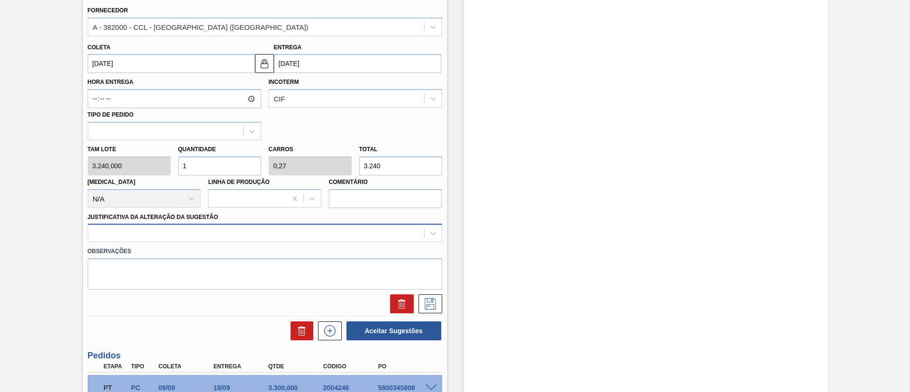
click at [230, 242] on div at bounding box center [265, 233] width 355 height 18
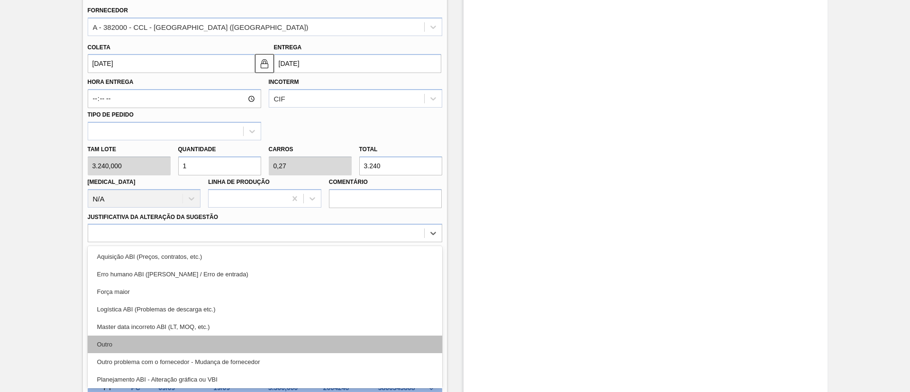
click at [202, 346] on div "Outro" at bounding box center [265, 345] width 355 height 18
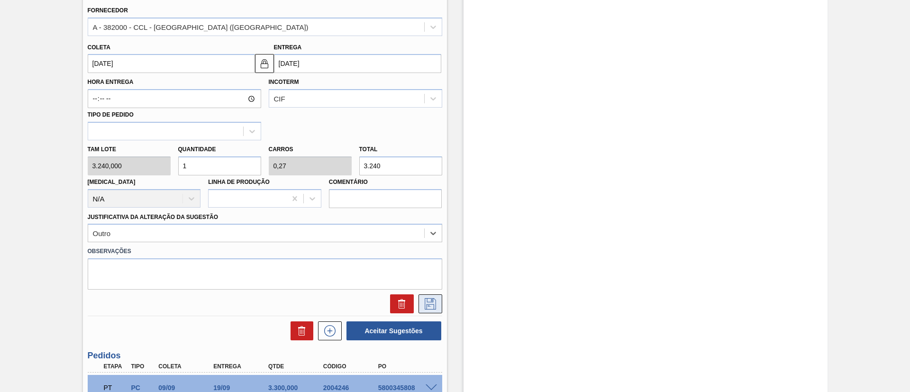
click at [430, 298] on icon at bounding box center [430, 303] width 15 height 11
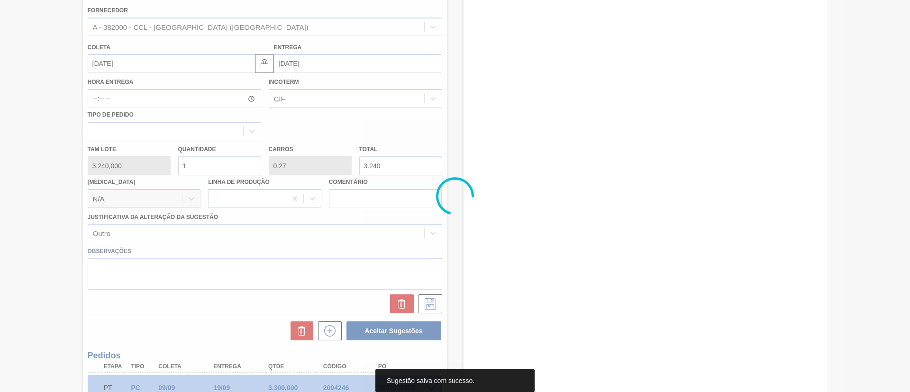
scroll to position [93, 0]
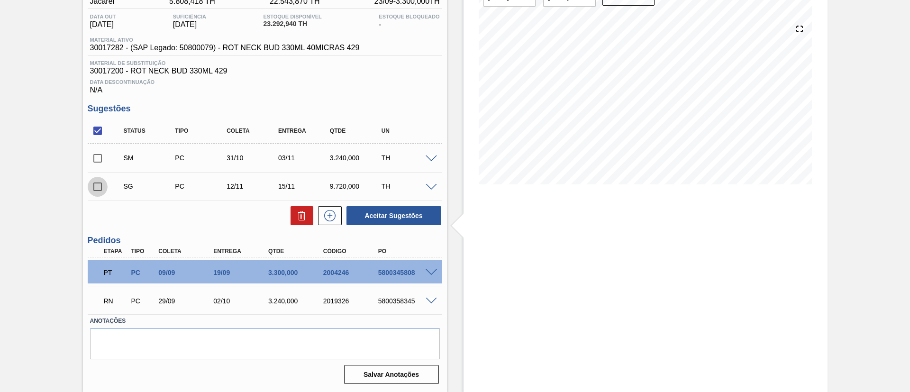
click at [92, 183] on input "checkbox" at bounding box center [98, 187] width 20 height 20
checkbox input "true"
click at [302, 215] on icon at bounding box center [302, 216] width 0 height 5
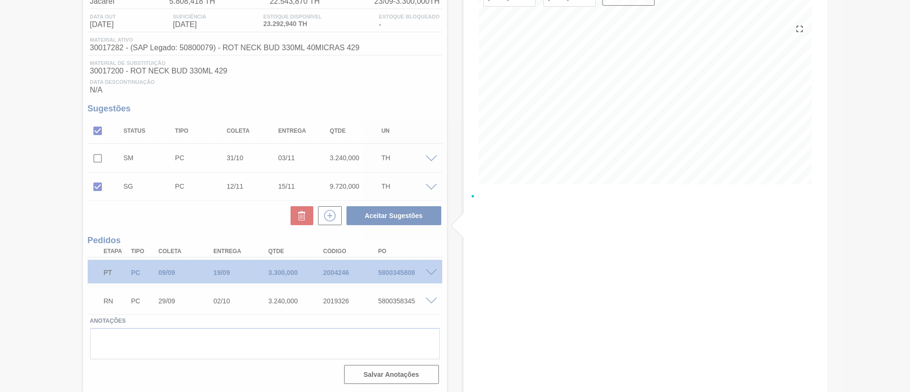
scroll to position [64, 0]
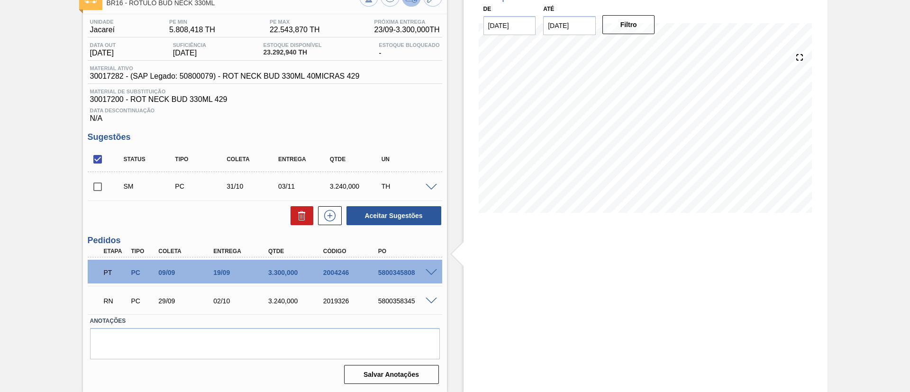
click at [99, 187] on input "checkbox" at bounding box center [98, 187] width 20 height 20
checkbox input "true"
click at [379, 207] on button "Aceitar Sugestões" at bounding box center [394, 215] width 95 height 19
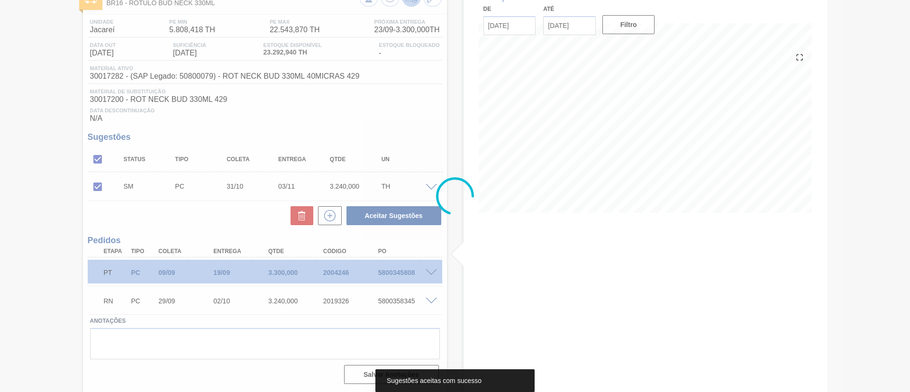
scroll to position [54, 0]
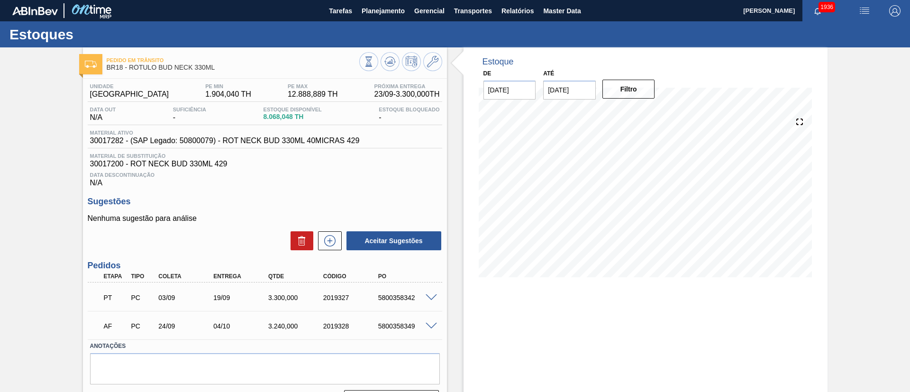
click at [431, 323] on span at bounding box center [431, 326] width 11 height 7
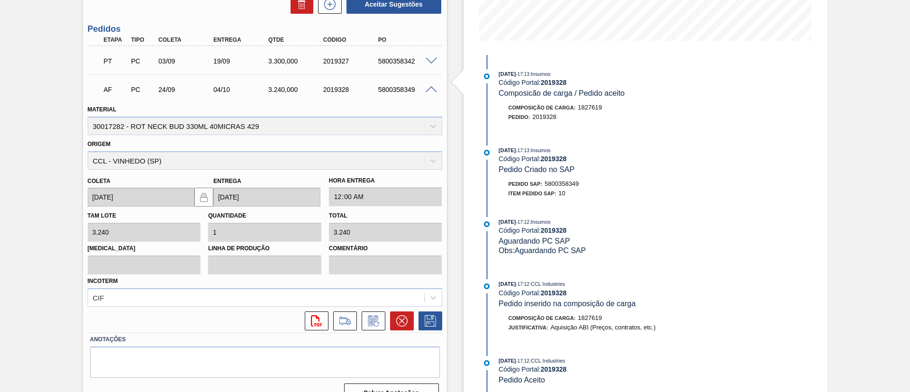
scroll to position [255, 0]
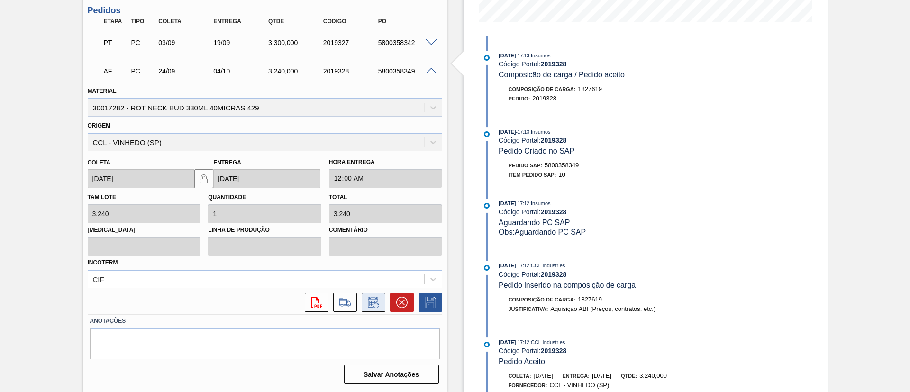
click at [364, 300] on button at bounding box center [374, 302] width 24 height 19
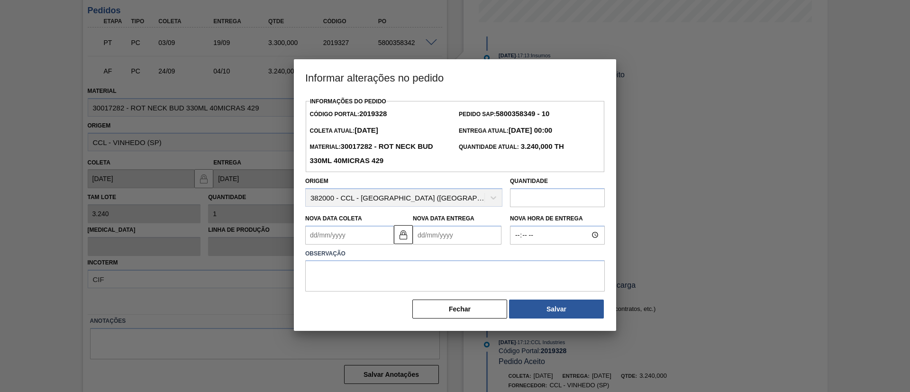
click at [339, 239] on Coleta2019328 "Nova Data Coleta" at bounding box center [349, 235] width 89 height 19
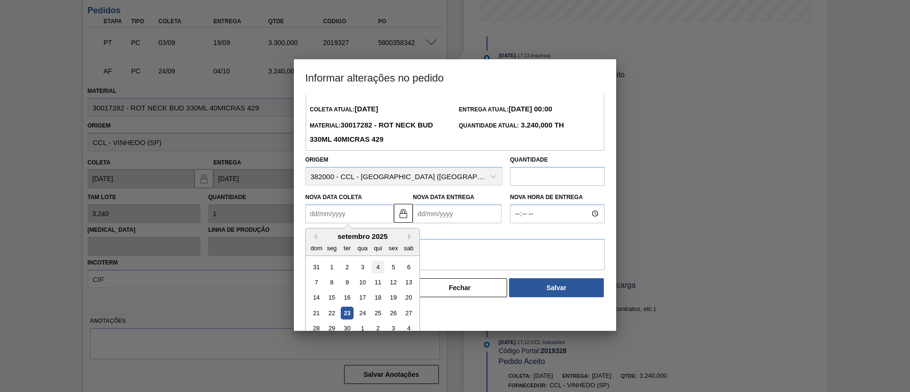
scroll to position [32, 0]
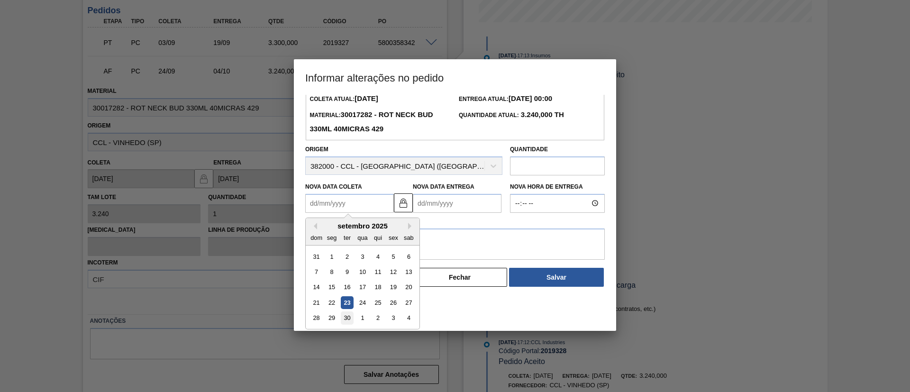
click at [353, 320] on div "30" at bounding box center [347, 318] width 13 height 13
type Coleta2019328 "[DATE]"
type Entrega2019328 "[DATE]"
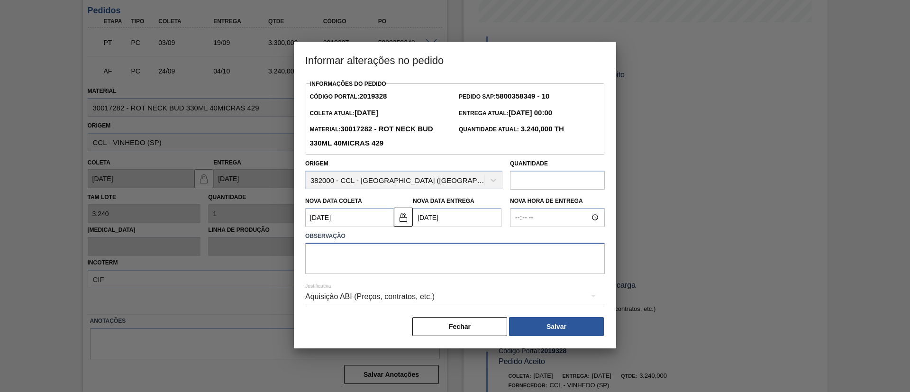
click at [359, 262] on textarea at bounding box center [455, 258] width 300 height 31
type textarea "postergar"
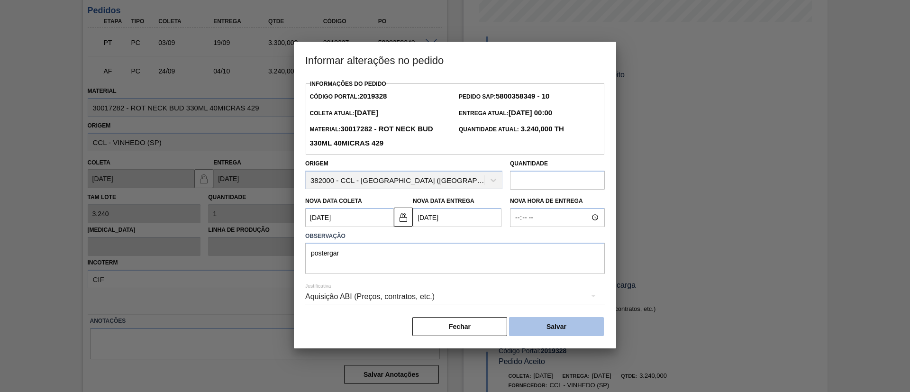
click at [558, 331] on button "Salvar" at bounding box center [556, 326] width 95 height 19
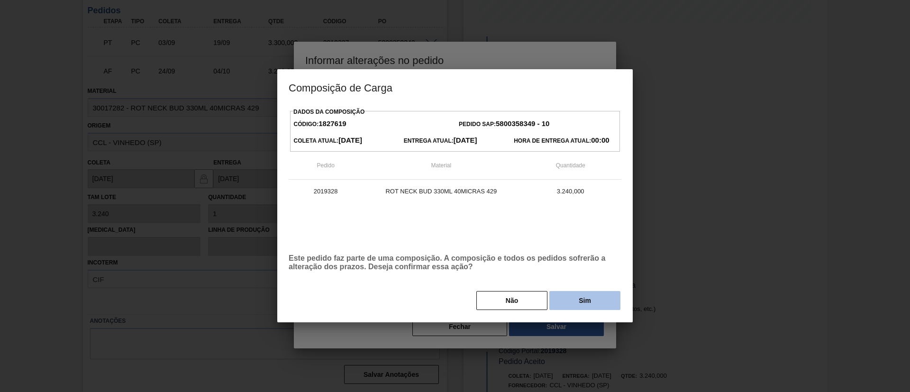
click at [567, 296] on button "Sim" at bounding box center [585, 300] width 71 height 19
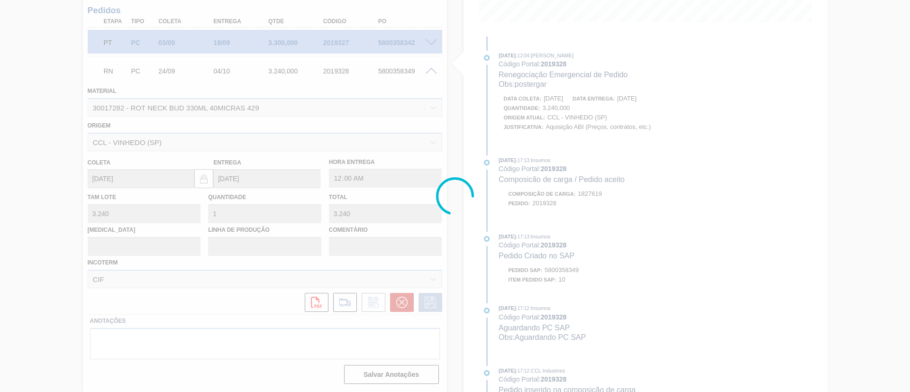
scroll to position [25, 0]
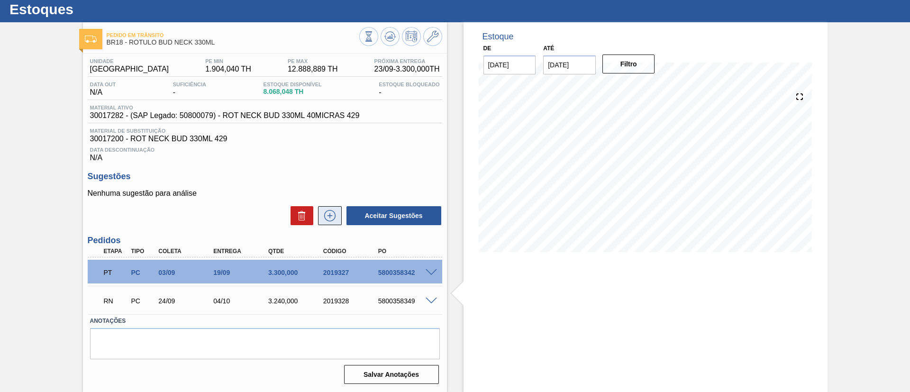
click at [337, 216] on button at bounding box center [330, 215] width 24 height 19
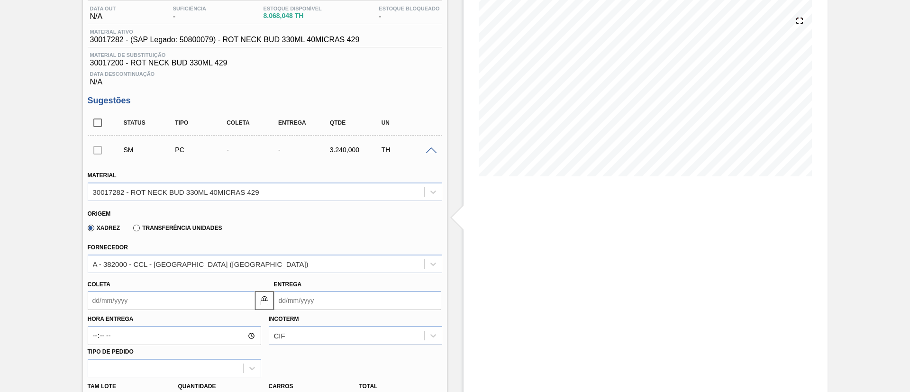
scroll to position [239, 0]
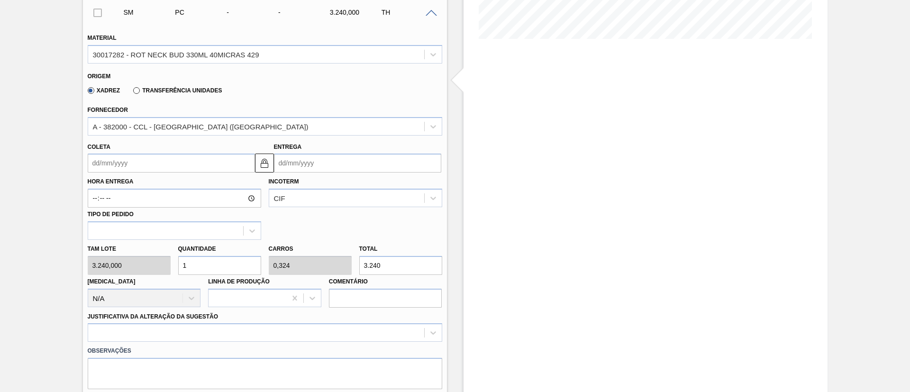
click at [137, 163] on input "Coleta" at bounding box center [171, 163] width 167 height 19
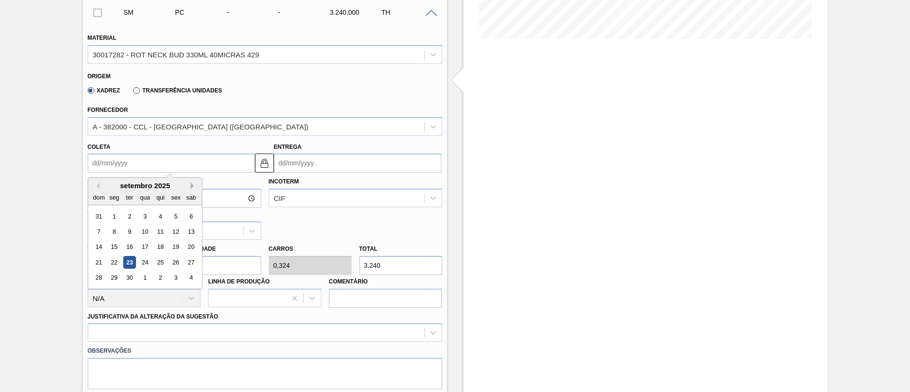
click at [191, 187] on button "Next Month" at bounding box center [194, 186] width 7 height 7
click at [147, 277] on div "29" at bounding box center [144, 278] width 13 height 13
type input "29/10/2025"
type input "08/11/2025"
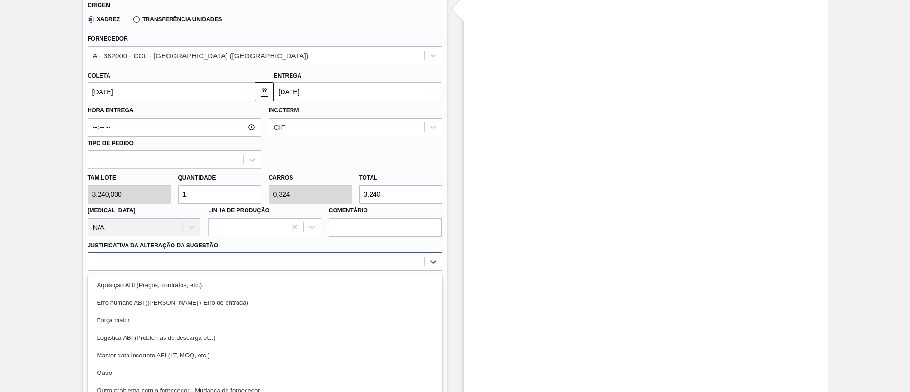
click at [189, 267] on div "option Erro humano ABI (Cálculo / Erro de entrada) focused, 2 of 18. 18 results…" at bounding box center [265, 261] width 355 height 18
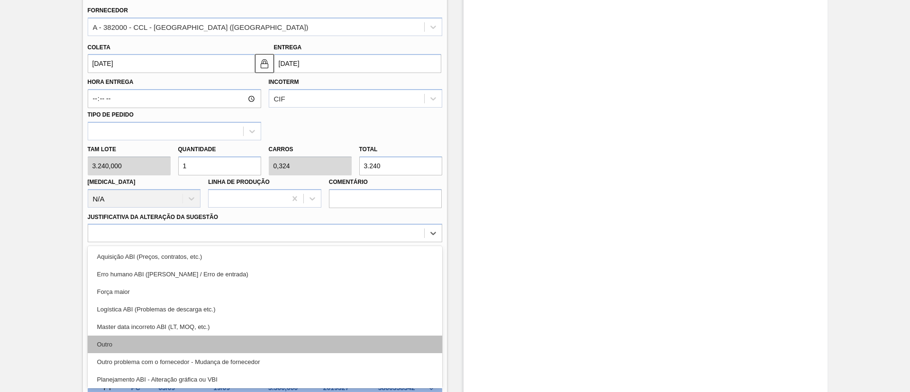
click at [169, 344] on div "Outro" at bounding box center [265, 345] width 355 height 18
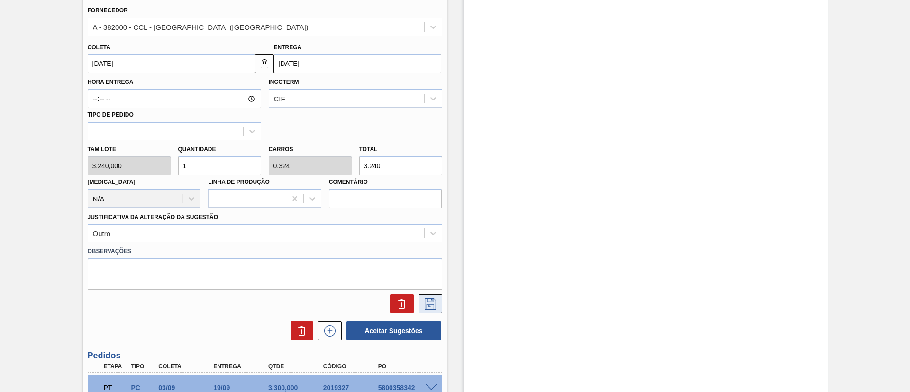
click at [423, 300] on icon at bounding box center [430, 303] width 15 height 11
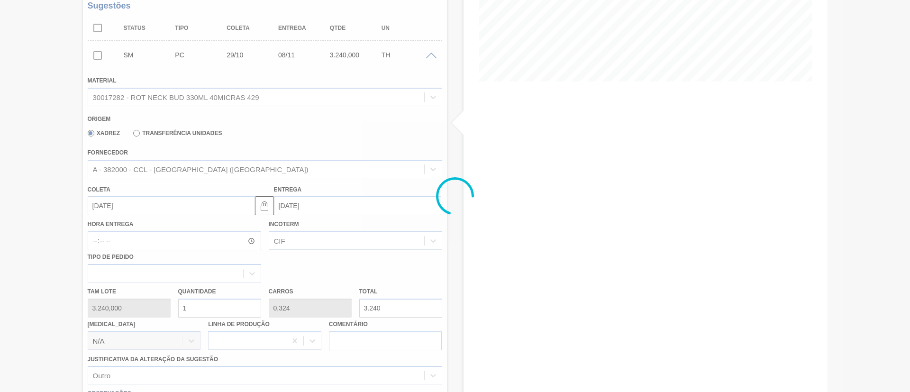
scroll to position [64, 0]
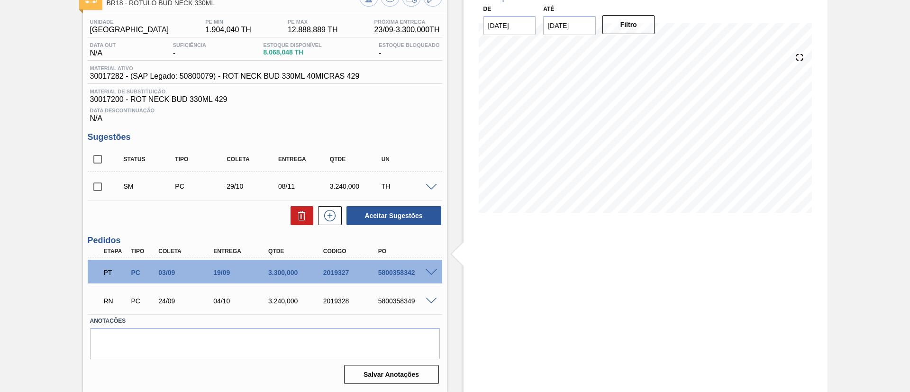
click at [101, 189] on input "checkbox" at bounding box center [98, 187] width 20 height 20
click at [402, 218] on button "Aceitar Sugestões" at bounding box center [394, 215] width 95 height 19
checkbox input "false"
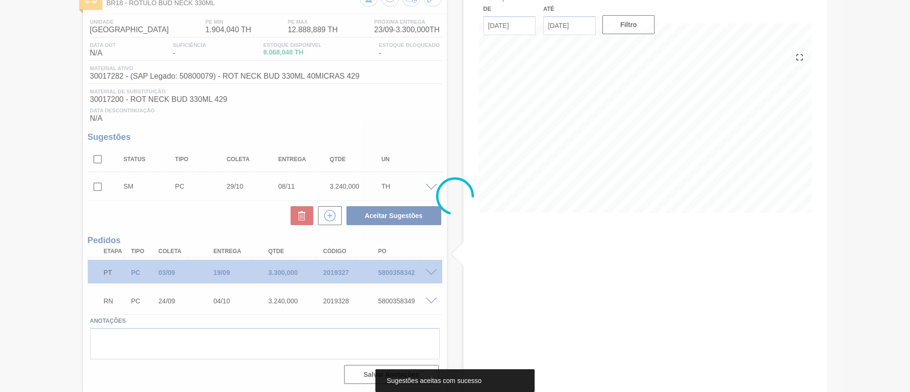
scroll to position [54, 0]
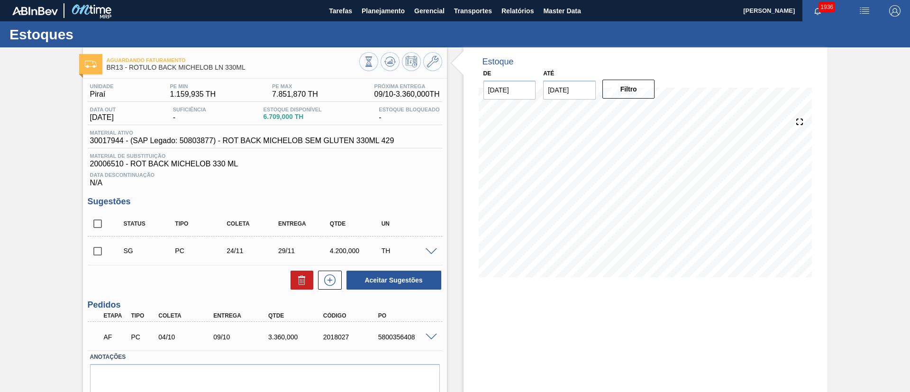
click at [96, 226] on input "checkbox" at bounding box center [98, 224] width 20 height 20
checkbox input "true"
click at [304, 279] on icon at bounding box center [301, 280] width 11 height 11
checkbox input "false"
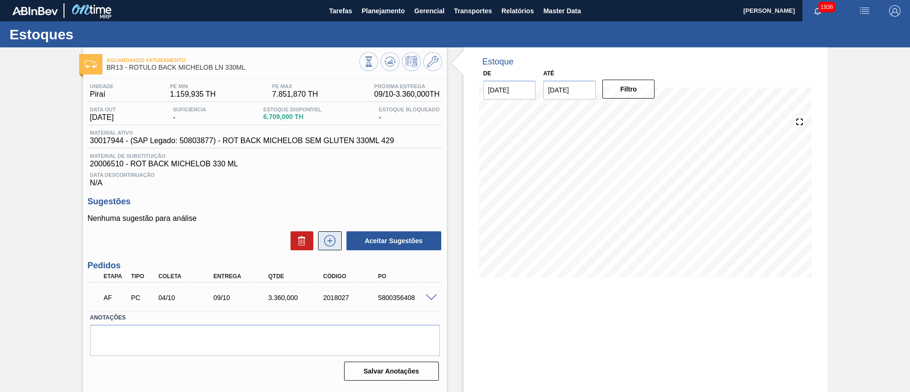
click at [322, 244] on icon at bounding box center [329, 240] width 15 height 11
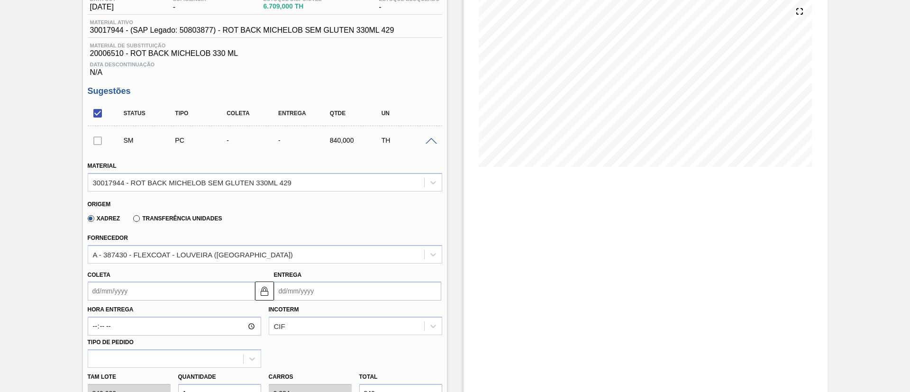
scroll to position [142, 0]
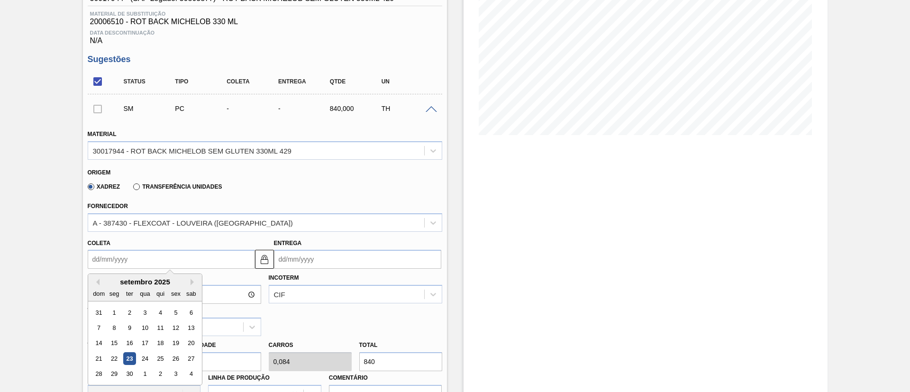
click at [148, 255] on input "Coleta" at bounding box center [171, 259] width 167 height 19
click at [191, 282] on button "Next Month" at bounding box center [194, 282] width 7 height 7
click at [165, 374] on div "30" at bounding box center [160, 374] width 13 height 13
type input "30/10/2025"
type input "04/11/2025"
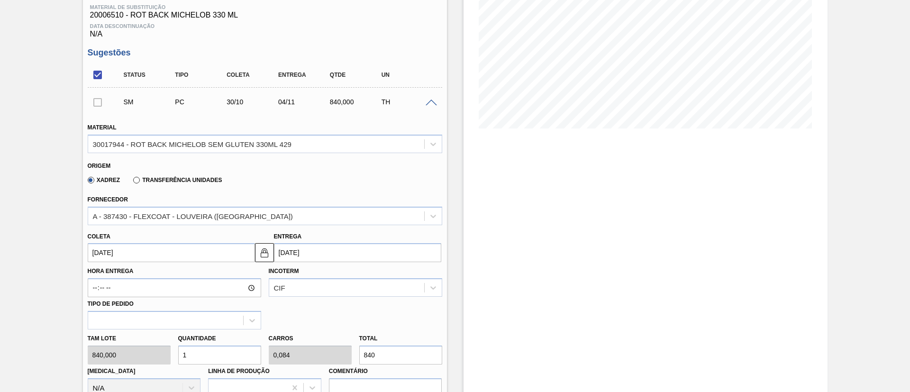
scroll to position [285, 0]
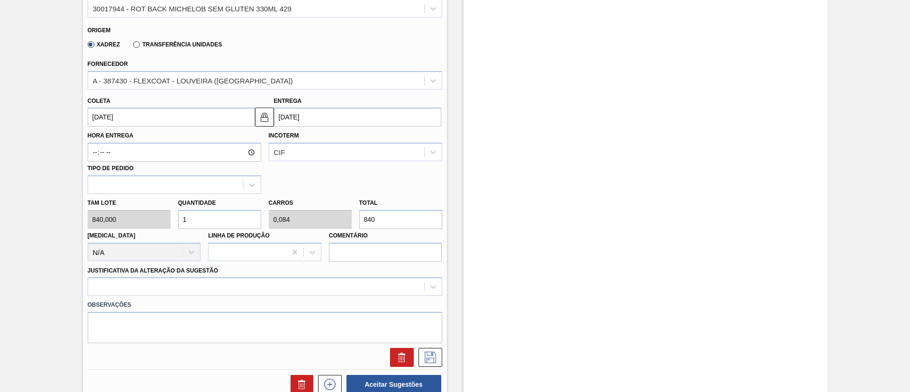
click at [146, 217] on div "Tam lote 840,000 Quantidade 1 Carros 0,084 Total 840 Doca N/A Linha de Produção…" at bounding box center [265, 228] width 362 height 68
type input "3"
type input "0,252"
type input "2.520"
type input "3"
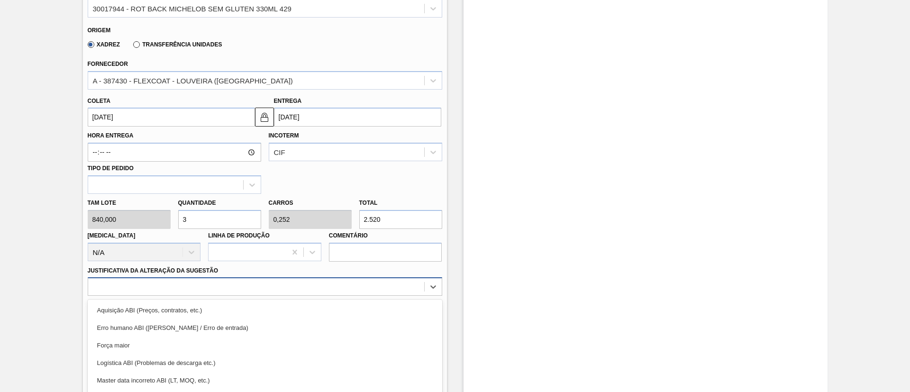
click at [241, 285] on div "option Força maior focused, 3 of 18. 18 results available. Use Up and Down to c…" at bounding box center [265, 286] width 355 height 18
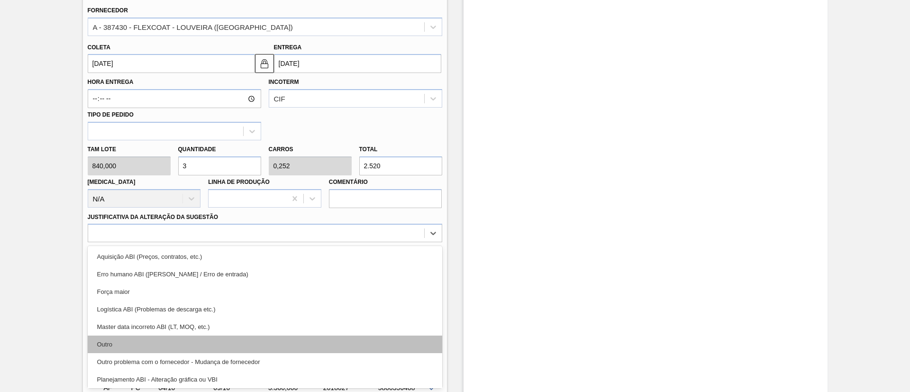
click at [207, 342] on div "Outro" at bounding box center [265, 345] width 355 height 18
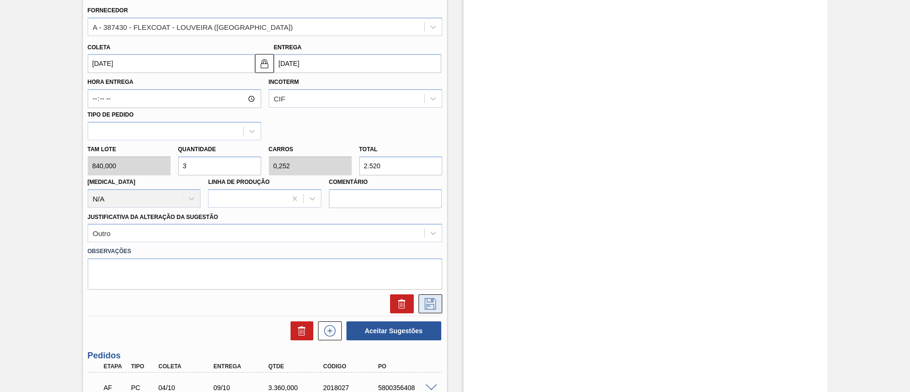
click at [436, 303] on icon at bounding box center [430, 303] width 15 height 11
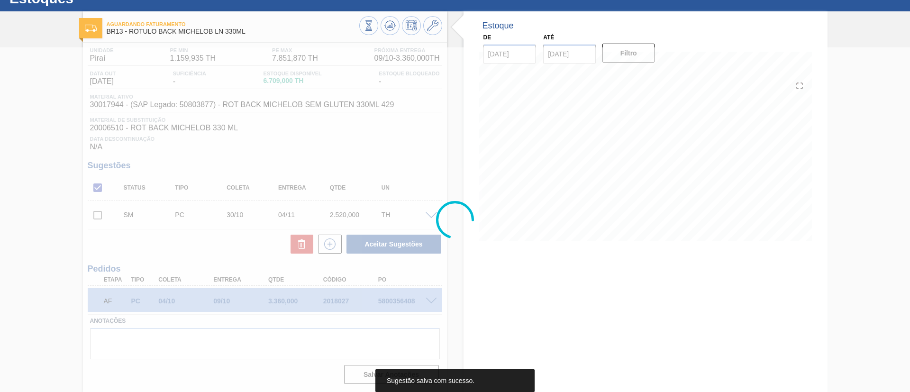
scroll to position [36, 0]
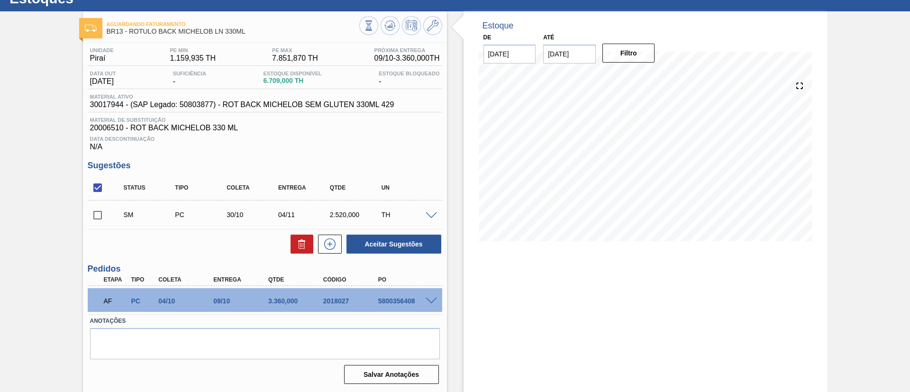
click at [429, 213] on span at bounding box center [431, 215] width 11 height 7
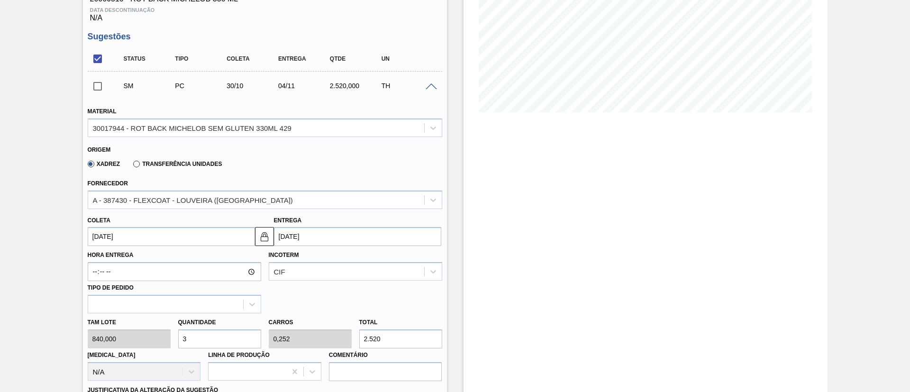
scroll to position [178, 0]
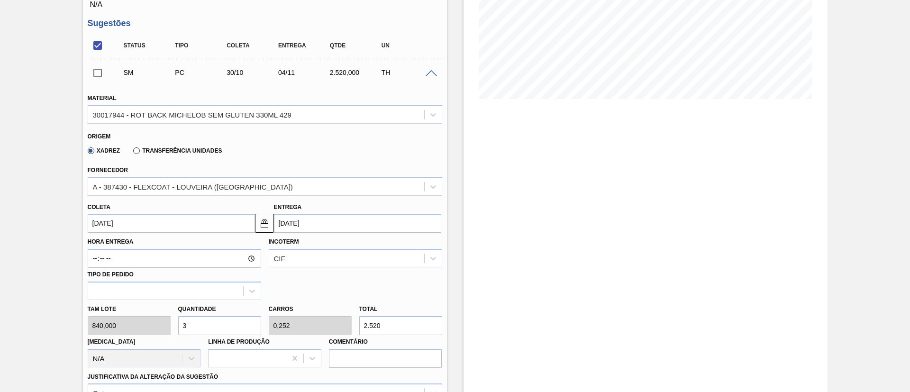
click at [142, 223] on input "30/10/2025" at bounding box center [171, 223] width 167 height 19
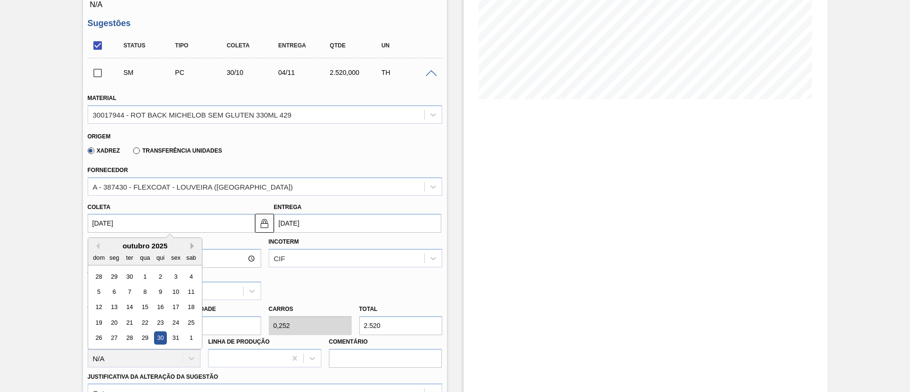
click at [194, 247] on button "Next Month" at bounding box center [194, 246] width 7 height 7
click at [117, 290] on div "3" at bounding box center [114, 291] width 13 height 13
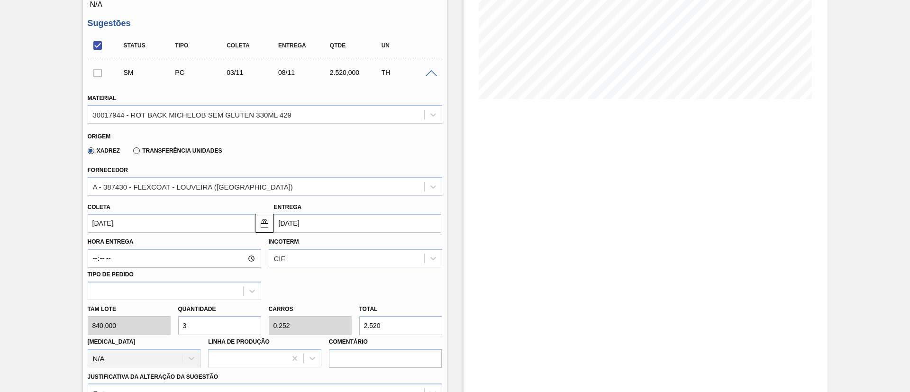
type input "[DATE]"
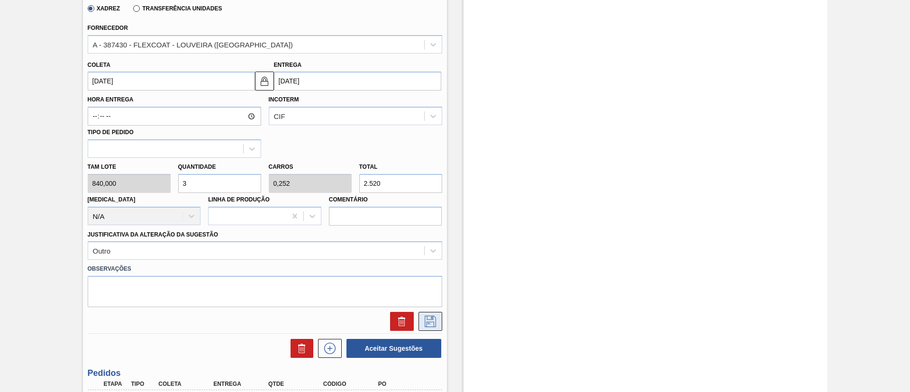
click at [433, 316] on icon at bounding box center [430, 321] width 15 height 11
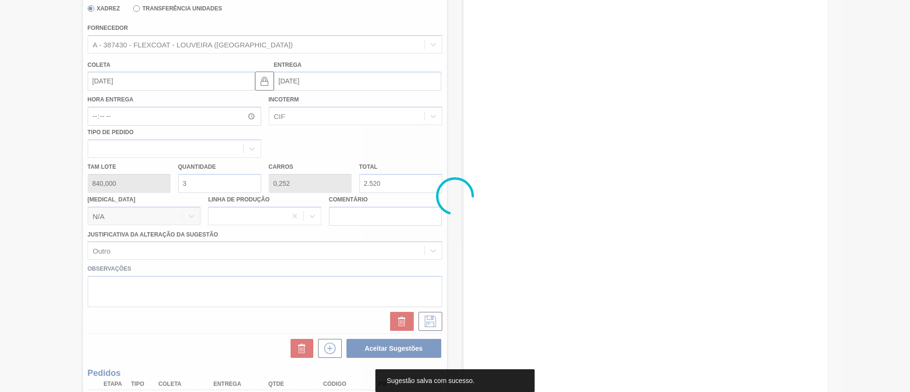
scroll to position [36, 0]
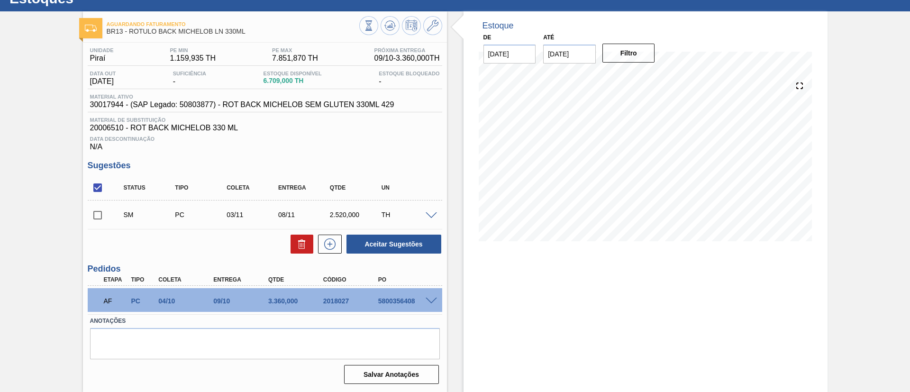
click at [428, 216] on span at bounding box center [431, 215] width 11 height 7
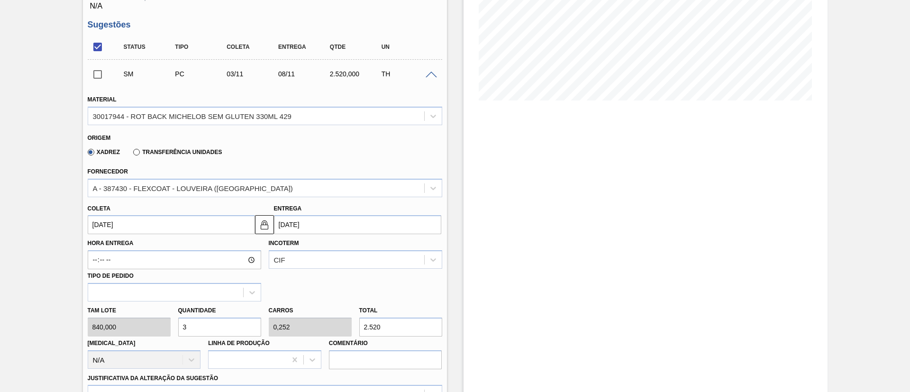
scroll to position [178, 0]
click at [151, 328] on div "Tam lote 840,000 Quantidade 3 Carros 0,252 Total 2.520 Doca N/A Linha de Produç…" at bounding box center [265, 334] width 362 height 68
type input "2"
type input "0,168"
type input "1.680"
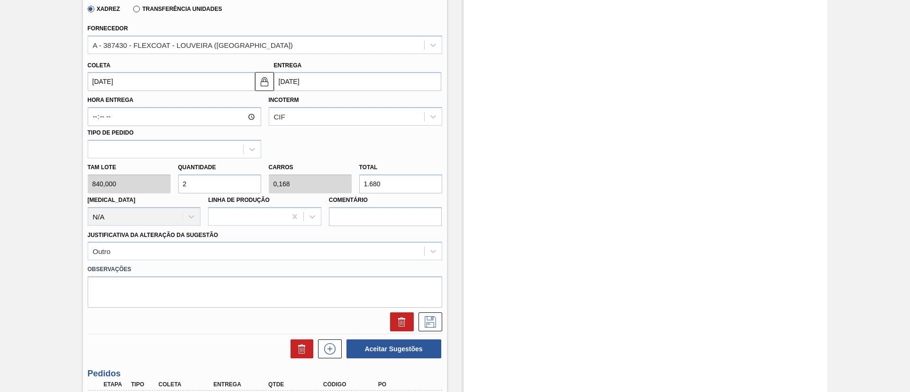
scroll to position [321, 0]
type input "2"
click at [431, 324] on icon at bounding box center [430, 321] width 15 height 11
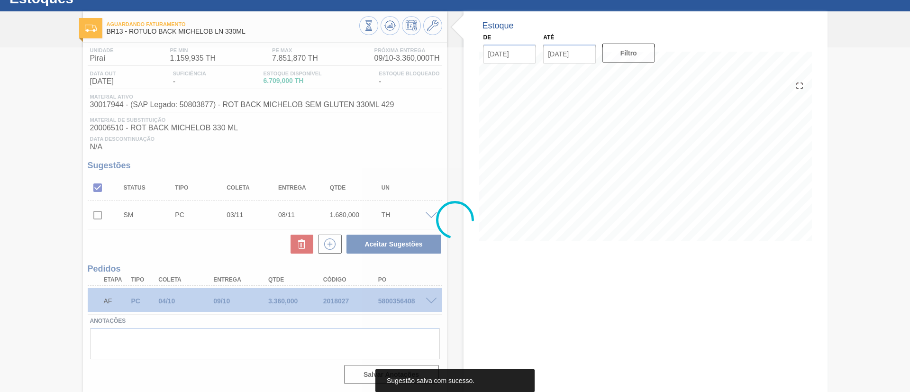
scroll to position [36, 0]
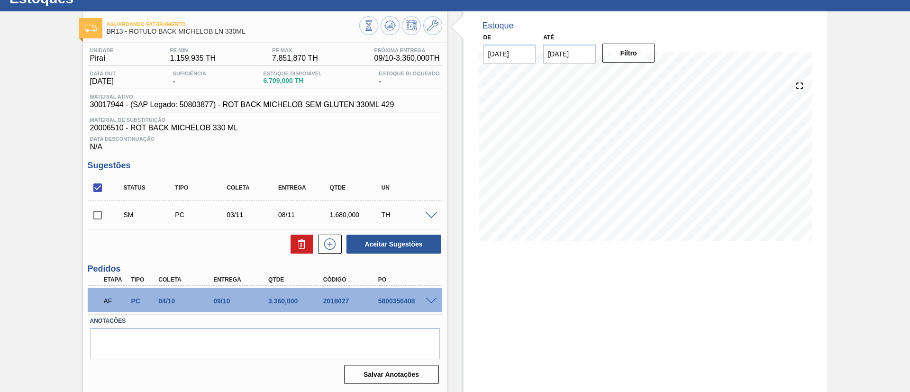
click at [102, 216] on input "checkbox" at bounding box center [98, 215] width 20 height 20
checkbox input "true"
click at [379, 246] on button "Aceitar Sugestões" at bounding box center [394, 244] width 95 height 19
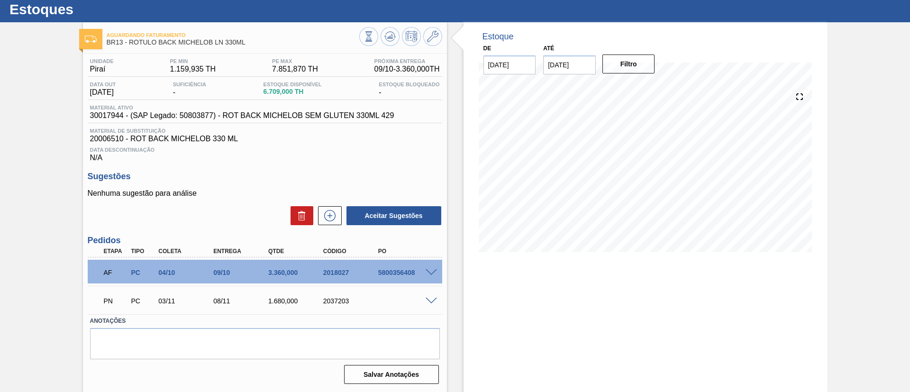
scroll to position [25, 0]
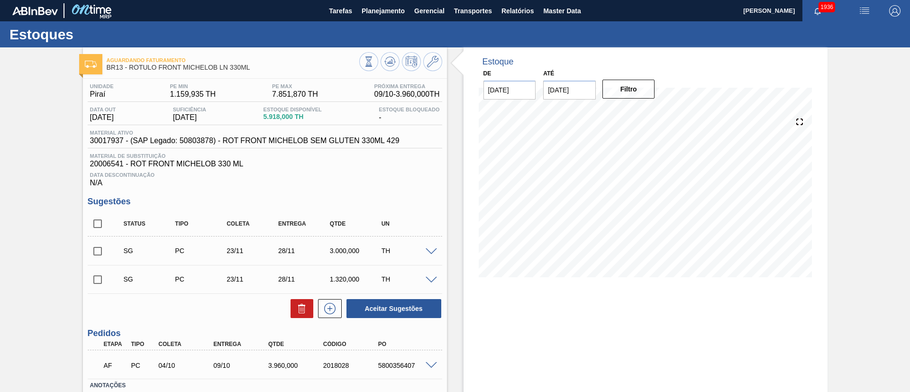
click at [101, 223] on input "checkbox" at bounding box center [98, 224] width 20 height 20
checkbox input "true"
click at [303, 310] on icon at bounding box center [303, 309] width 0 height 5
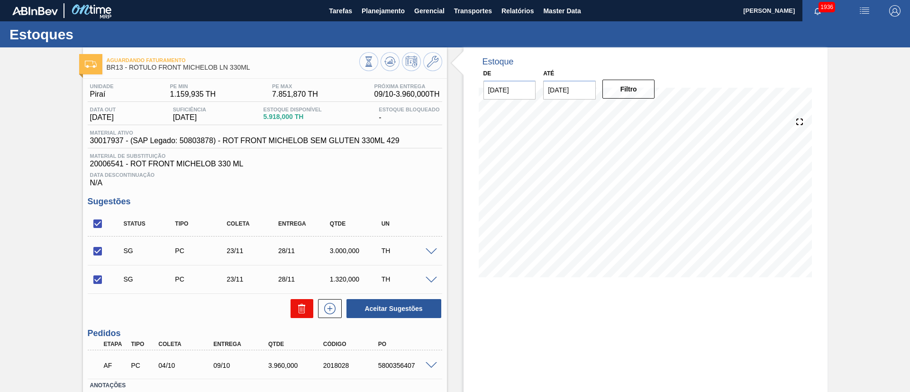
checkbox input "false"
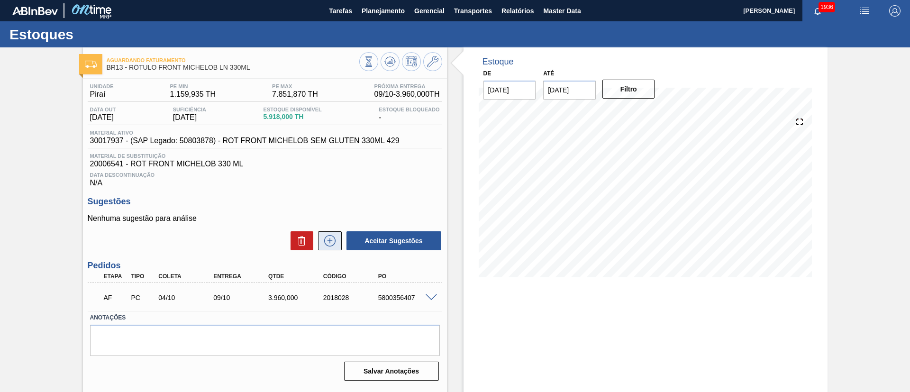
click at [332, 239] on icon at bounding box center [329, 240] width 15 height 11
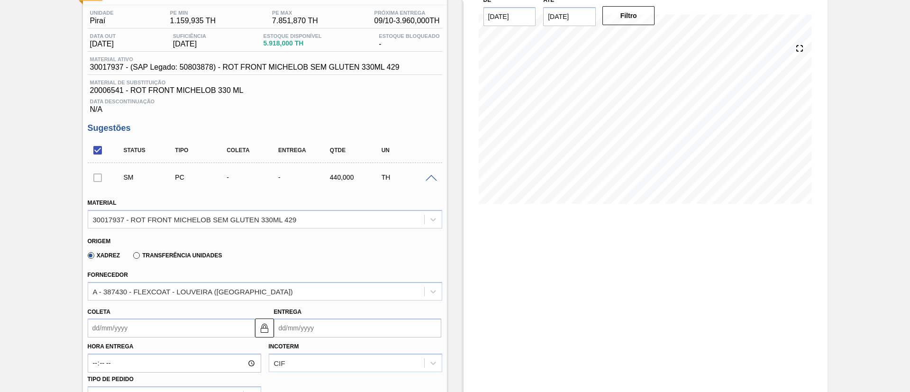
scroll to position [142, 0]
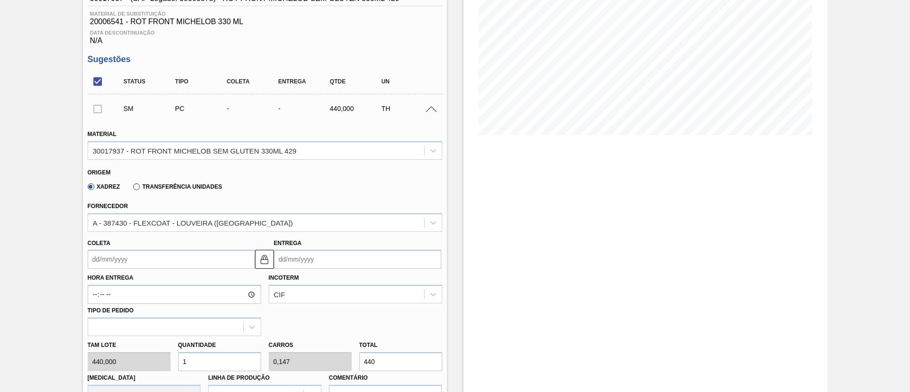
click at [145, 257] on input "Coleta" at bounding box center [171, 259] width 167 height 19
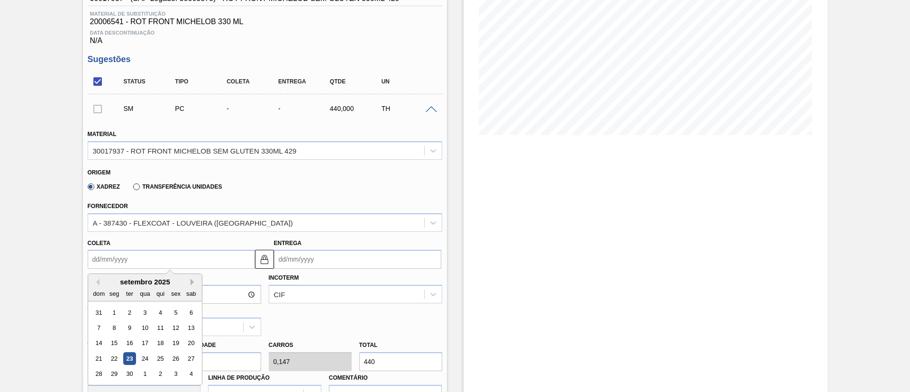
click at [193, 282] on button "Next Month" at bounding box center [194, 282] width 7 height 7
click at [114, 329] on div "3" at bounding box center [114, 327] width 13 height 13
type input "[DATE]"
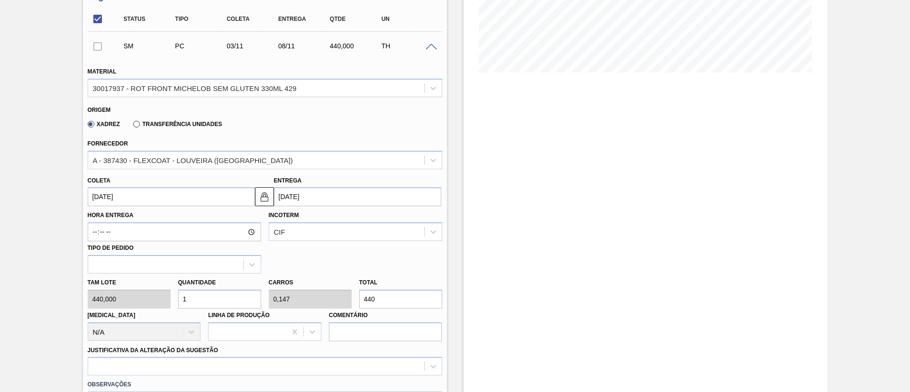
scroll to position [285, 0]
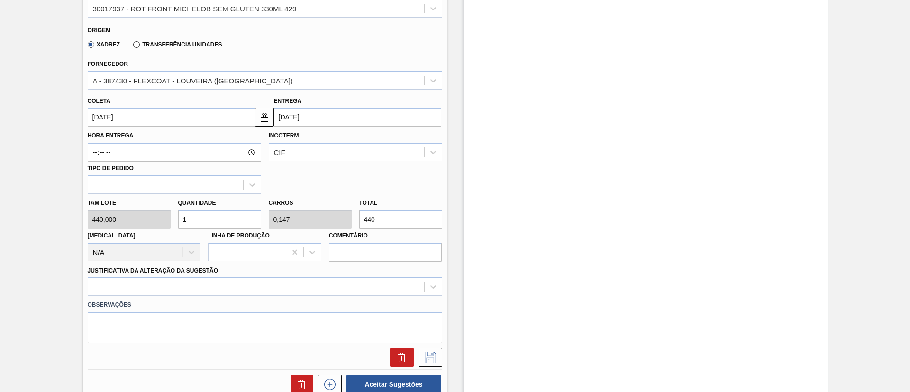
click at [154, 222] on div "Tam lote 440,000 Quantidade 1 Carros 0,147 Total 440 Doca N/A Linha de Produção…" at bounding box center [265, 228] width 362 height 68
type input "3"
type input "0,44"
type input "1.320"
click at [151, 216] on div "Tam lote 440,000 Quantidade 3 Carros 0,44 Total 1.320 Doca N/A Linha de Produçã…" at bounding box center [265, 228] width 362 height 68
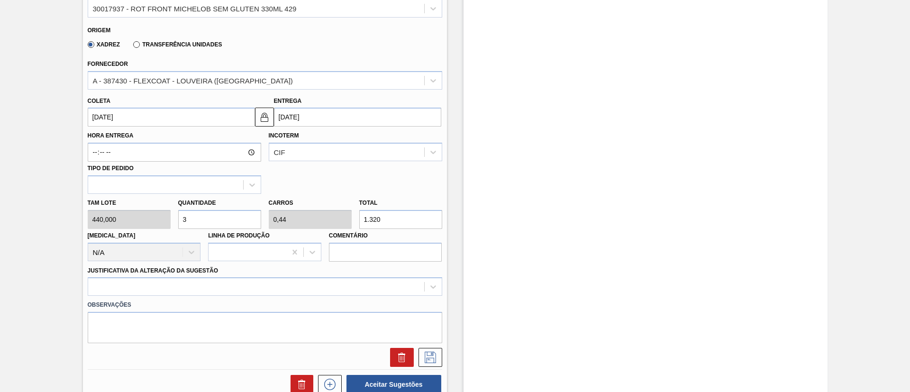
type input "6"
type input "0,88"
type input "2.640"
type input "6"
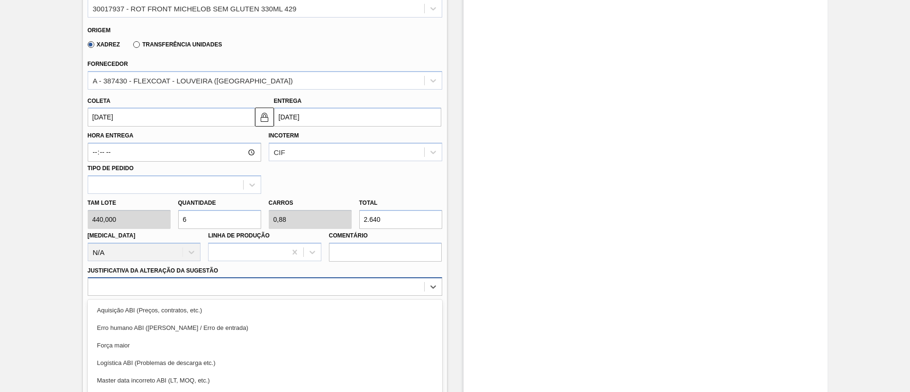
click at [240, 290] on div "option Força maior focused, 3 of 18. 18 results available. Use Up and Down to c…" at bounding box center [265, 286] width 355 height 18
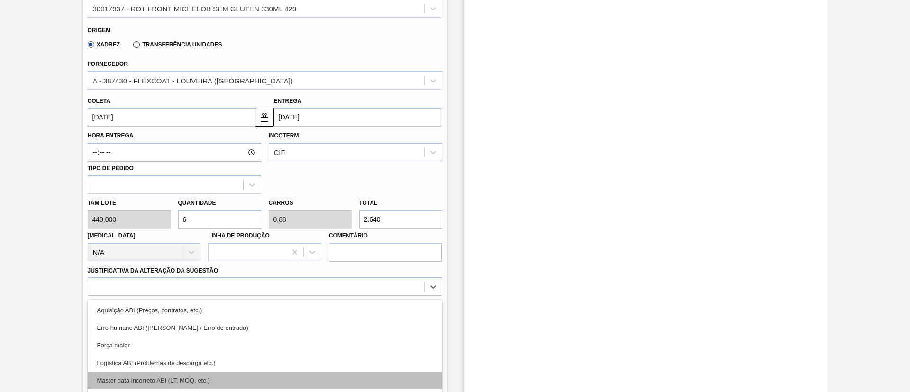
scroll to position [338, 0]
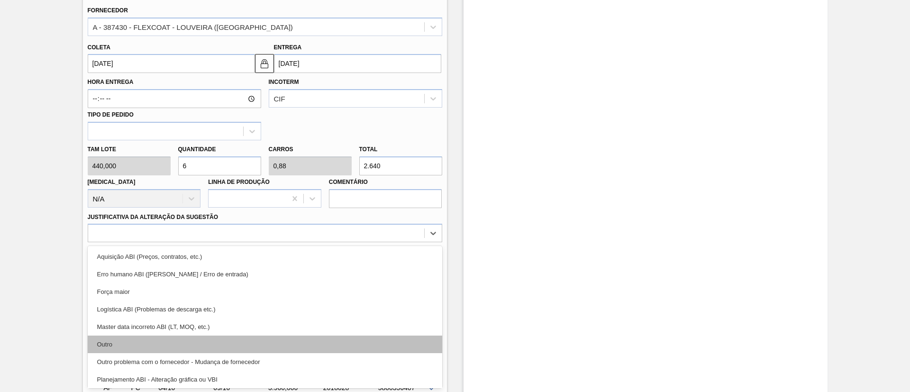
click at [186, 342] on div "Outro" at bounding box center [265, 345] width 355 height 18
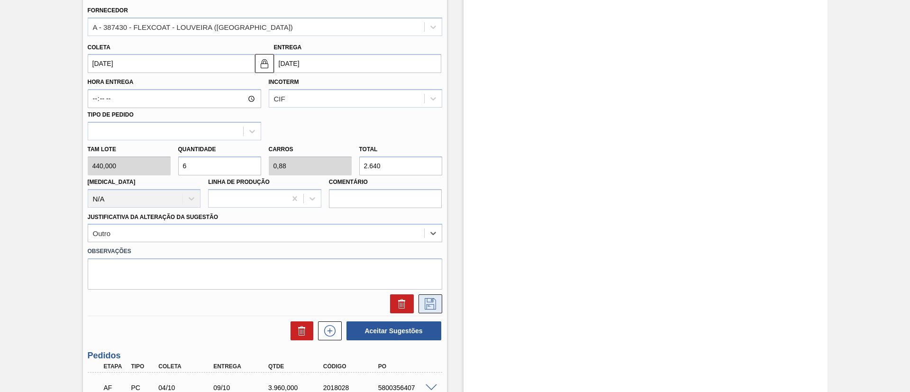
click at [436, 300] on icon at bounding box center [430, 303] width 15 height 11
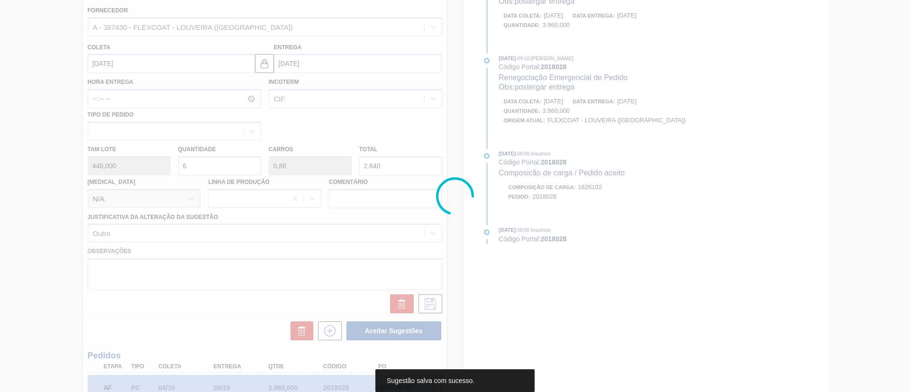
scroll to position [36, 0]
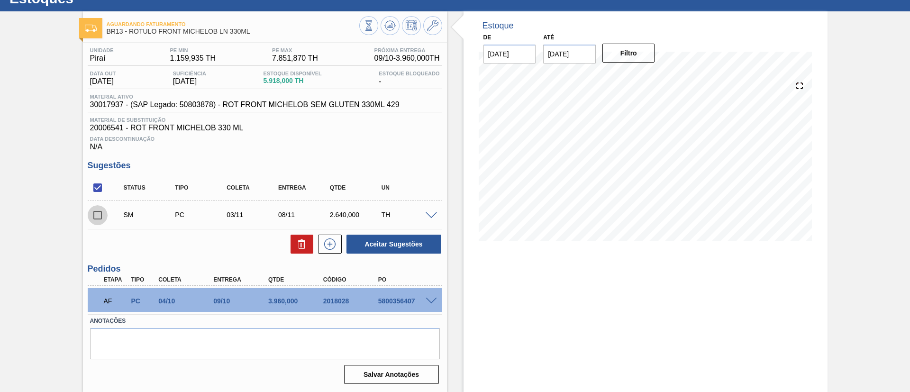
click at [102, 214] on input "checkbox" at bounding box center [98, 215] width 20 height 20
checkbox input "true"
click at [375, 239] on button "Aceitar Sugestões" at bounding box center [394, 244] width 95 height 19
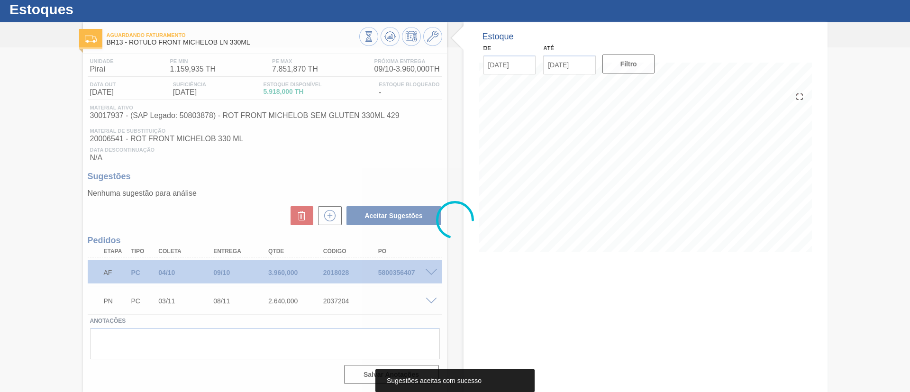
scroll to position [25, 0]
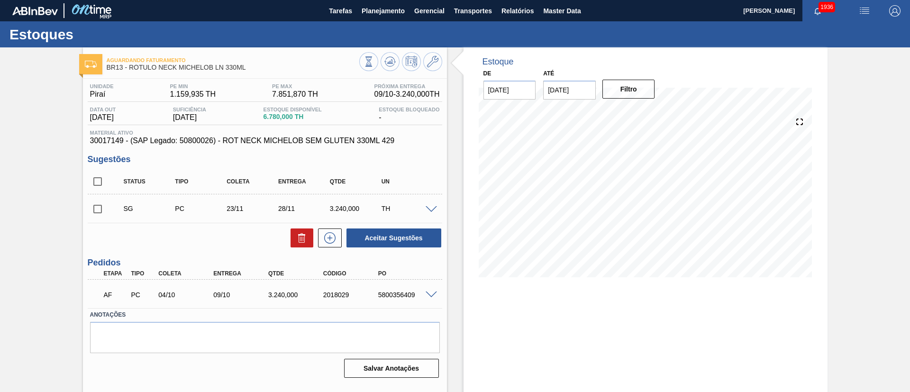
click at [100, 180] on input "checkbox" at bounding box center [98, 182] width 20 height 20
checkbox input "true"
click at [296, 239] on icon at bounding box center [301, 237] width 11 height 11
checkbox input "false"
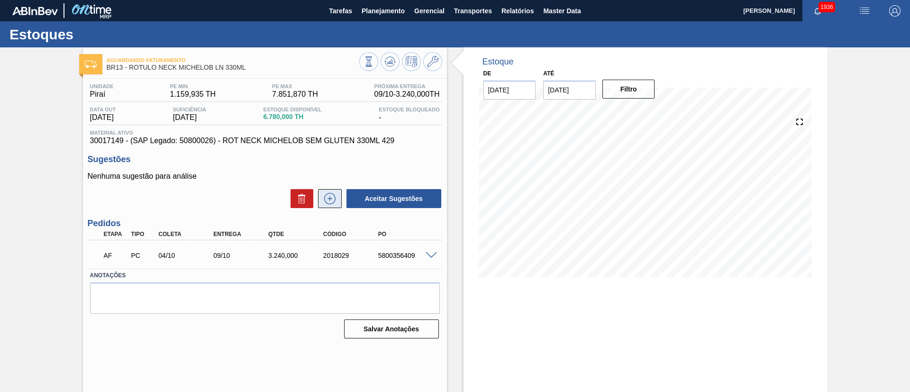
click at [326, 202] on icon at bounding box center [329, 198] width 15 height 11
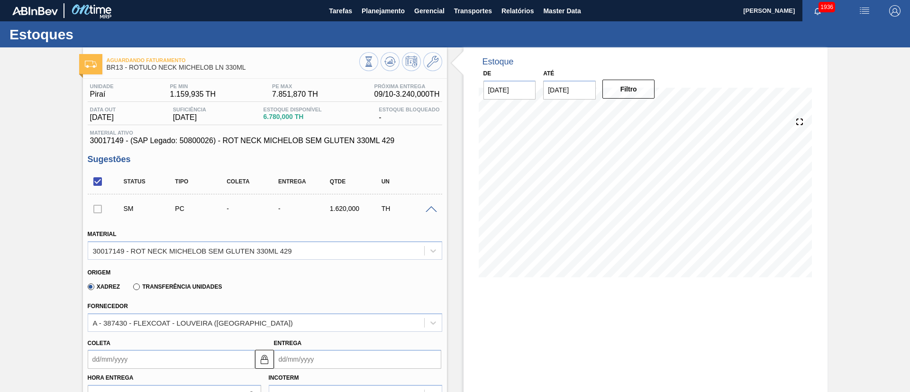
scroll to position [142, 0]
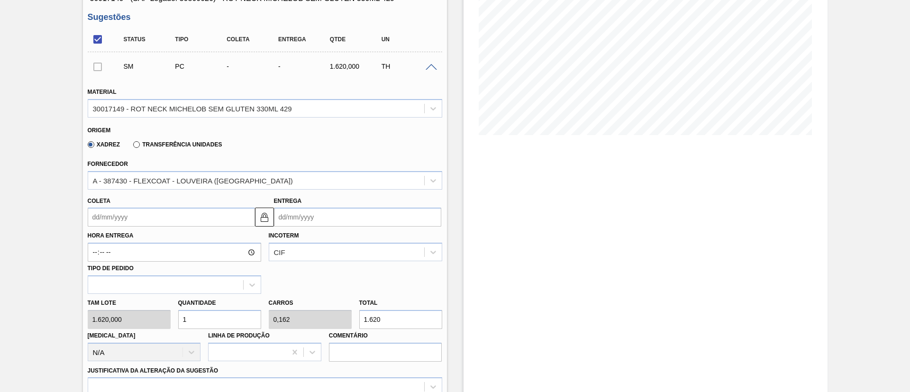
click at [121, 225] on input "Coleta" at bounding box center [171, 217] width 167 height 19
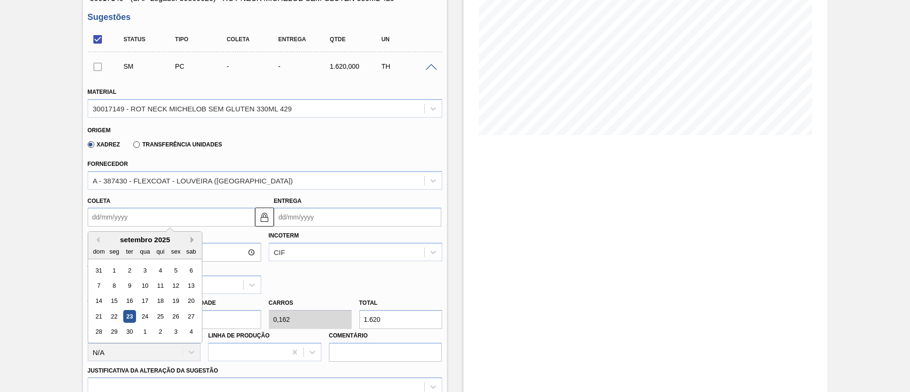
click at [191, 239] on button "Next Month" at bounding box center [194, 240] width 7 height 7
click at [118, 285] on div "3" at bounding box center [114, 285] width 13 height 13
type input "[DATE]"
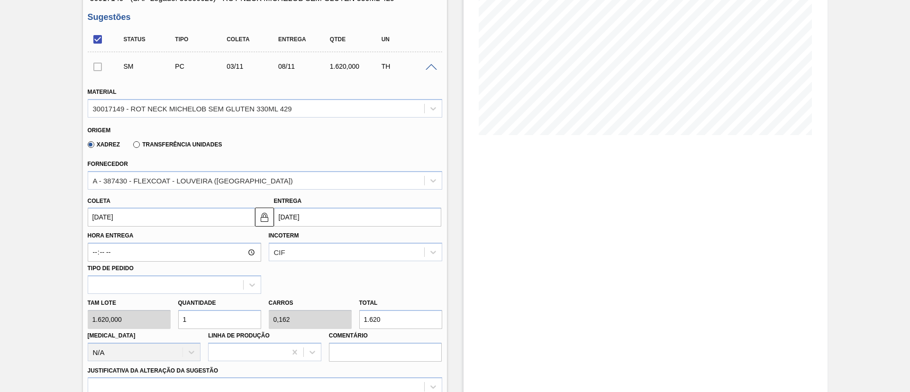
click at [166, 323] on div "Tam lote 1.620,000 Quantidade 1 Carros 0,162 Total 1.620 [MEDICAL_DATA] N/A Lin…" at bounding box center [265, 328] width 362 height 68
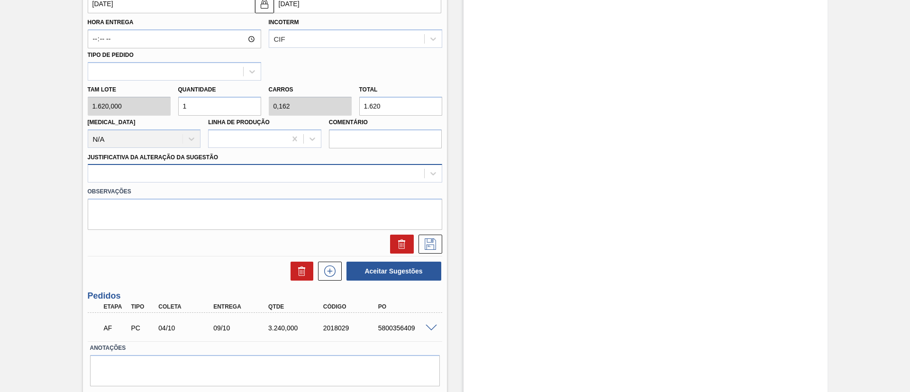
click at [248, 168] on div at bounding box center [256, 174] width 336 height 14
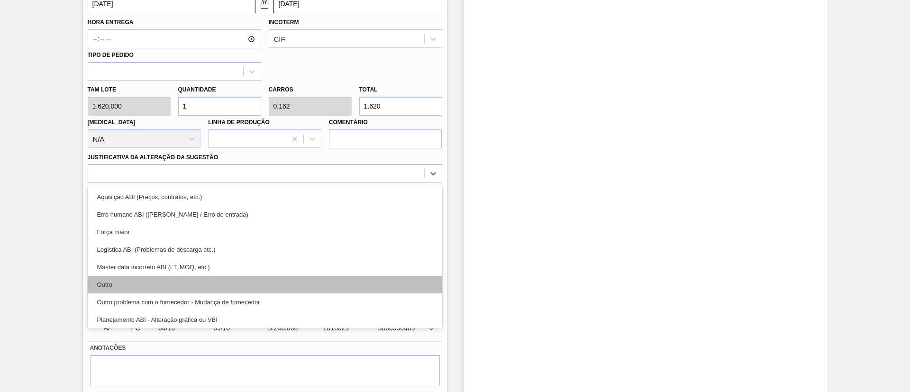
click at [195, 291] on div "Outro" at bounding box center [265, 285] width 355 height 18
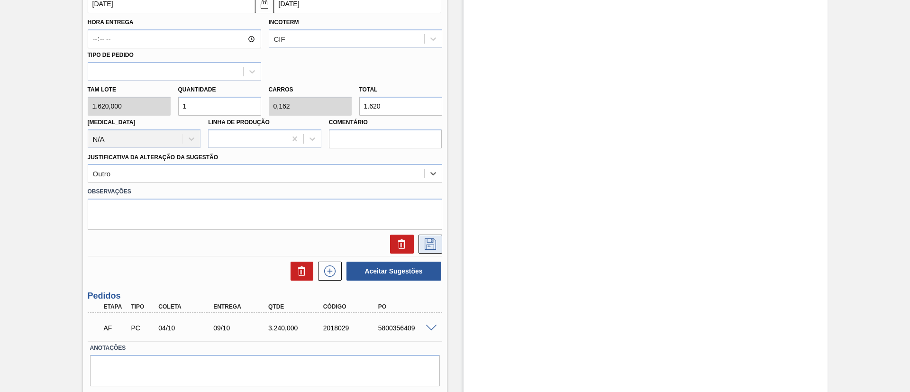
click at [435, 244] on icon at bounding box center [430, 244] width 15 height 11
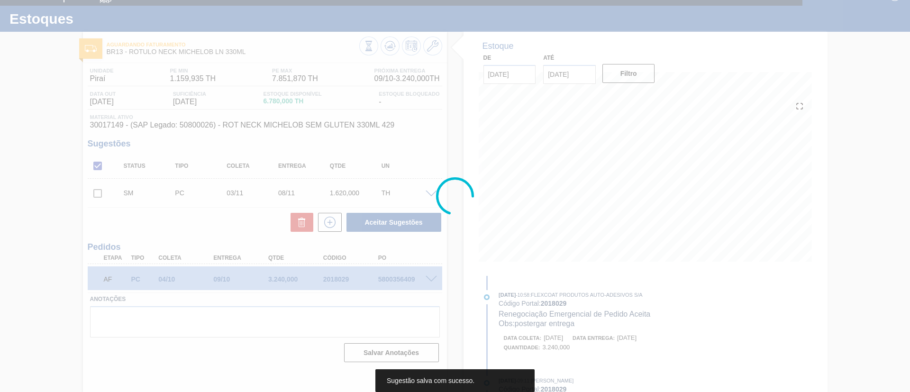
scroll to position [16, 0]
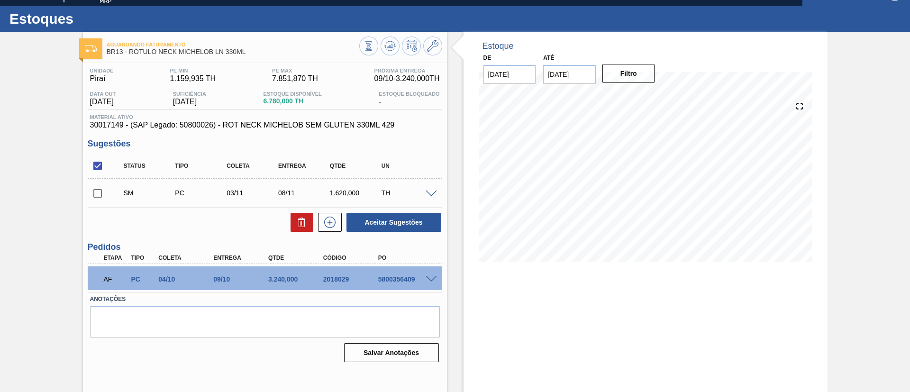
click at [104, 198] on input "checkbox" at bounding box center [98, 194] width 20 height 20
checkbox input "true"
click at [367, 216] on button "Aceitar Sugestões" at bounding box center [394, 222] width 95 height 19
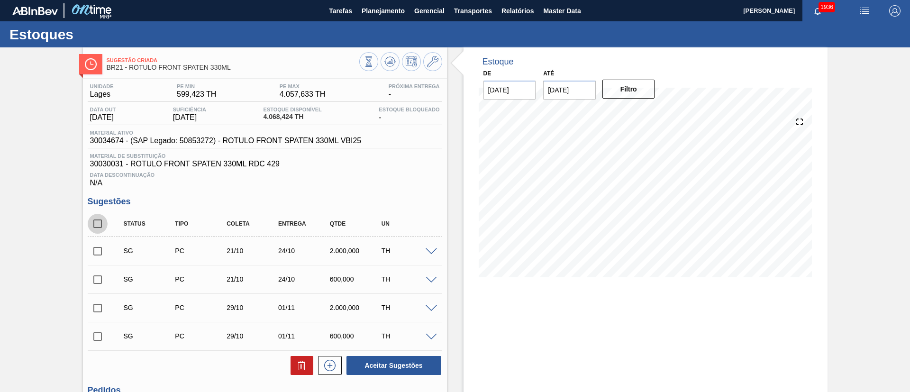
click at [100, 220] on input "checkbox" at bounding box center [98, 224] width 20 height 20
checkbox input "true"
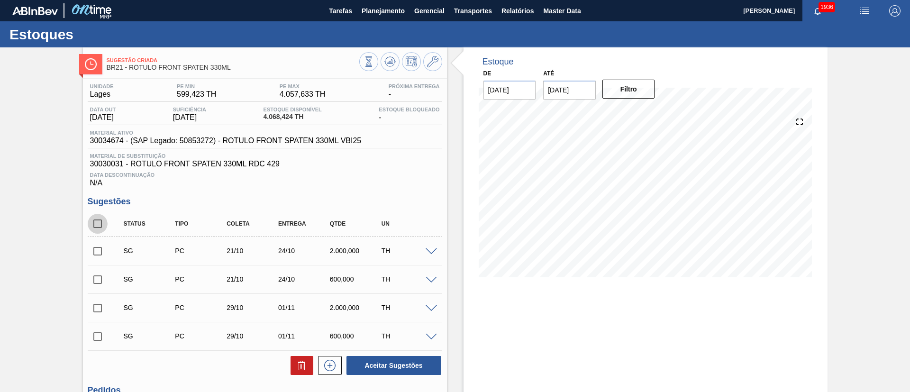
checkbox input "true"
click at [301, 358] on button at bounding box center [302, 365] width 23 height 19
checkbox input "false"
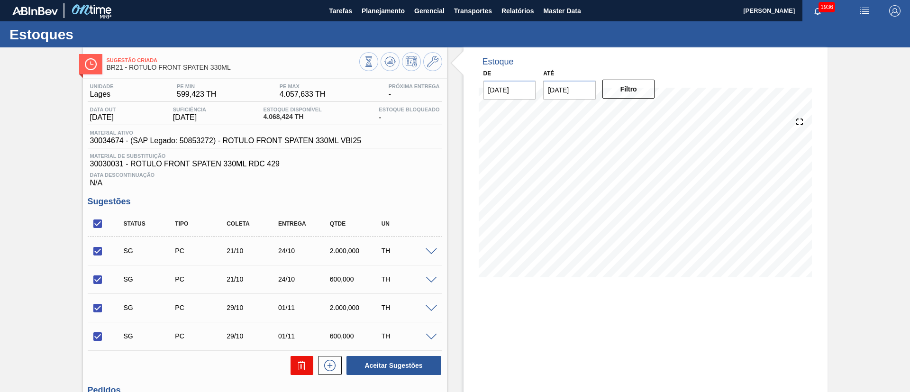
checkbox input "false"
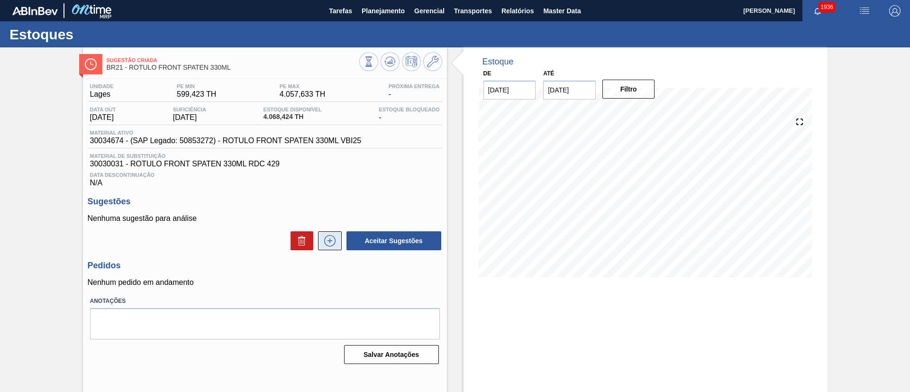
click at [328, 243] on icon at bounding box center [329, 240] width 15 height 11
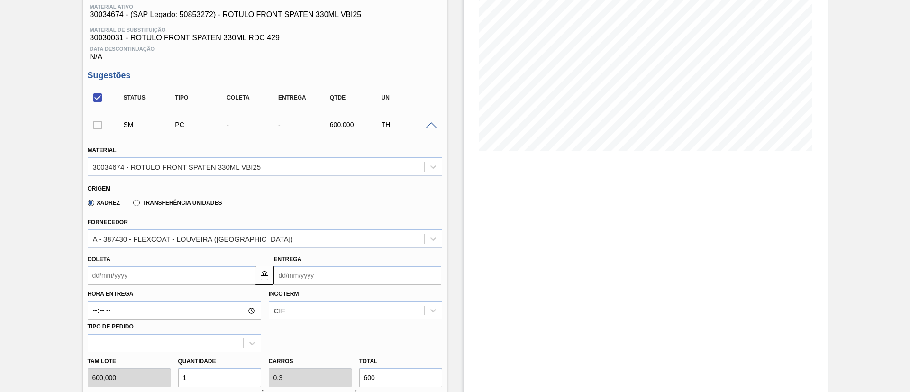
scroll to position [213, 0]
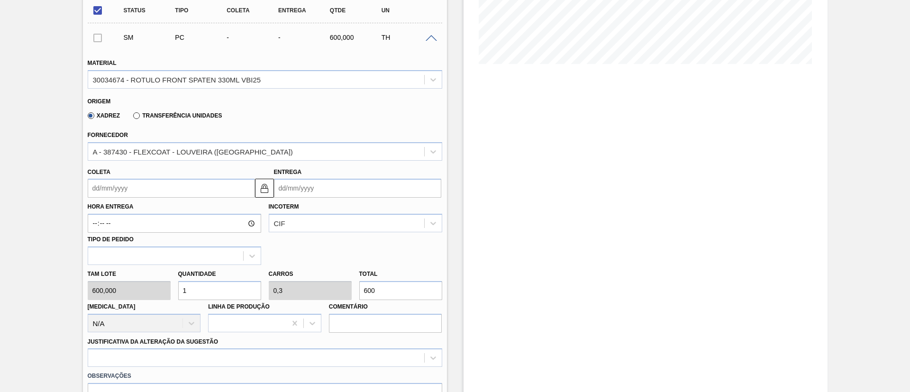
click at [129, 190] on input "Coleta" at bounding box center [171, 188] width 167 height 19
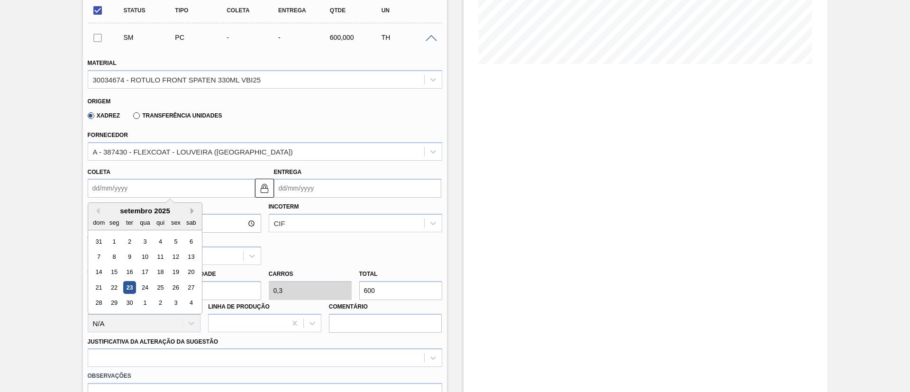
click at [192, 211] on button "Next Month" at bounding box center [194, 211] width 7 height 7
click at [120, 259] on div "6" at bounding box center [114, 256] width 13 height 13
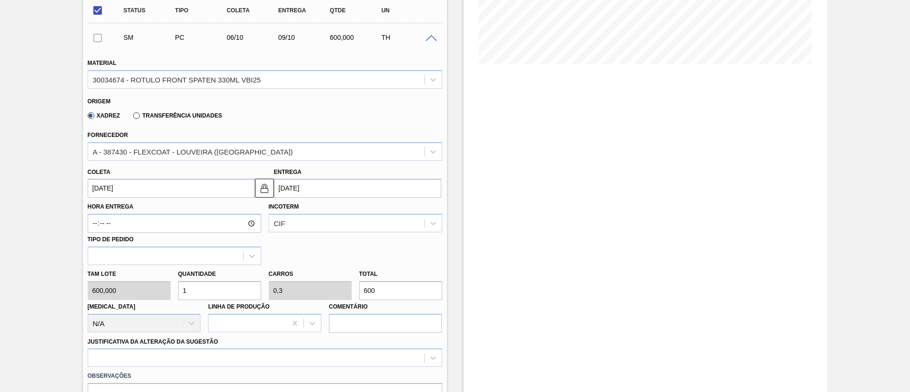
type input "[DATE]"
type input "09/10/2025"
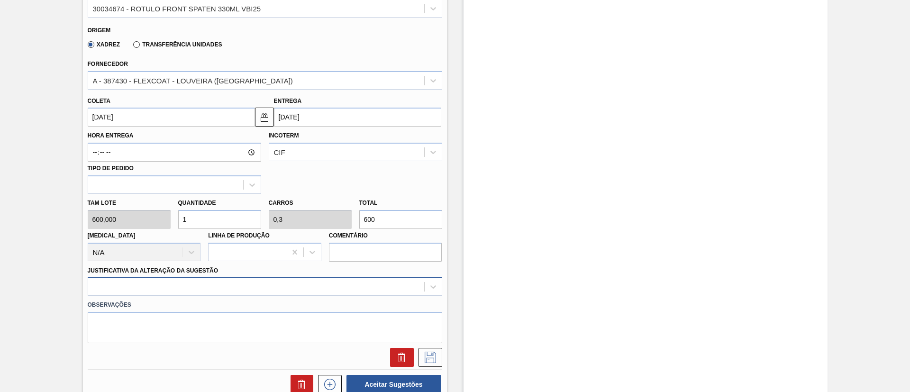
scroll to position [356, 0]
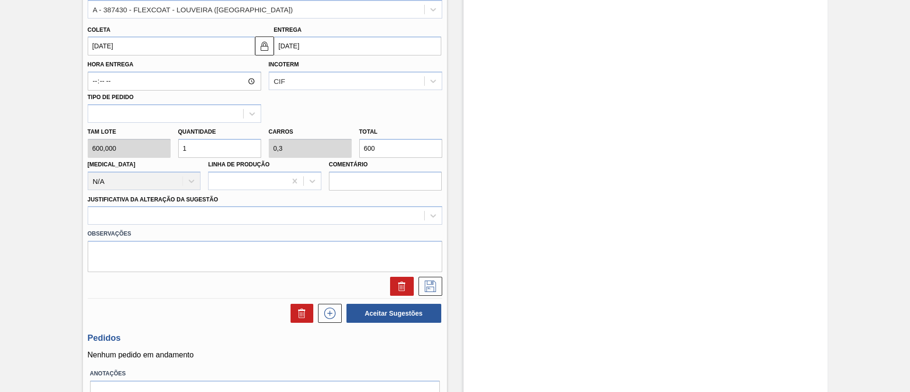
click at [165, 148] on div "Tam lote 600,000 Quantidade 1 Carros 0,3 Total 600 Doca N/A Linha de Produção C…" at bounding box center [265, 157] width 362 height 68
type input "2"
type input "0,6"
type input "1.200"
type input "2"
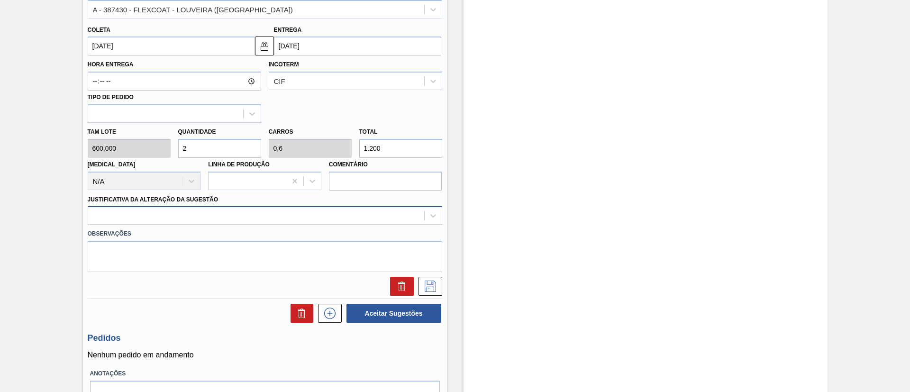
click at [246, 215] on div at bounding box center [256, 216] width 336 height 14
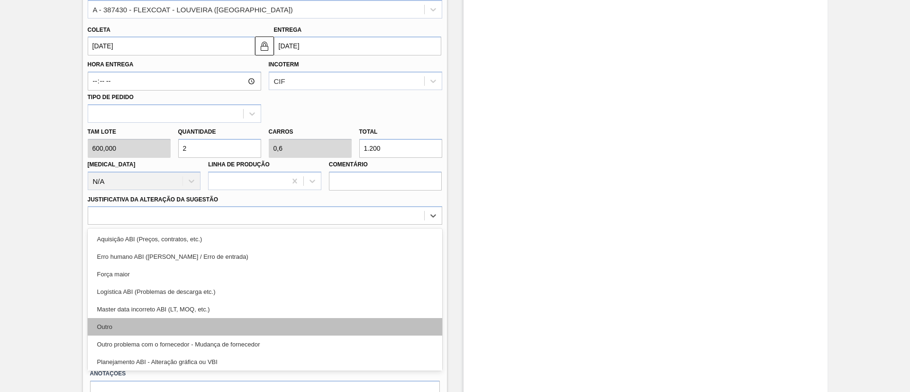
click at [205, 322] on div "Outro" at bounding box center [265, 327] width 355 height 18
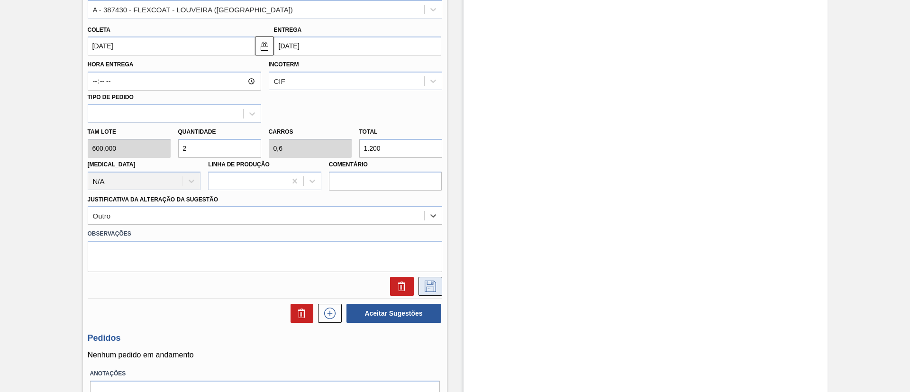
click at [433, 285] on icon at bounding box center [430, 286] width 15 height 11
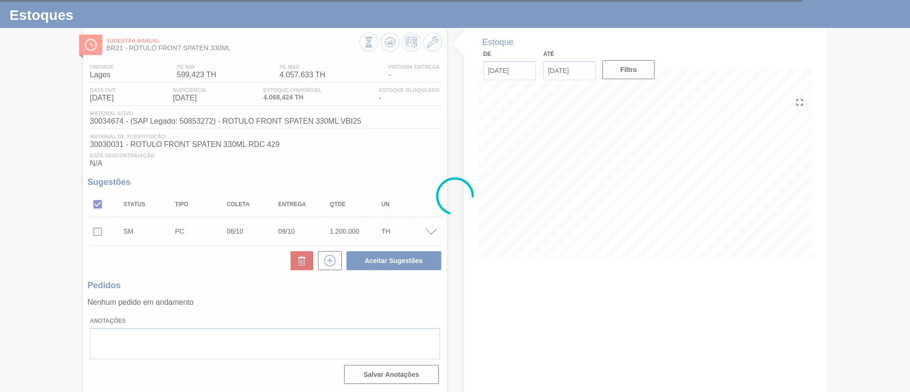
scroll to position [19, 0]
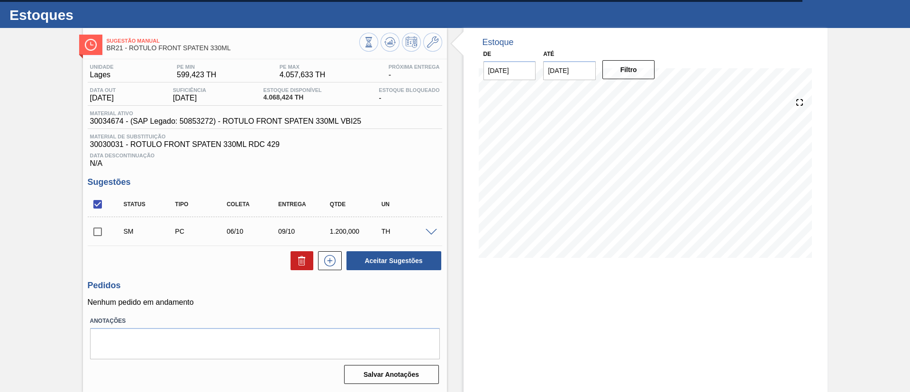
click at [98, 229] on input "checkbox" at bounding box center [98, 232] width 20 height 20
checkbox input "true"
click at [387, 265] on button "Aceitar Sugestões" at bounding box center [394, 260] width 95 height 19
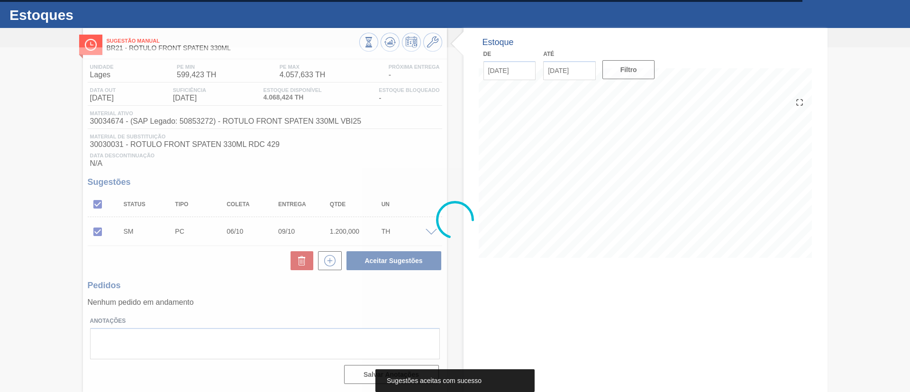
scroll to position [16, 0]
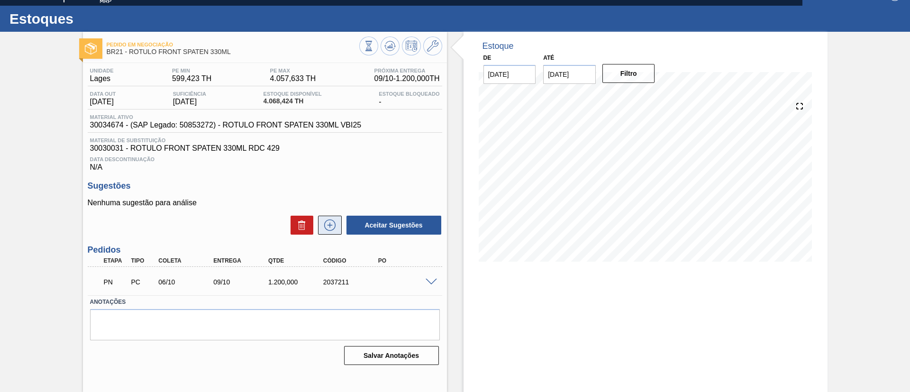
click at [323, 226] on icon at bounding box center [329, 225] width 15 height 11
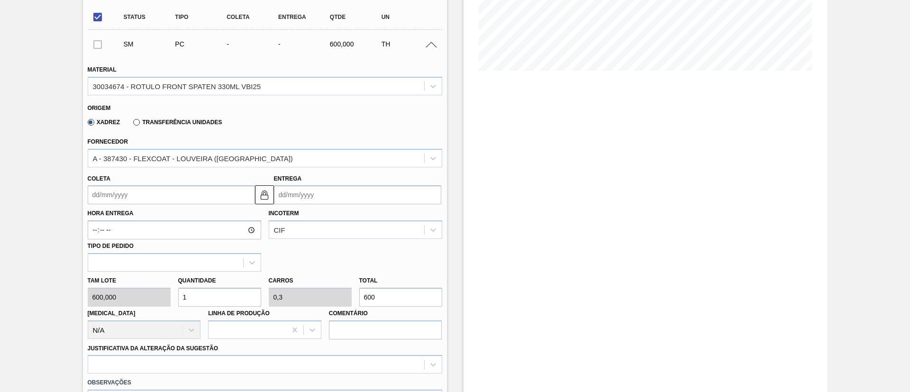
scroll to position [229, 0]
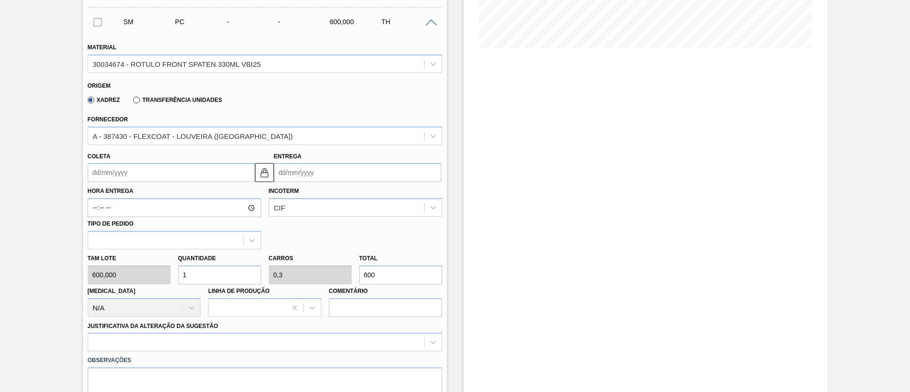
click at [137, 174] on input "Coleta" at bounding box center [171, 172] width 167 height 19
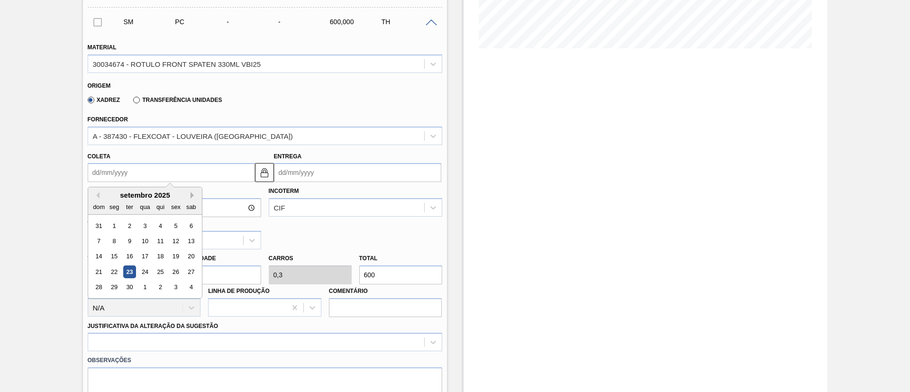
click at [193, 195] on button "Next Month" at bounding box center [194, 195] width 7 height 7
click at [117, 256] on div "13" at bounding box center [114, 256] width 13 height 13
type input "13/10/2025"
type input "16/10/2025"
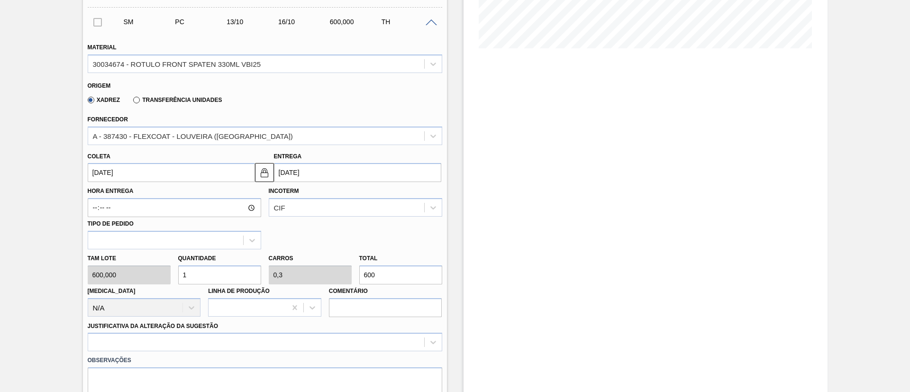
click at [169, 273] on div "Tam lote 600,000 Quantidade 1 Carros 0,3 Total 600 Doca N/A Linha de Produção C…" at bounding box center [265, 283] width 362 height 68
type input "3"
type input "0,9"
type input "1.800"
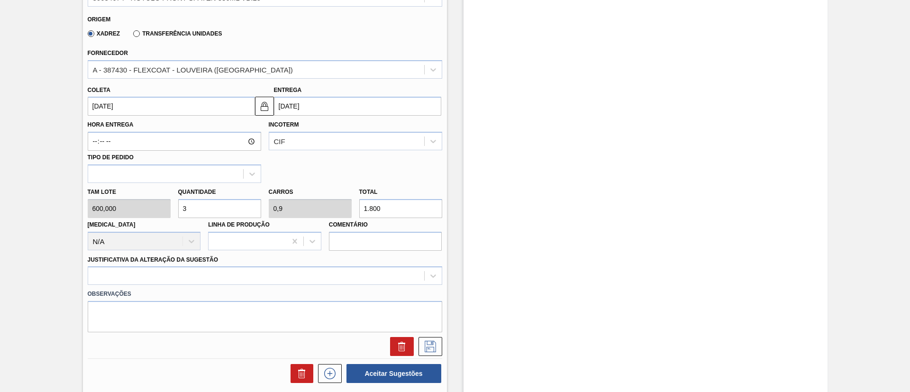
scroll to position [371, 0]
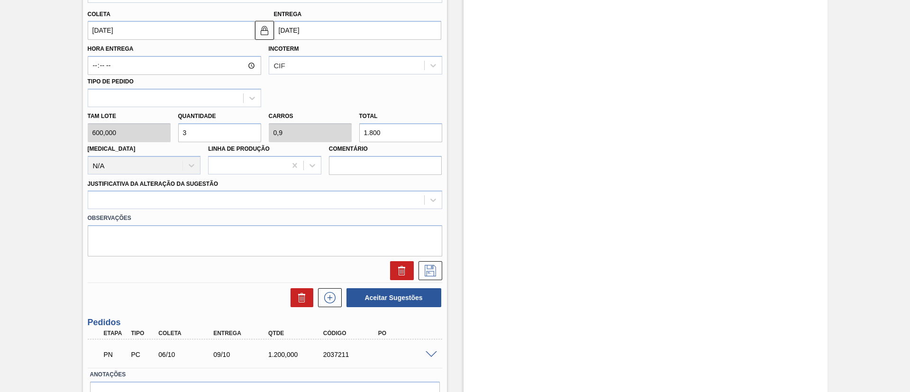
click at [165, 132] on div "Tam lote 600,000 Quantidade 3 Carros 0,9 Total 1.800 Doca N/A Linha de Produção…" at bounding box center [265, 141] width 362 height 68
type input "4"
type input "1,2"
type input "2.400"
click at [256, 199] on div at bounding box center [256, 200] width 336 height 14
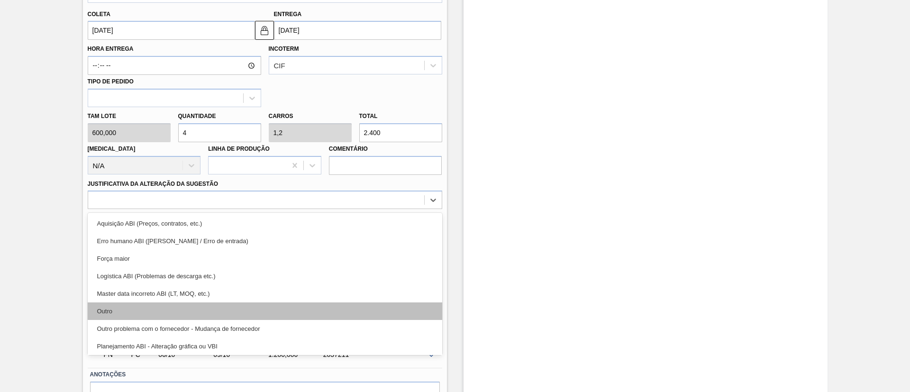
click at [207, 311] on div "Outro" at bounding box center [265, 312] width 355 height 18
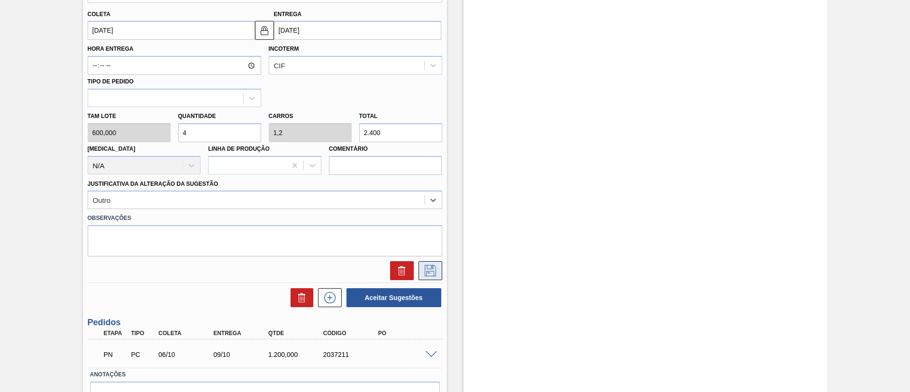
click at [428, 265] on icon at bounding box center [430, 270] width 11 height 11
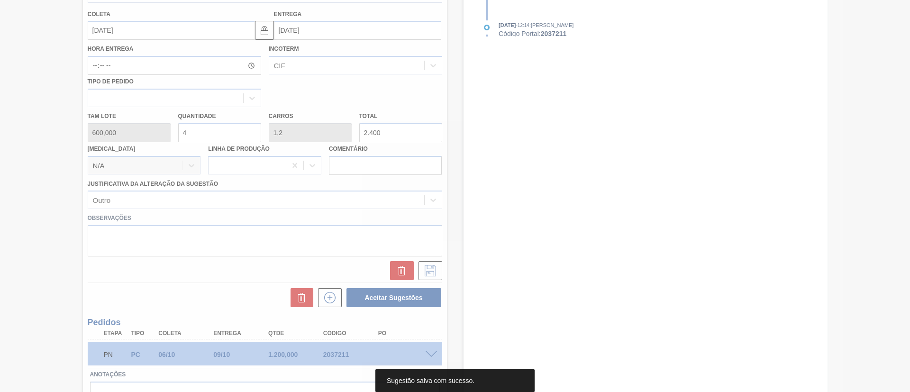
scroll to position [36, 0]
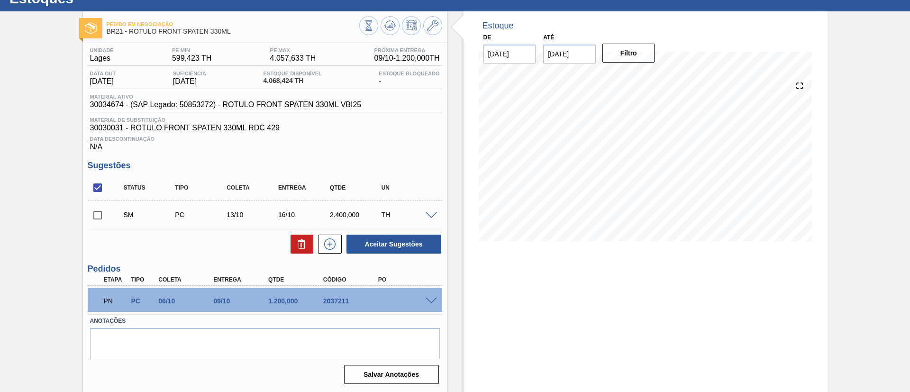
click at [430, 214] on span at bounding box center [431, 215] width 11 height 7
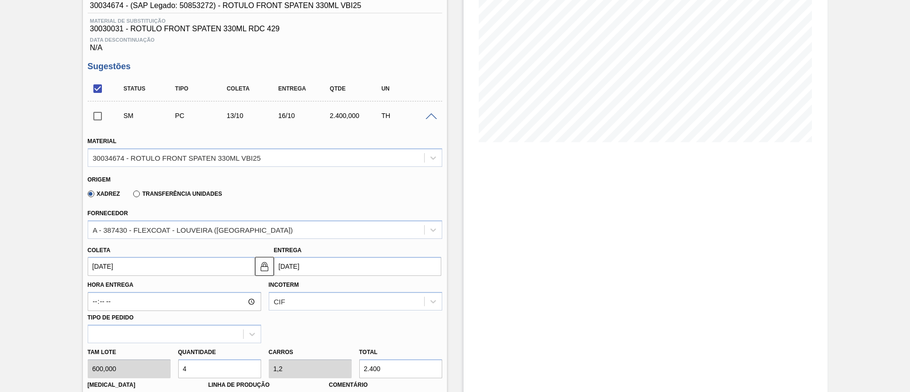
scroll to position [249, 0]
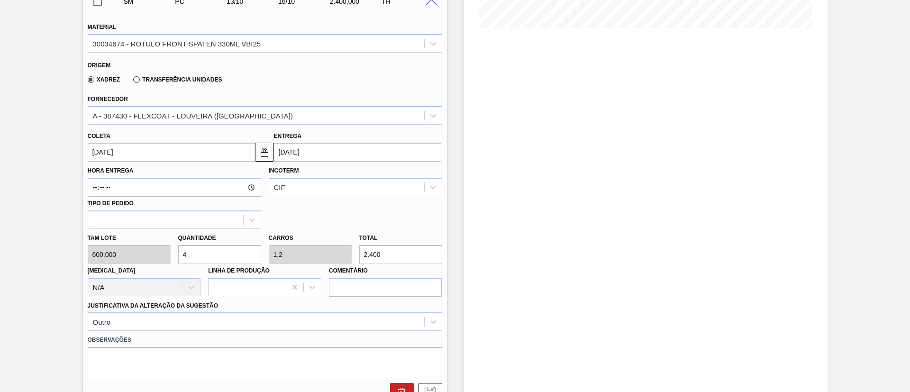
click at [162, 257] on div "Tam lote 600,000 Quantidade 4 Carros 1,2 Total 2.400 Doca N/A Linha de Produção…" at bounding box center [265, 263] width 362 height 68
type input "2"
type input "0,6"
type input "1.200"
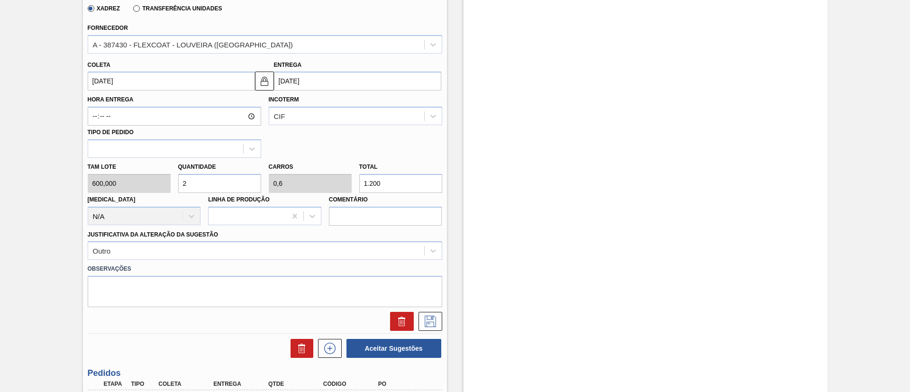
drag, startPoint x: 430, startPoint y: 319, endPoint x: 403, endPoint y: 282, distance: 45.1
click at [430, 319] on icon at bounding box center [430, 321] width 15 height 11
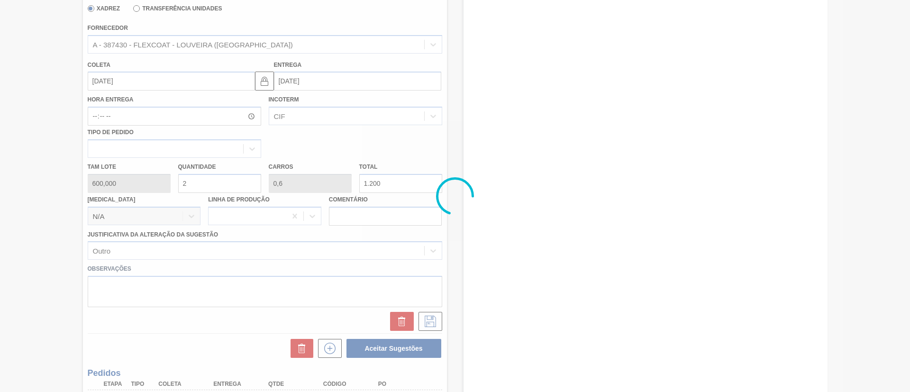
scroll to position [36, 0]
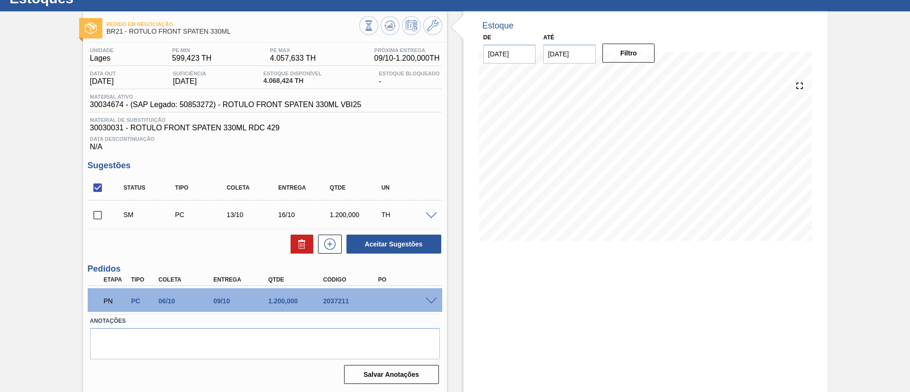
click at [434, 215] on span at bounding box center [431, 215] width 11 height 7
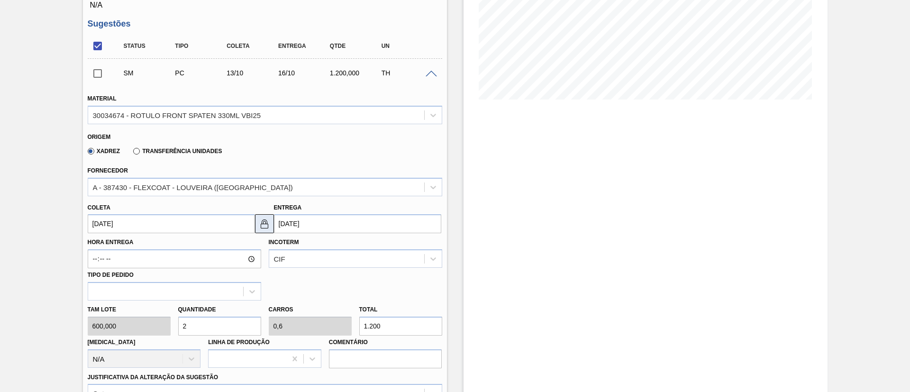
scroll to position [178, 0]
click at [165, 329] on div "Tam lote 600,000 Quantidade 2 Carros 0,6 Total 1.200 Doca N/A Linha de Produção…" at bounding box center [265, 334] width 362 height 68
type input "3"
type input "0,9"
type input "1.800"
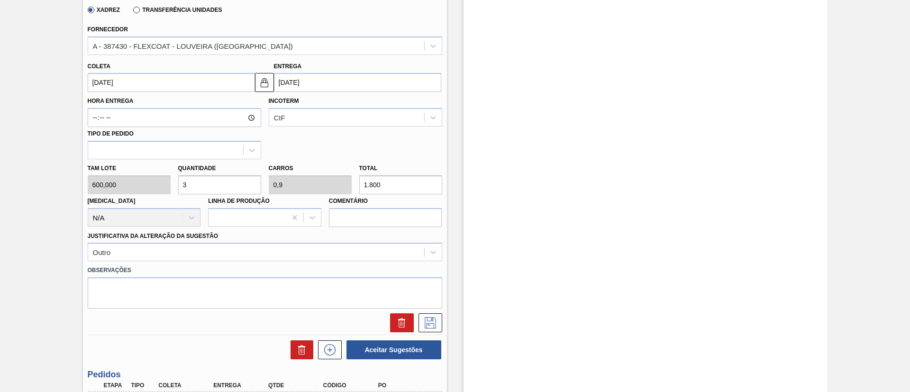
scroll to position [321, 0]
type input "3"
click at [425, 313] on button at bounding box center [431, 321] width 24 height 19
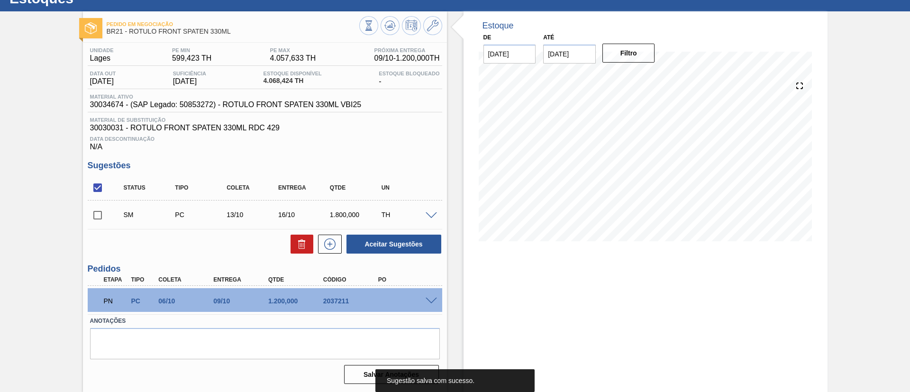
scroll to position [36, 0]
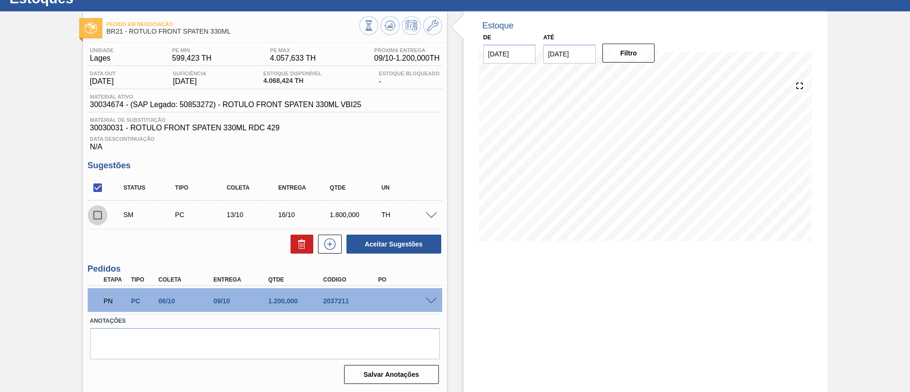
click at [102, 219] on input "checkbox" at bounding box center [98, 215] width 20 height 20
click at [397, 248] on button "Aceitar Sugestões" at bounding box center [394, 244] width 95 height 19
checkbox input "false"
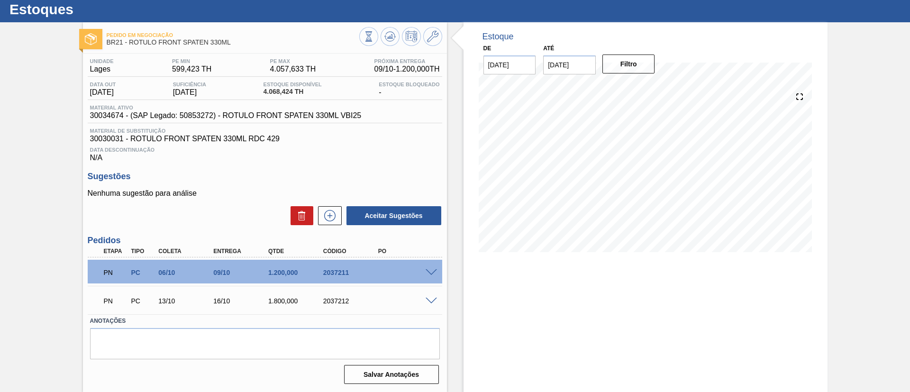
scroll to position [25, 0]
click at [393, 37] on icon at bounding box center [390, 36] width 11 height 11
click at [426, 299] on span at bounding box center [431, 301] width 11 height 7
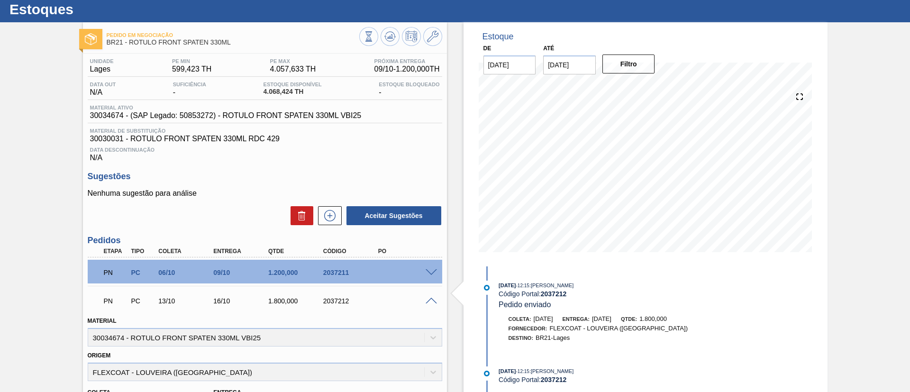
click at [426, 299] on span at bounding box center [431, 301] width 11 height 7
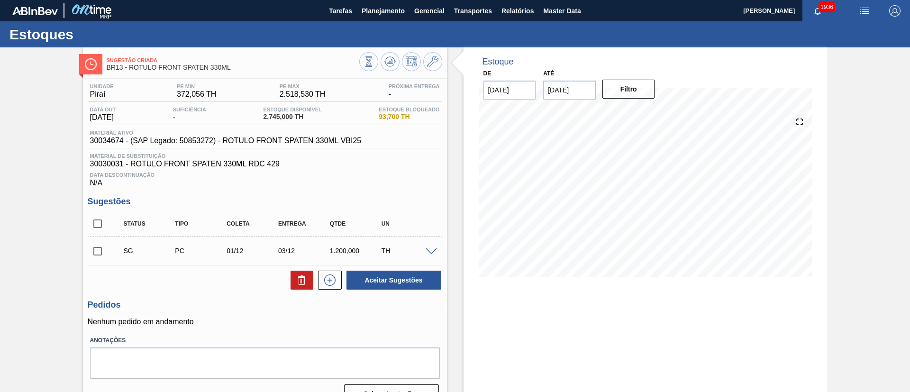
click at [101, 221] on input "checkbox" at bounding box center [98, 224] width 20 height 20
checkbox input "true"
click at [299, 279] on icon at bounding box center [301, 280] width 11 height 11
checkbox input "false"
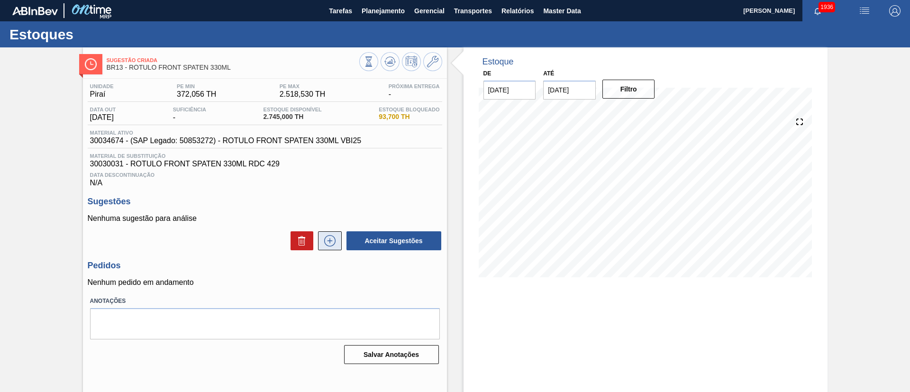
click at [328, 238] on icon at bounding box center [329, 240] width 15 height 11
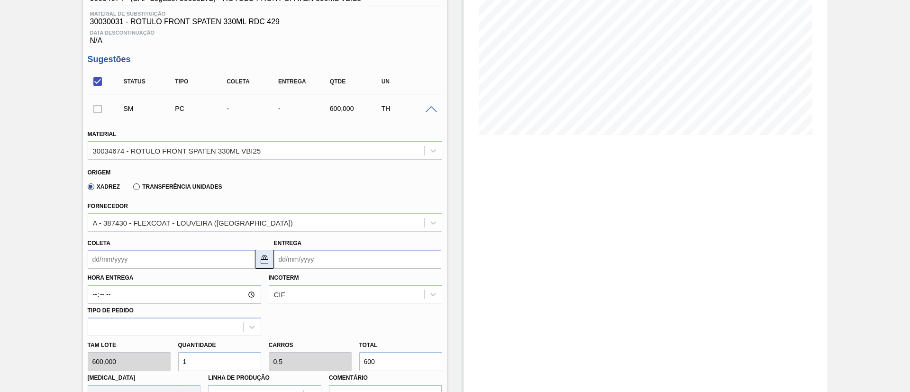
scroll to position [213, 0]
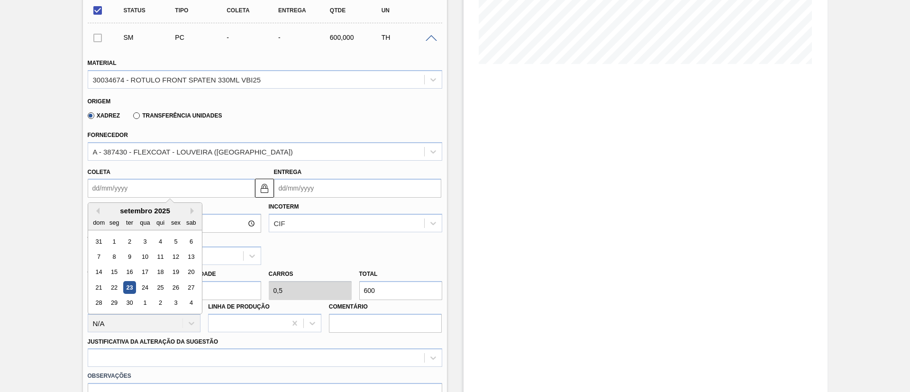
click at [139, 187] on input "Coleta" at bounding box center [171, 188] width 167 height 19
click at [196, 211] on button "Next Month" at bounding box center [194, 211] width 7 height 7
click at [119, 256] on div "6" at bounding box center [114, 256] width 13 height 13
type input "06/10/2025"
type input "08/10/2025"
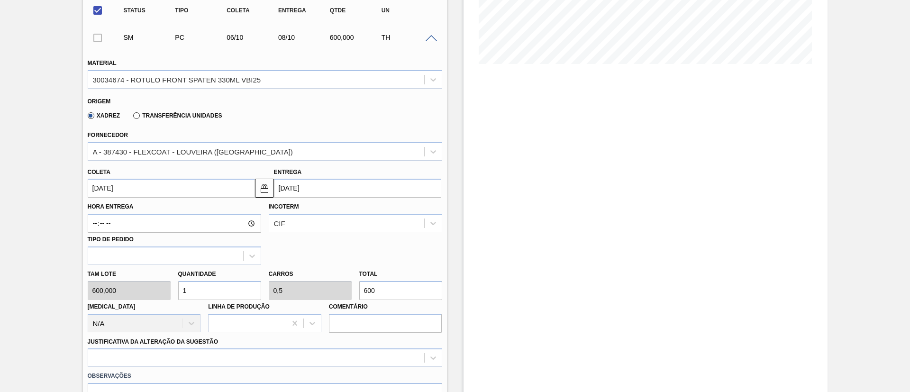
click at [153, 289] on div "Tam lote 600,000 Quantidade 1 Carros 0,5 Total 600 Doca N/A Linha de Produção C…" at bounding box center [265, 299] width 362 height 68
type input "2"
type input "1"
type input "1.200"
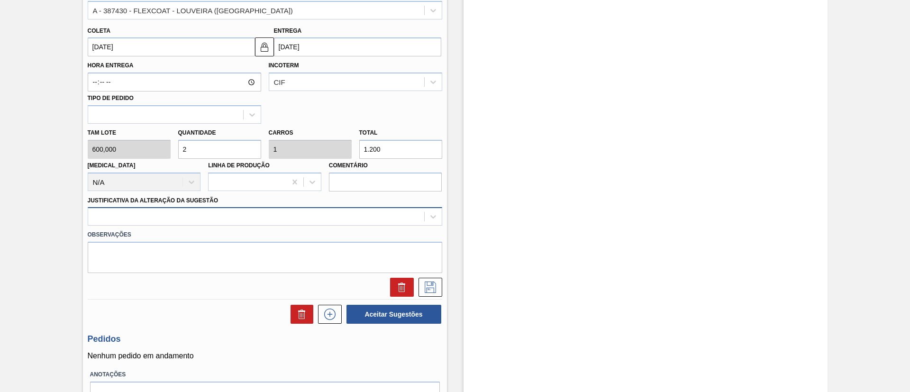
scroll to position [356, 0]
type input "2"
click at [238, 217] on div at bounding box center [256, 216] width 336 height 14
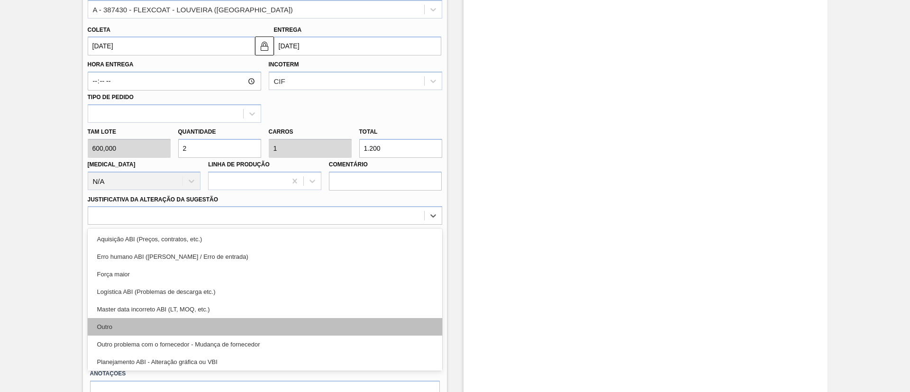
click at [181, 327] on div "Outro" at bounding box center [265, 327] width 355 height 18
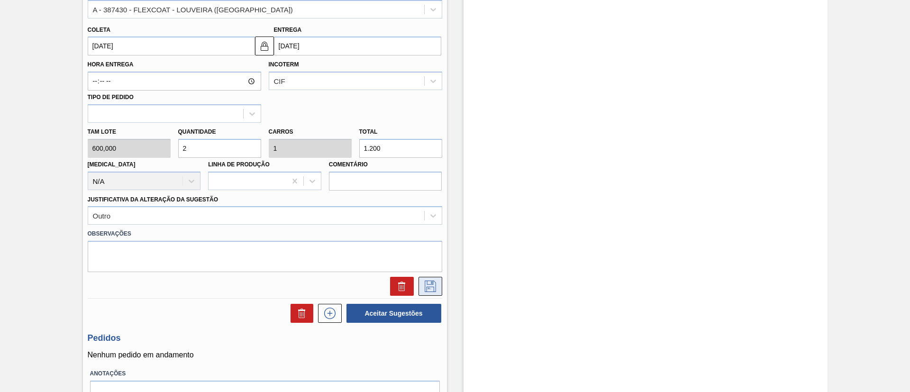
click at [434, 287] on icon at bounding box center [430, 286] width 15 height 11
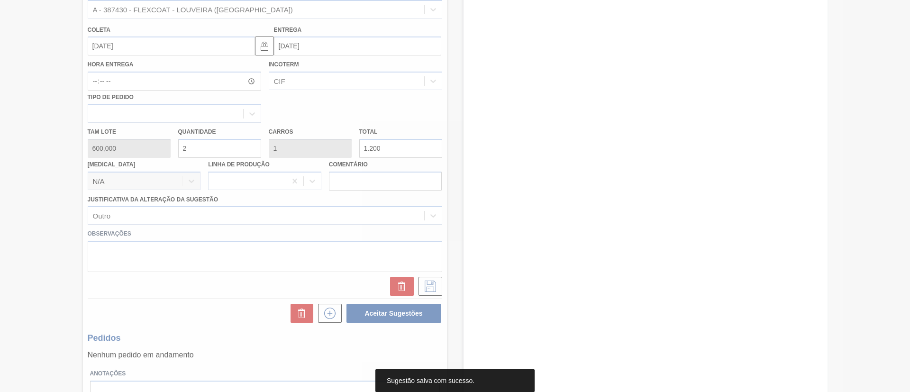
scroll to position [19, 0]
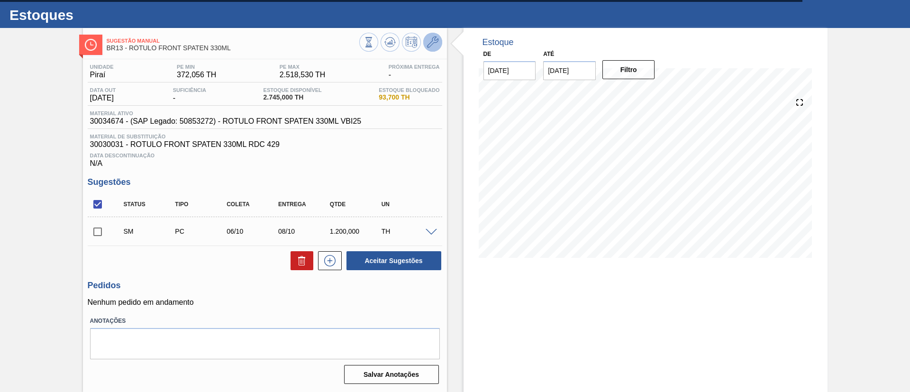
click at [433, 45] on icon at bounding box center [432, 42] width 11 height 11
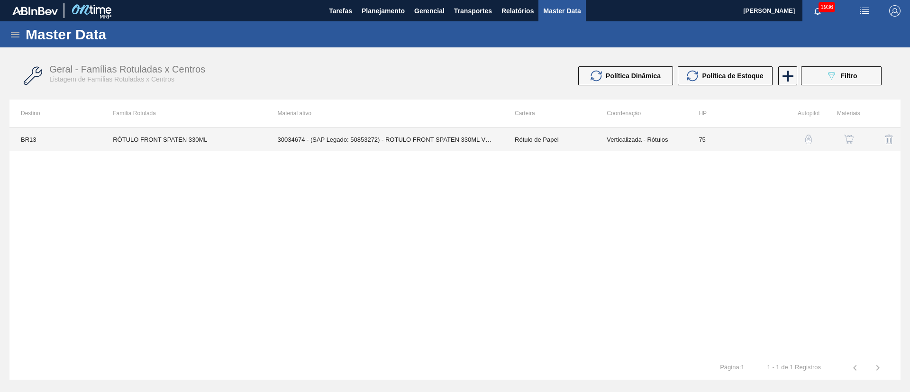
click at [477, 135] on td "30034674 - (SAP Legado: 50853272) - ROTULO FRONT SPATEN 330ML VBI25" at bounding box center [384, 140] width 237 height 24
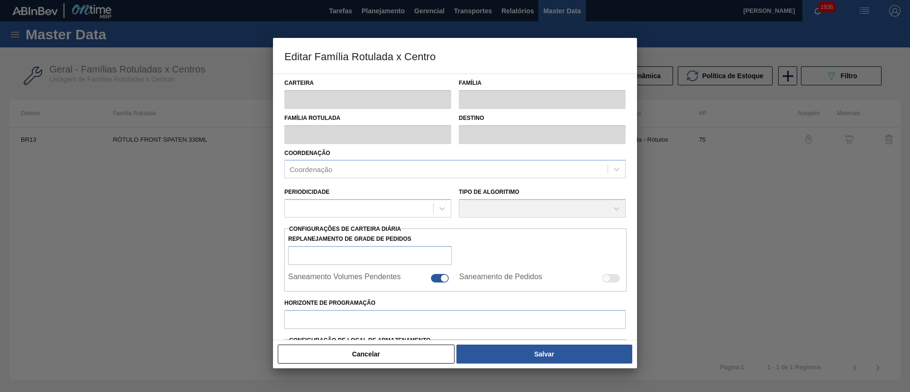
type input "Rótulo de Papel"
type input "Rótulo Papel"
type input "RÓTULO FRONT SPATEN 330ML"
type input "BR13 - Piraí"
type input "75"
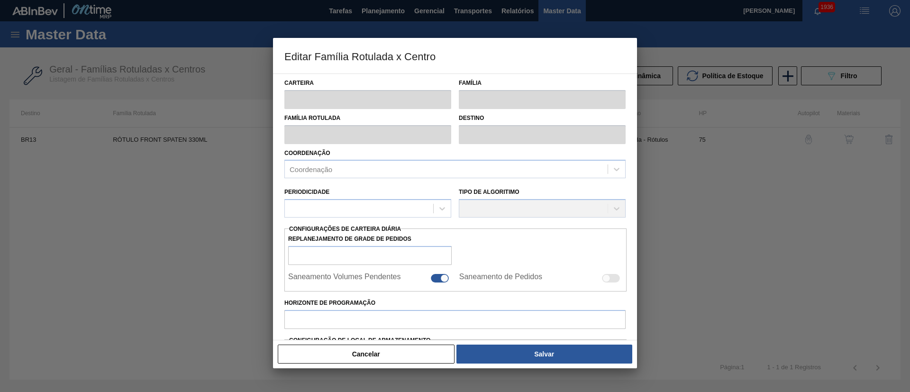
type input "372,056"
type input "2.518,53"
type input "70"
type input "1.874,588"
checkbox input "true"
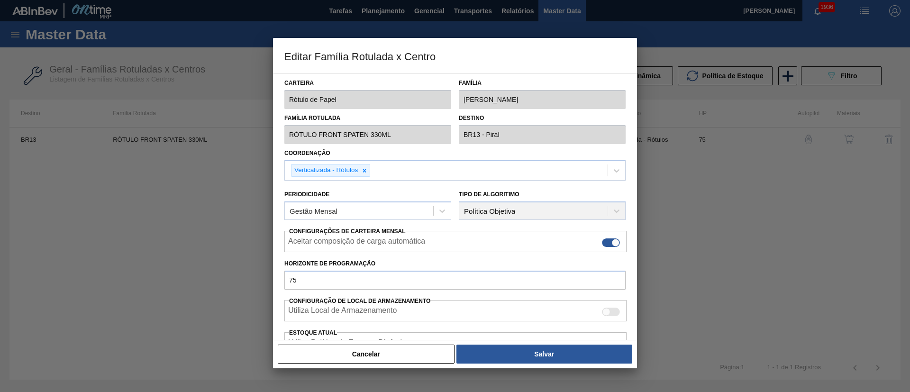
scroll to position [169, 0]
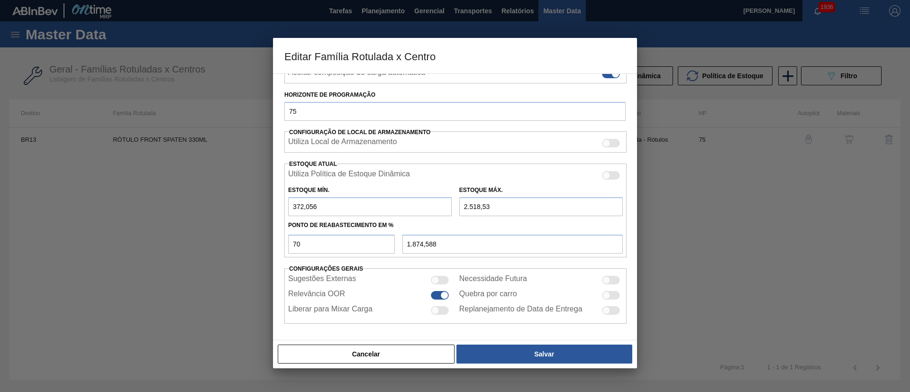
drag, startPoint x: 506, startPoint y: 211, endPoint x: 443, endPoint y: 213, distance: 63.1
click at [443, 213] on div "Estoque Mín. 372,056 Estoque Máx. 2.518,53" at bounding box center [456, 198] width 342 height 35
type input "3"
type input "113,717"
type input "31"
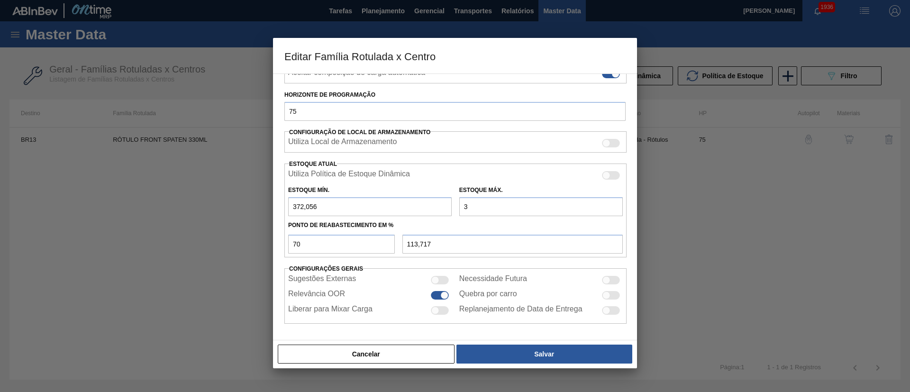
type input "133,317"
type input "315"
type input "332,117"
type input "3.156"
type input "2.320,817"
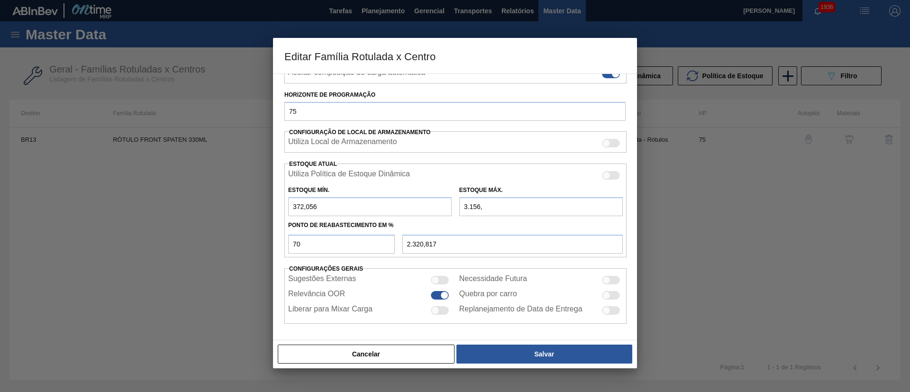
type input "3.156,8"
type input "2.321,377"
type input "3.156,89"
type input "2.321,440"
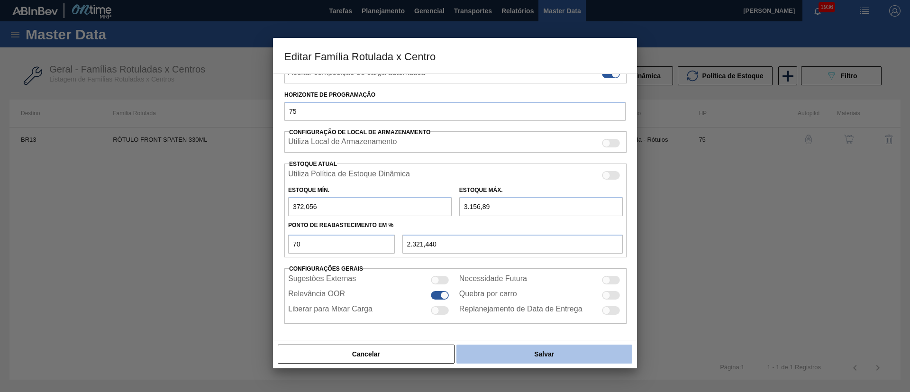
type input "3.156,89"
click at [518, 351] on button "Salvar" at bounding box center [545, 354] width 176 height 19
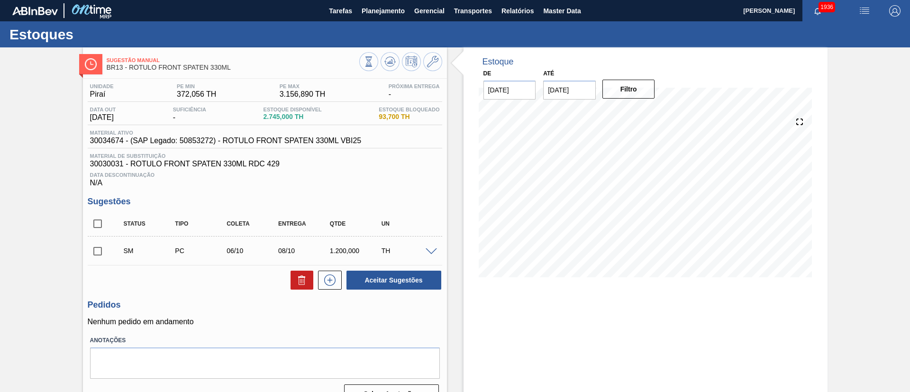
click at [102, 254] on input "checkbox" at bounding box center [98, 251] width 20 height 20
click at [395, 279] on button "Aceitar Sugestões" at bounding box center [394, 280] width 95 height 19
checkbox input "false"
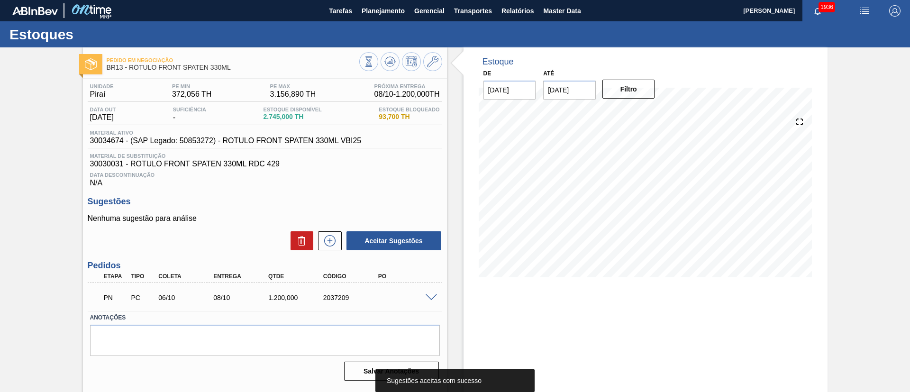
click at [433, 296] on span at bounding box center [431, 297] width 11 height 7
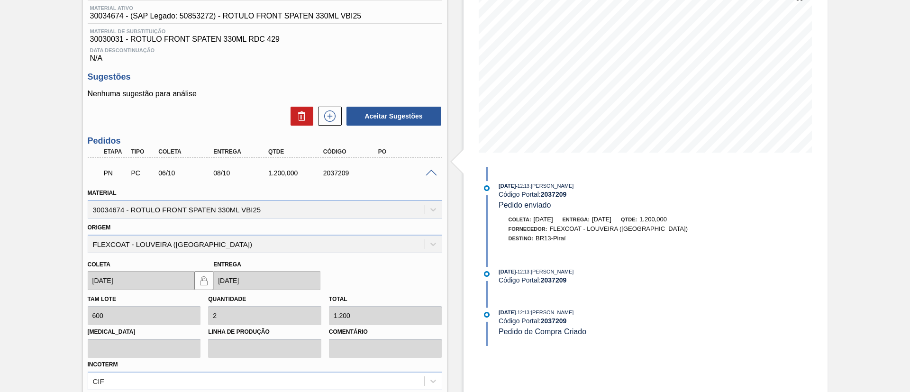
scroll to position [142, 0]
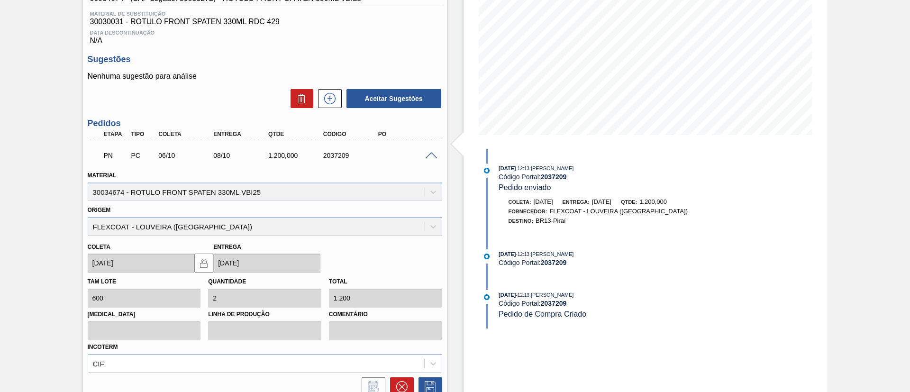
click at [431, 155] on span at bounding box center [431, 155] width 11 height 7
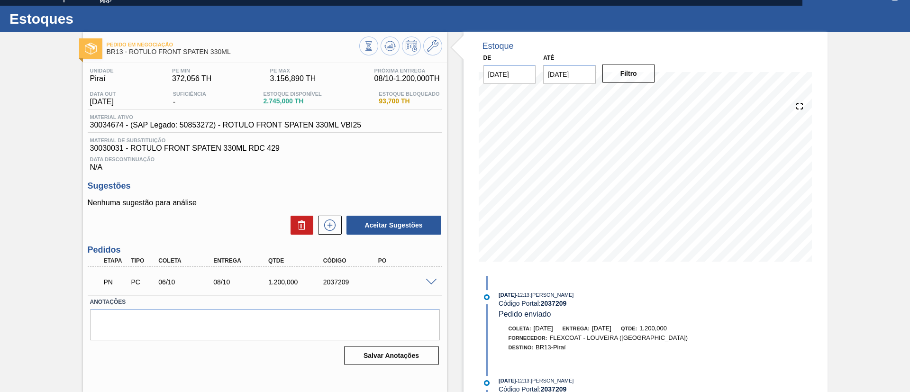
scroll to position [0, 0]
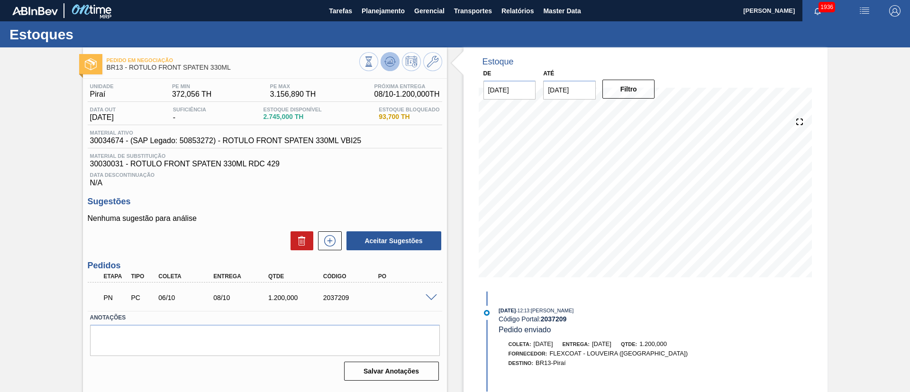
click at [389, 68] on button at bounding box center [390, 61] width 19 height 19
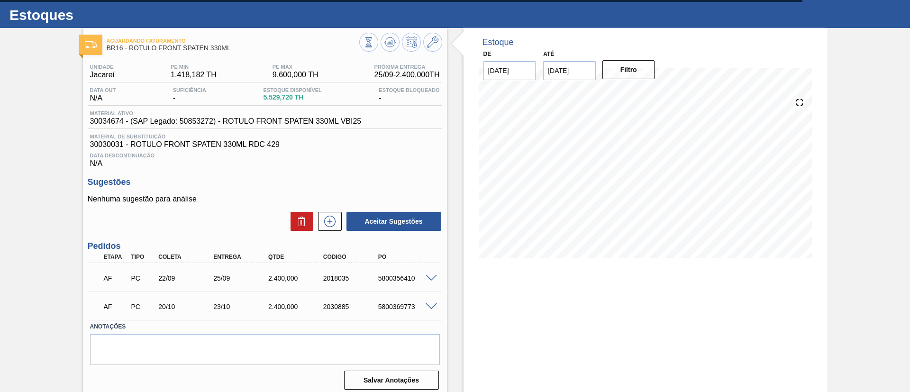
scroll to position [25, 0]
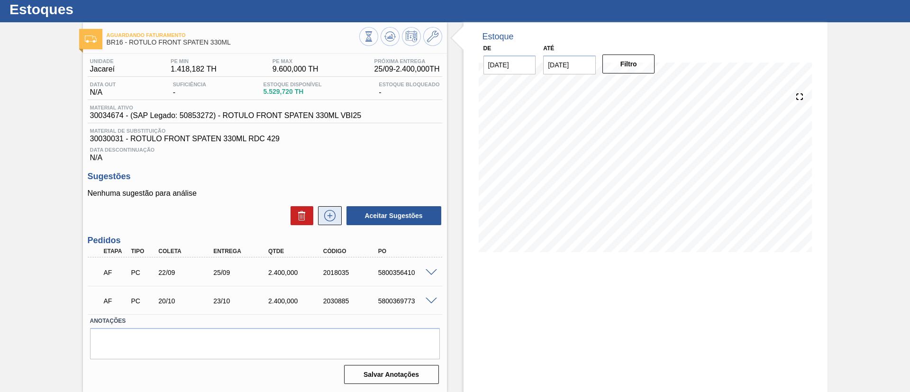
click at [330, 215] on icon at bounding box center [330, 215] width 0 height 5
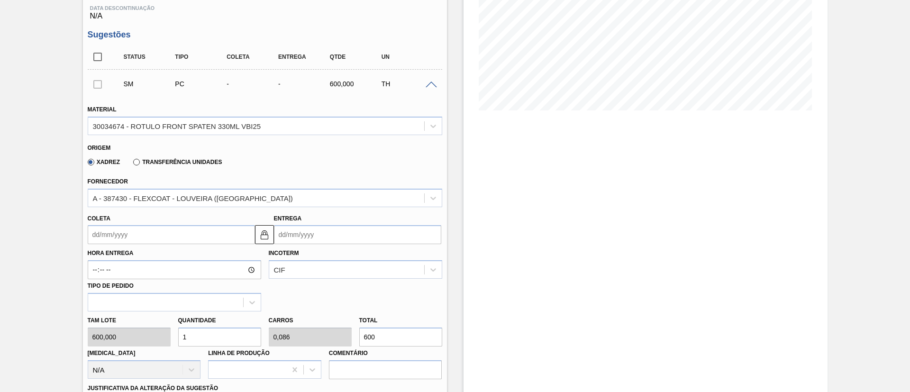
scroll to position [167, 0]
click at [135, 229] on input "Coleta" at bounding box center [171, 234] width 167 height 19
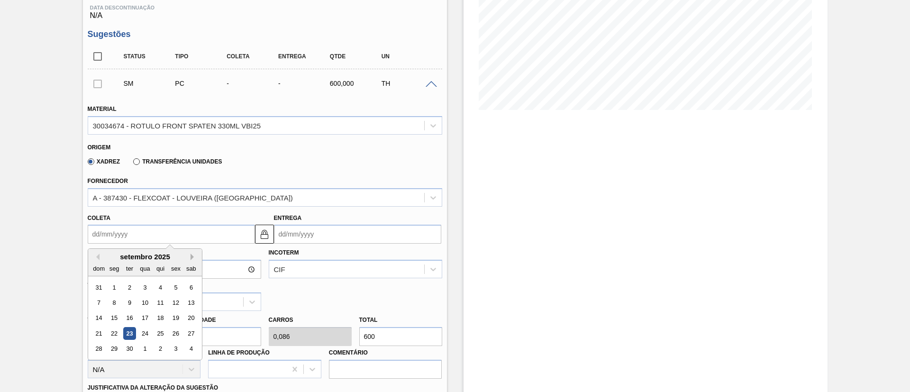
click at [191, 258] on button "Next Month" at bounding box center [194, 257] width 7 height 7
click at [168, 348] on div "26 27 28 29 30 31 1" at bounding box center [145, 348] width 108 height 15
click at [174, 345] on div "31" at bounding box center [175, 349] width 13 height 13
type input "[DATE]"
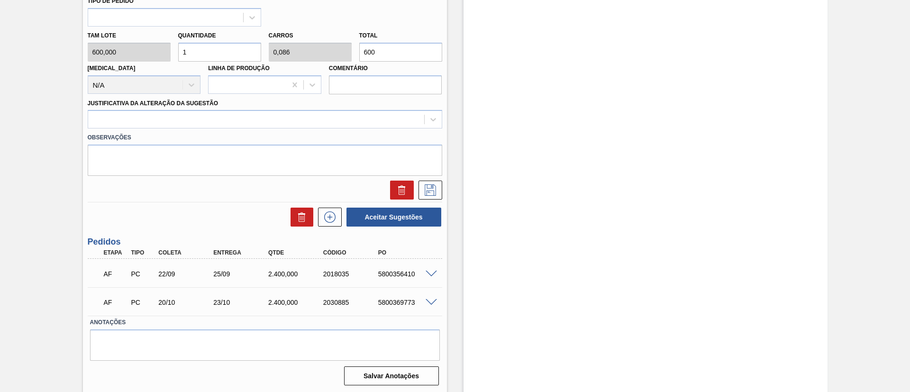
scroll to position [310, 0]
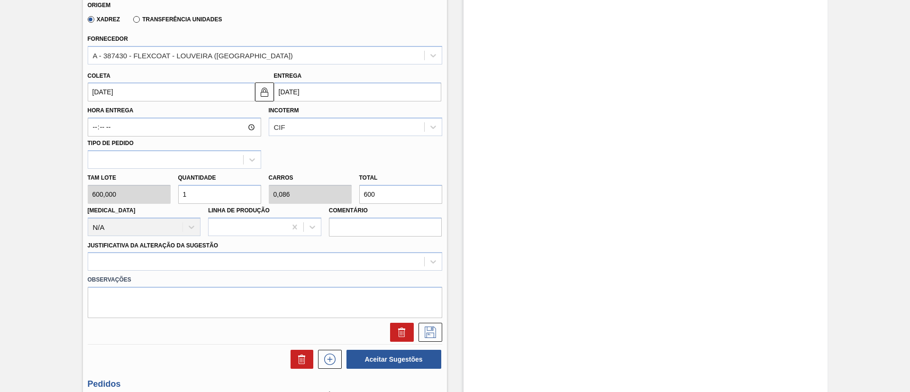
click at [160, 194] on div "Tam lote 600,000 Quantidade 1 Carros 0,086 Total 600 [MEDICAL_DATA] N/A Linha d…" at bounding box center [265, 203] width 362 height 68
type input "4"
type input "0,343"
type input "2.400"
click at [238, 263] on div at bounding box center [265, 261] width 355 height 18
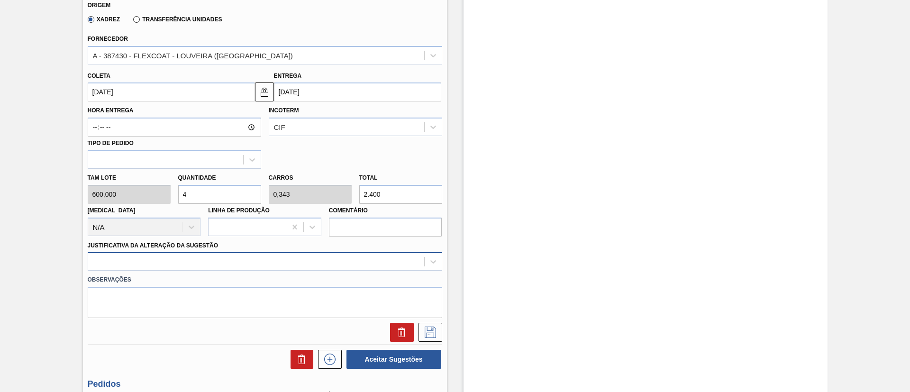
scroll to position [338, 0]
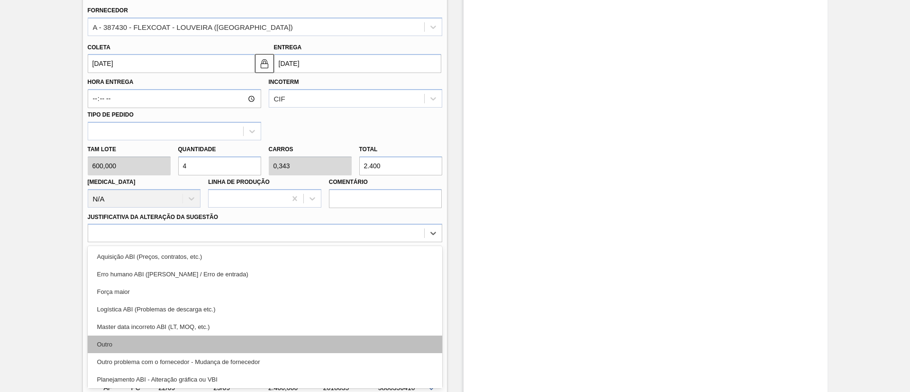
click at [214, 342] on div "Outro" at bounding box center [265, 345] width 355 height 18
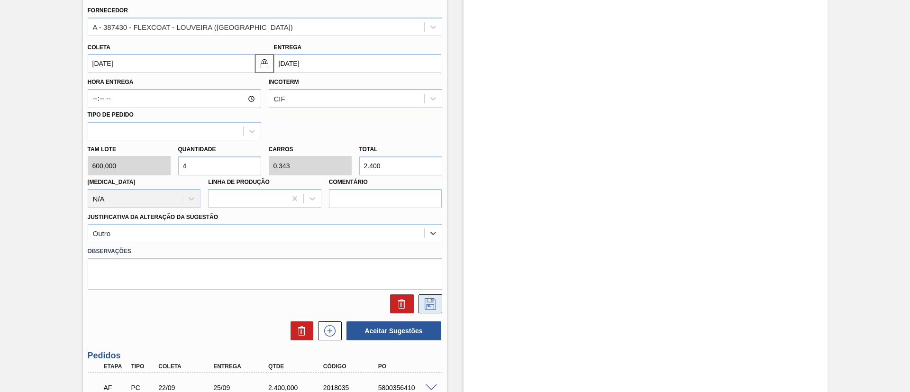
click at [437, 299] on button at bounding box center [431, 303] width 24 height 19
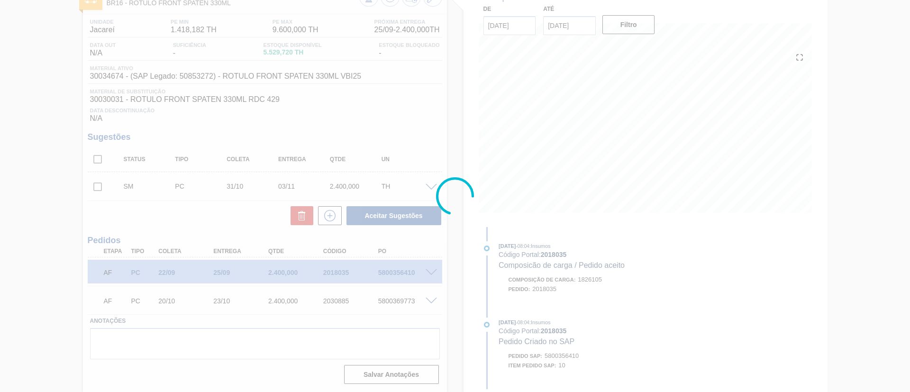
scroll to position [64, 0]
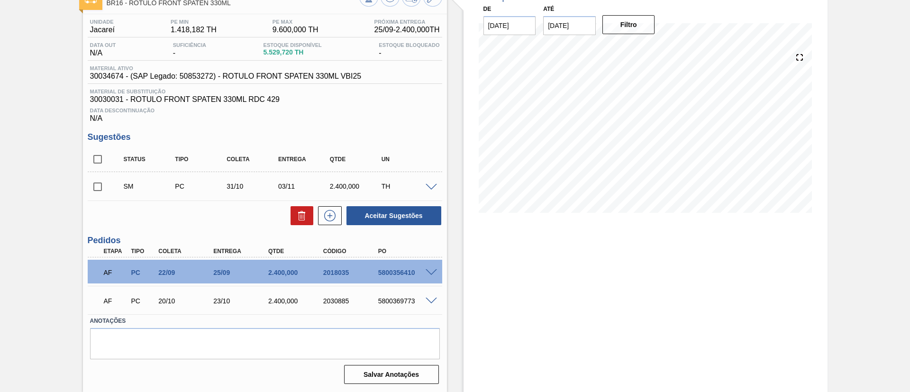
click at [432, 189] on span at bounding box center [431, 187] width 11 height 7
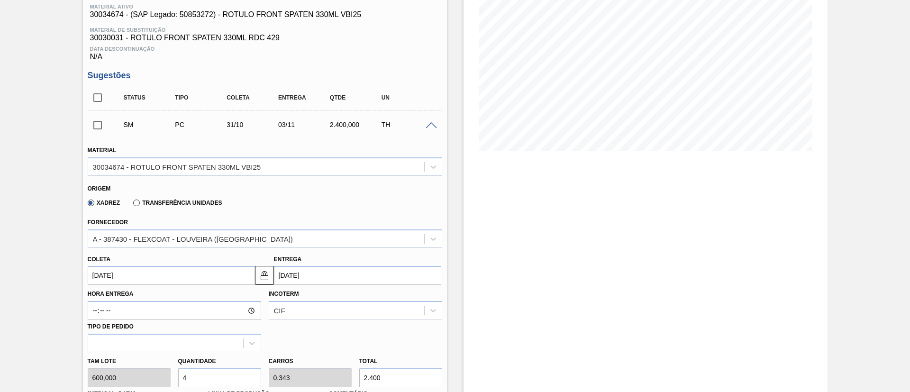
scroll to position [207, 0]
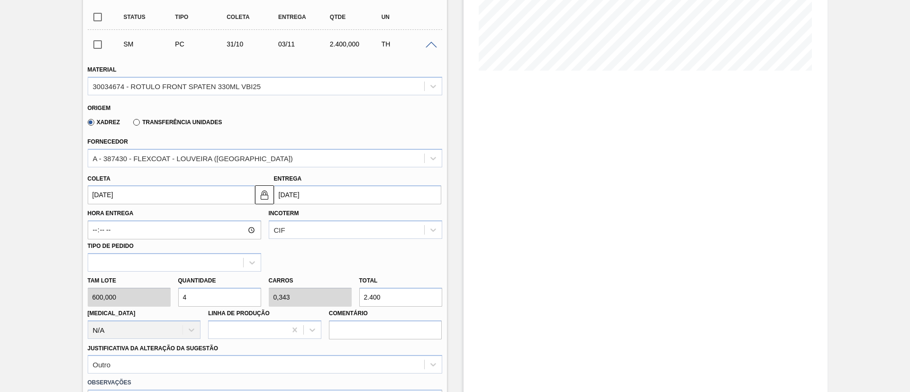
click at [148, 296] on div "Tam lote 600,000 Quantidade 4 Carros 0,343 Total 2.400 Doca N/A Linha de Produç…" at bounding box center [265, 306] width 362 height 68
type input "5"
type input "0,429"
type input "3.000"
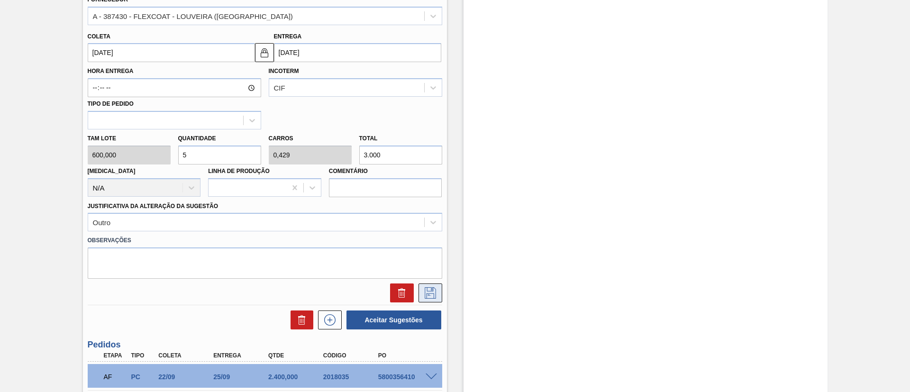
type input "5"
click at [428, 293] on icon at bounding box center [430, 292] width 15 height 11
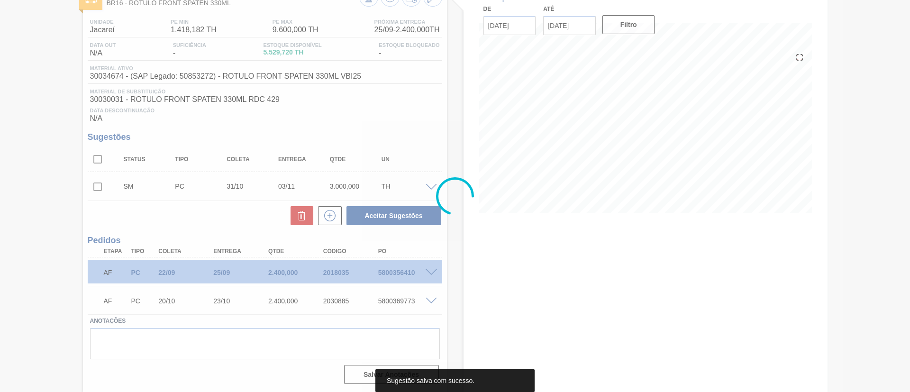
scroll to position [64, 0]
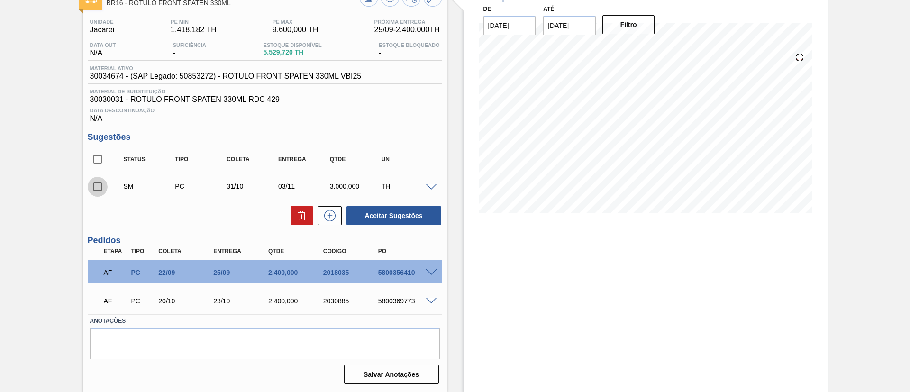
click at [99, 187] on input "checkbox" at bounding box center [98, 187] width 20 height 20
click at [393, 216] on button "Aceitar Sugestões" at bounding box center [394, 215] width 95 height 19
checkbox input "false"
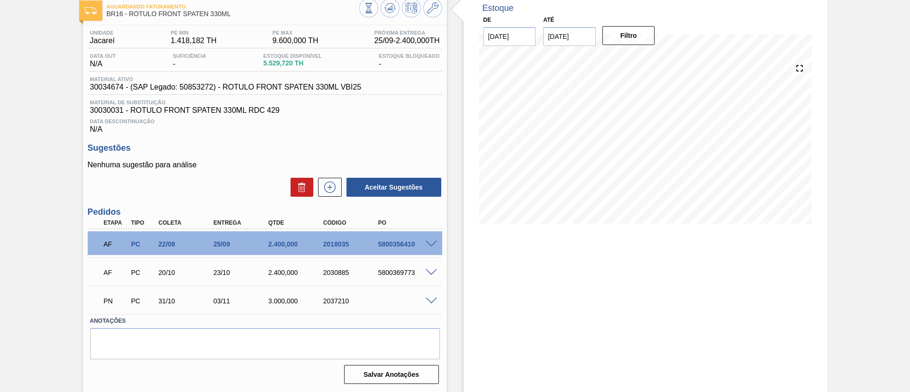
scroll to position [54, 0]
